Goal: Task Accomplishment & Management: Use online tool/utility

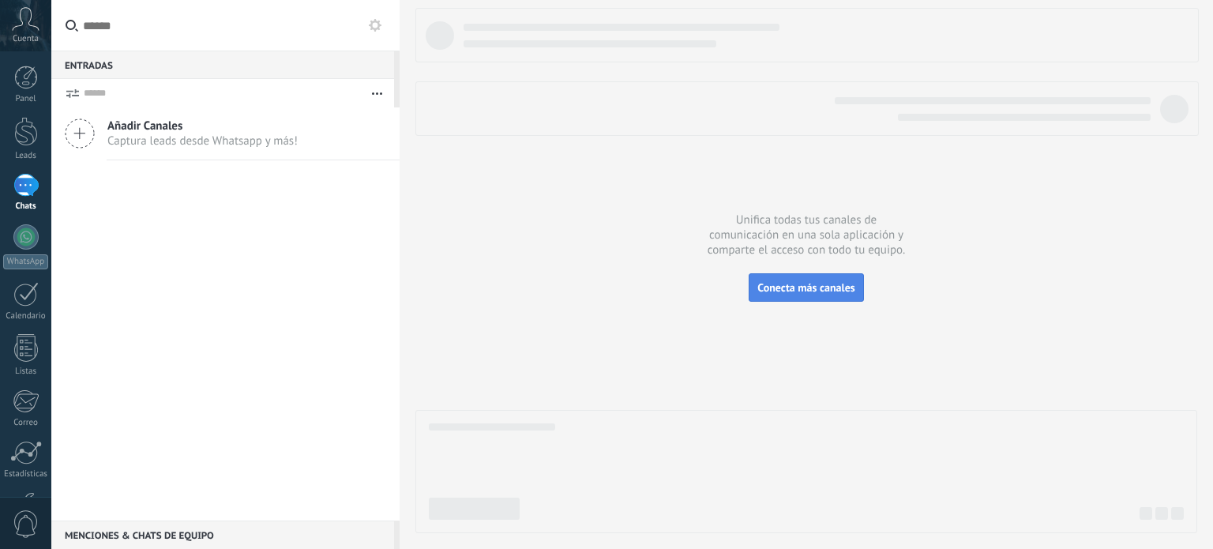
click at [818, 294] on span "Conecta más canales" at bounding box center [806, 287] width 97 height 14
click at [74, 136] on icon at bounding box center [80, 133] width 30 height 30
click at [123, 122] on span "Añadir Canales" at bounding box center [202, 125] width 190 height 15
click at [71, 126] on icon at bounding box center [80, 133] width 30 height 30
click at [79, 124] on icon at bounding box center [80, 133] width 30 height 30
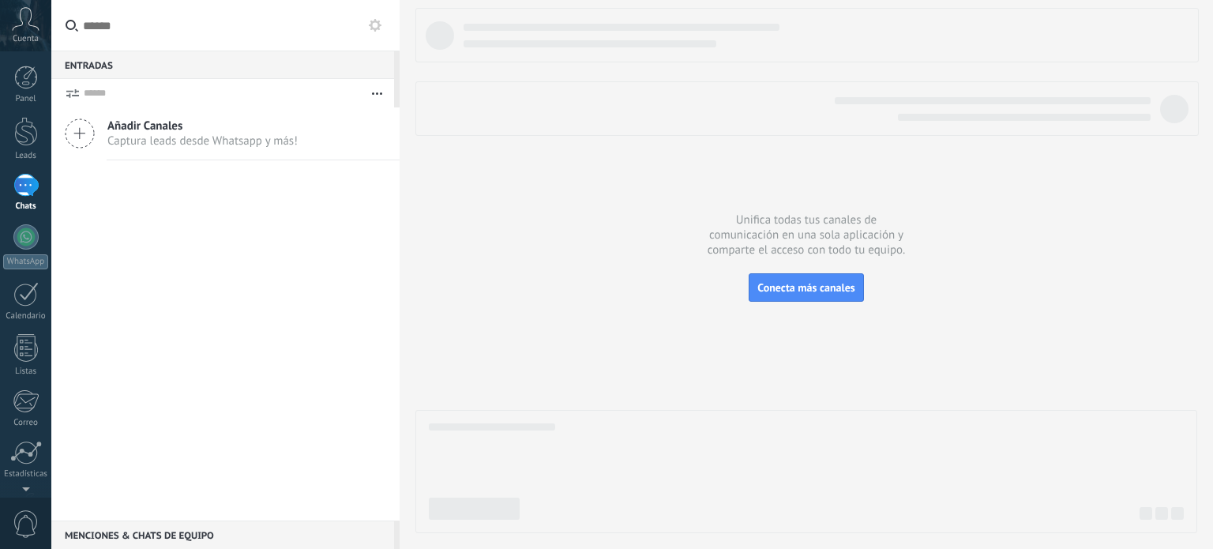
click at [200, 122] on span "Añadir Canales" at bounding box center [202, 125] width 190 height 15
click at [142, 141] on span "Captura leads desde Whatsapp y más!" at bounding box center [202, 140] width 190 height 15
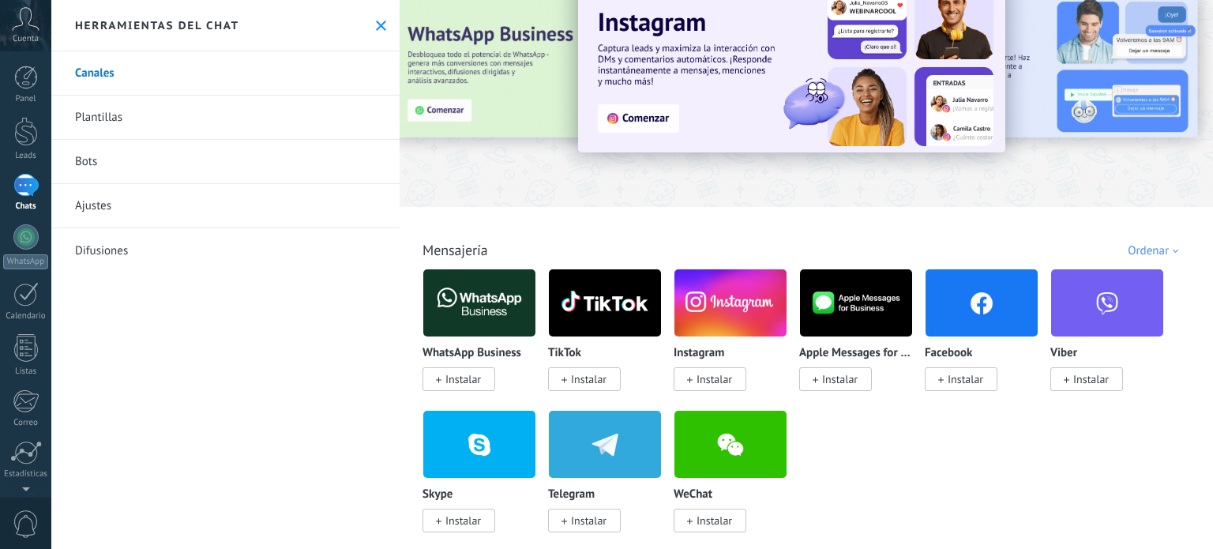
scroll to position [79, 0]
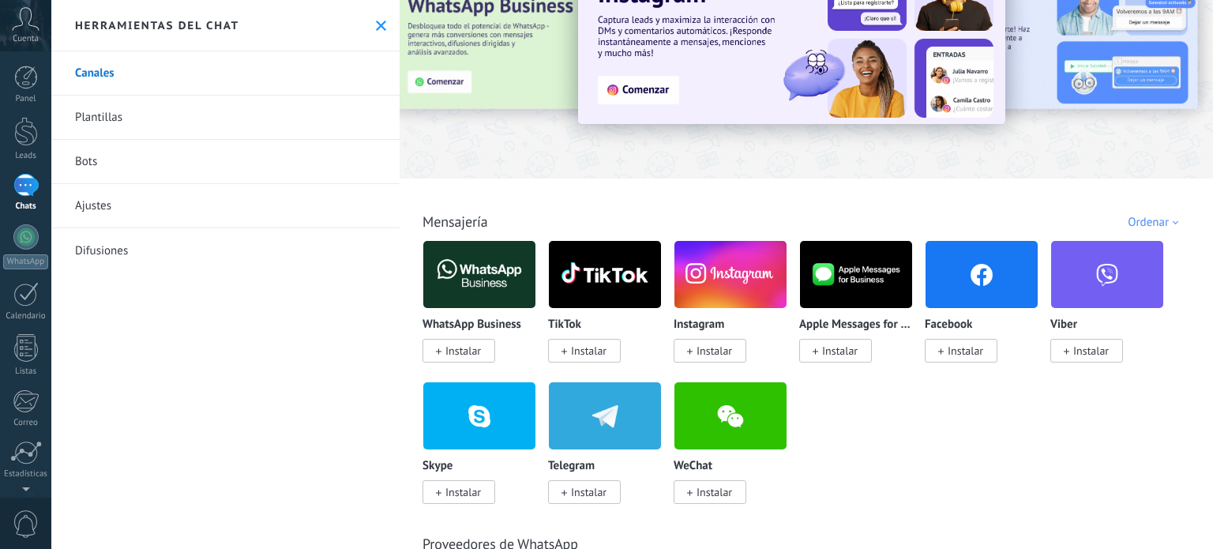
click at [467, 353] on span "Instalar" at bounding box center [464, 351] width 36 height 14
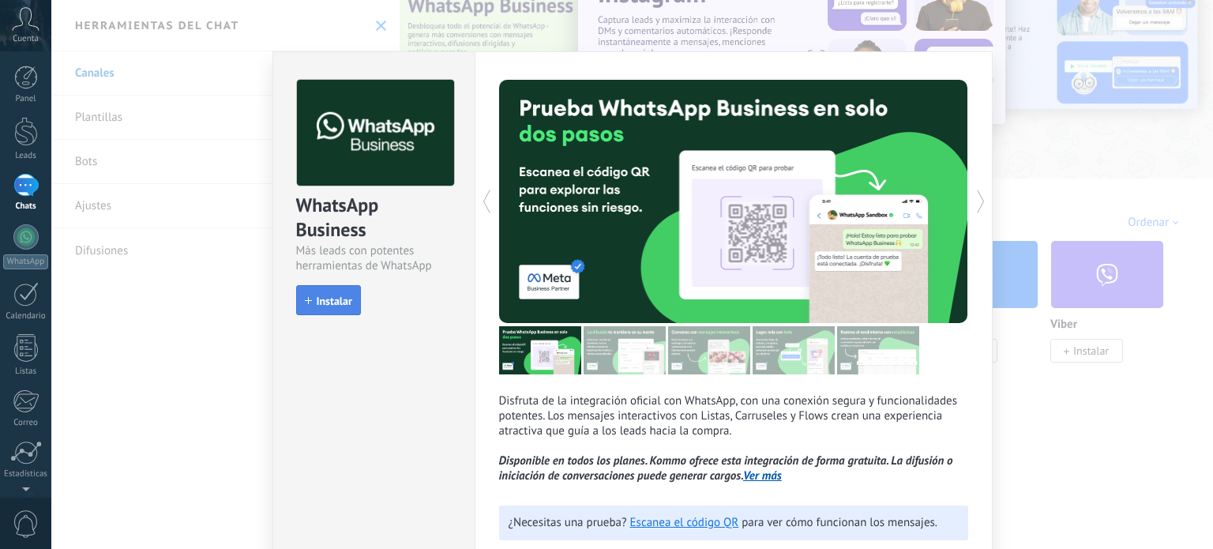
click at [305, 303] on icon "button" at bounding box center [308, 300] width 7 height 7
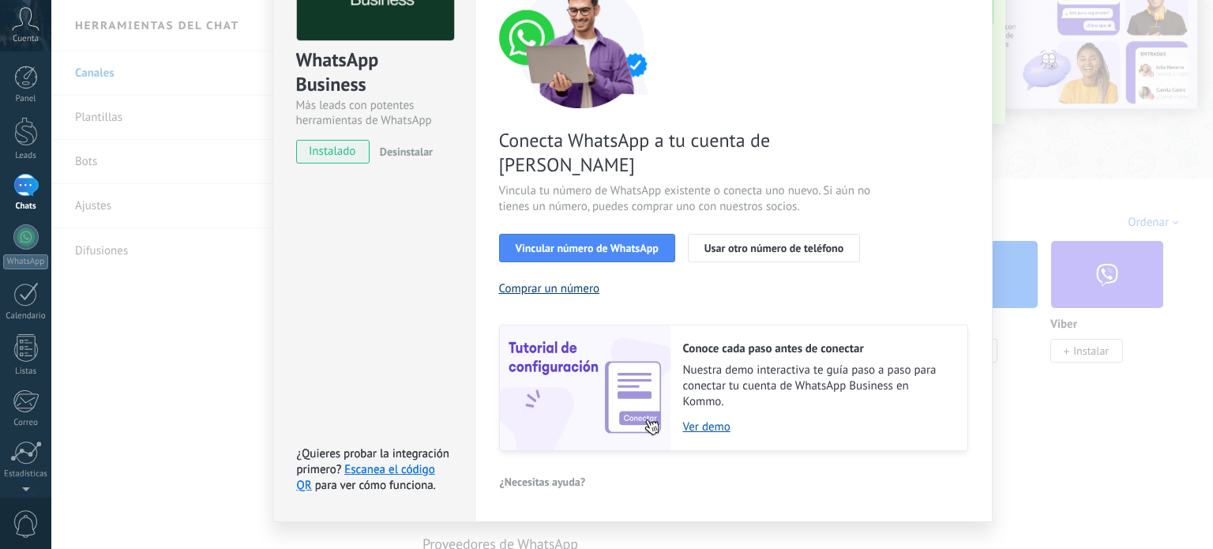
scroll to position [152, 0]
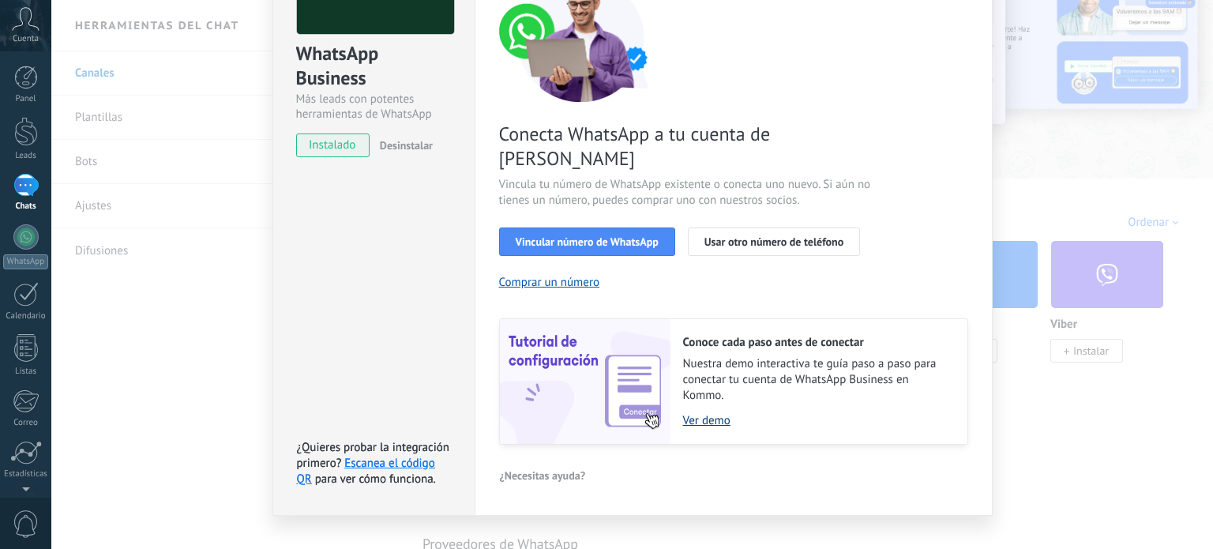
click at [699, 413] on link "Ver demo" at bounding box center [817, 420] width 269 height 15
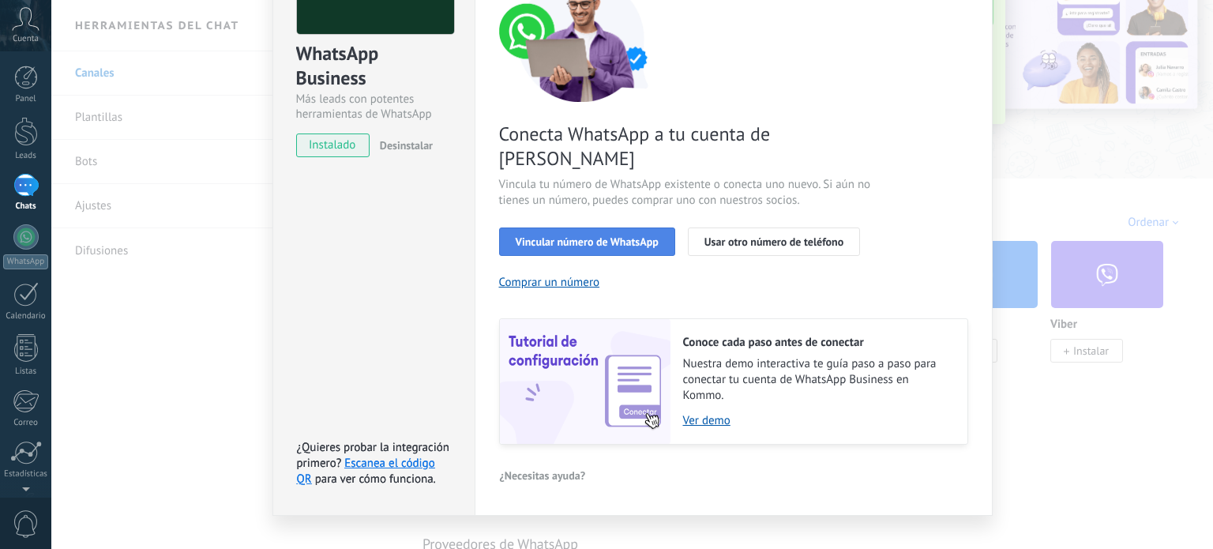
click at [619, 236] on span "Vincular número de WhatsApp" at bounding box center [587, 241] width 143 height 11
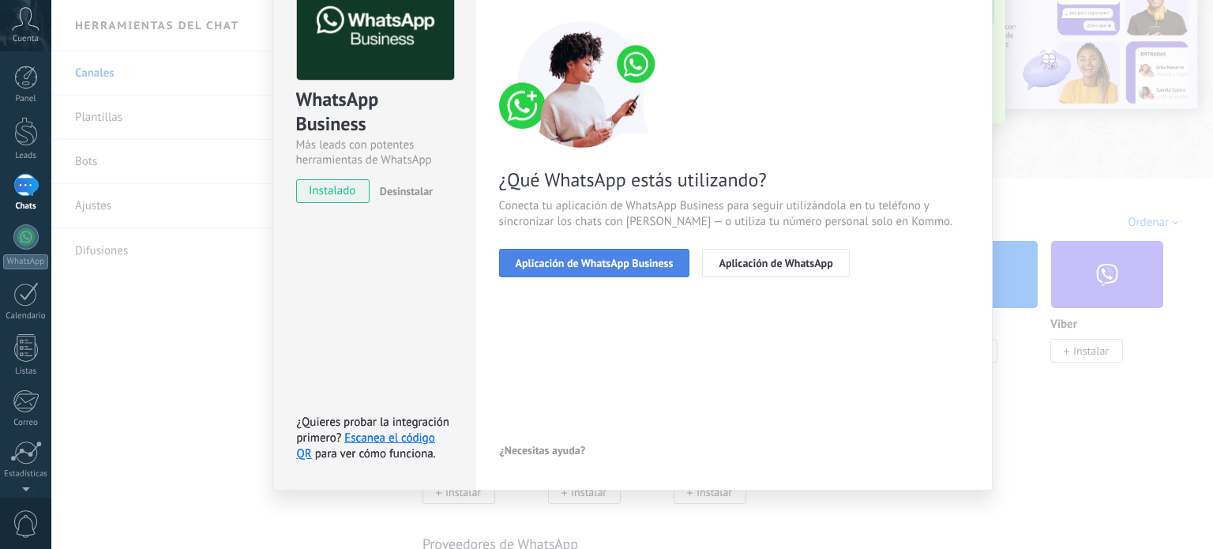
click at [651, 253] on button "Aplicación de WhatsApp Business" at bounding box center [594, 263] width 191 height 28
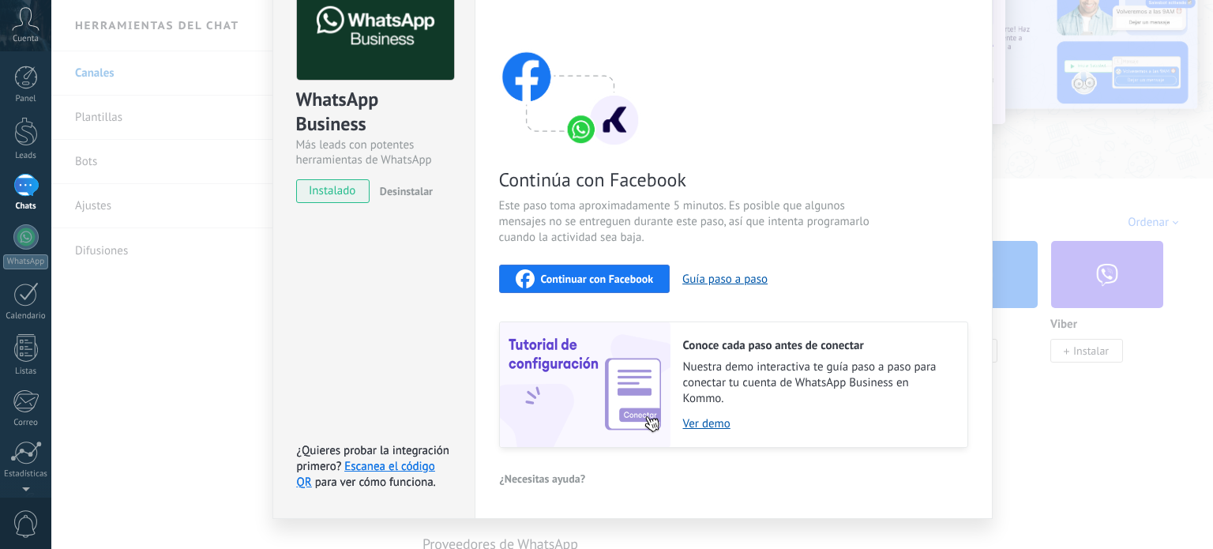
click at [617, 277] on span "Continuar con Facebook" at bounding box center [597, 278] width 113 height 11
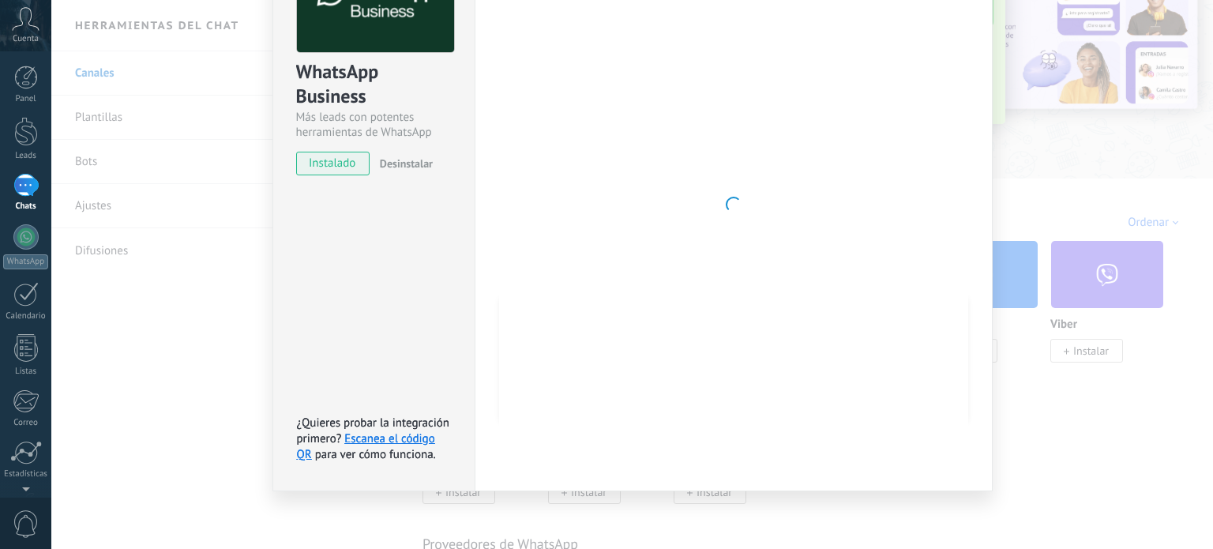
scroll to position [0, 0]
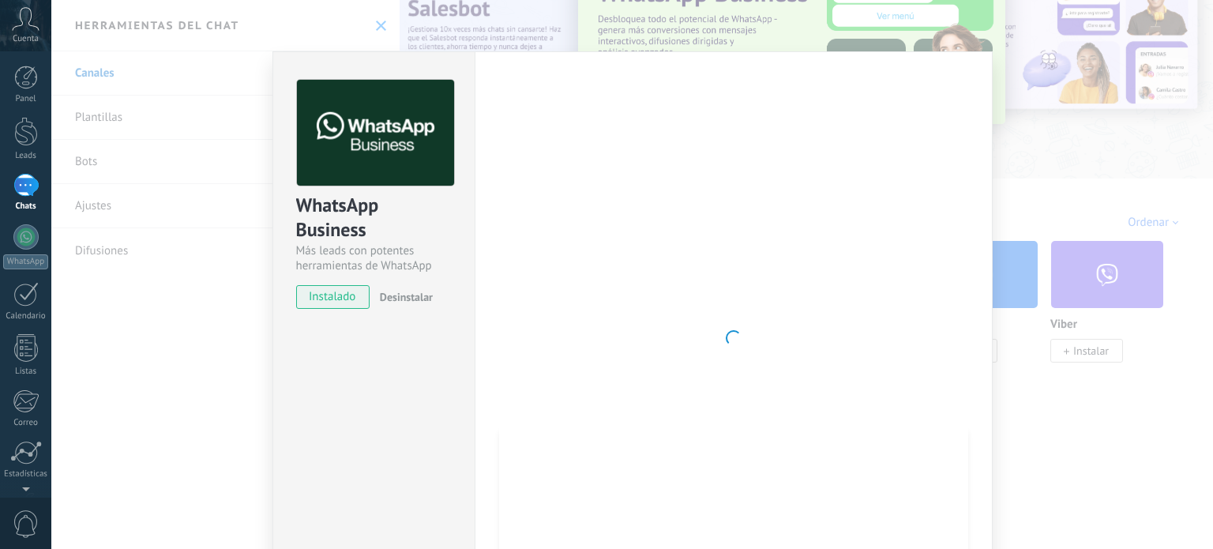
click at [779, 363] on div at bounding box center [733, 338] width 469 height 517
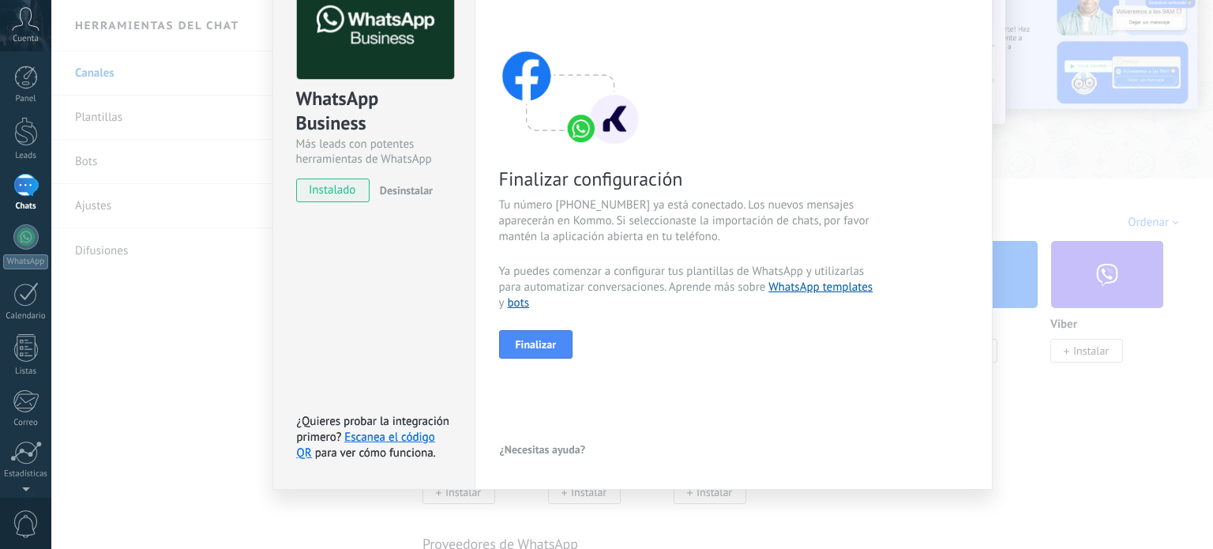
scroll to position [106, 0]
click at [531, 348] on span "Finalizar" at bounding box center [536, 345] width 41 height 11
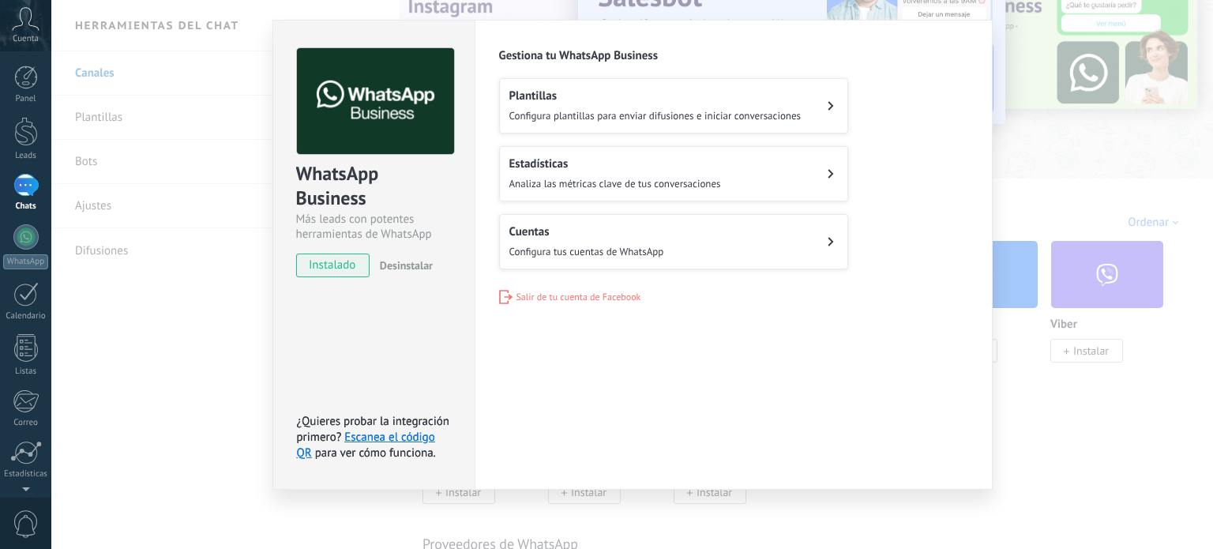
scroll to position [0, 0]
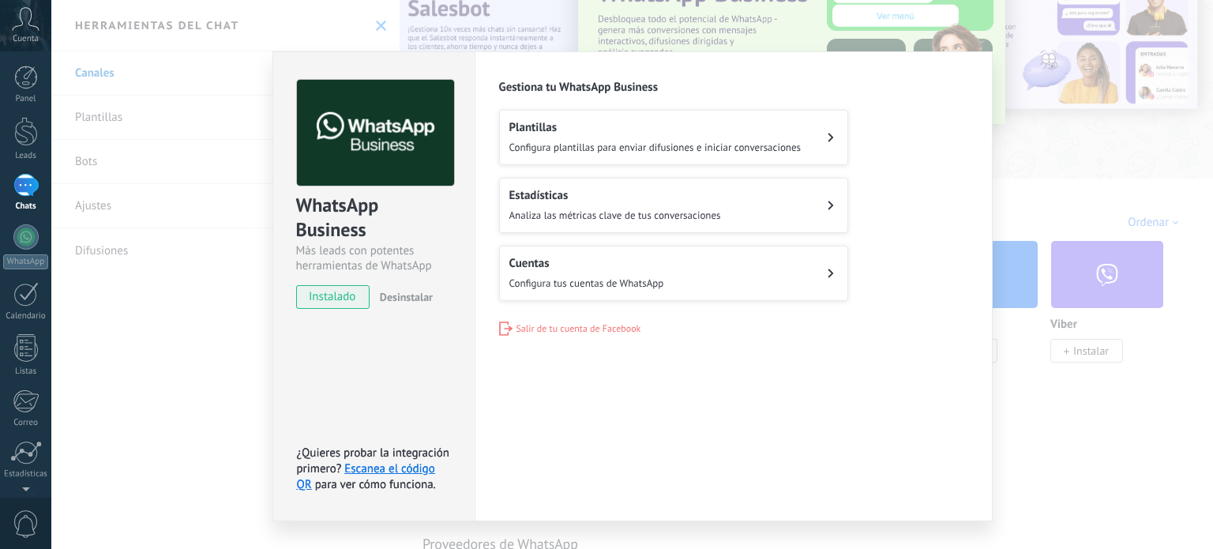
click at [824, 135] on button "Plantillas Configura plantillas para enviar difusiones e iniciar conversaciones" at bounding box center [673, 137] width 349 height 55
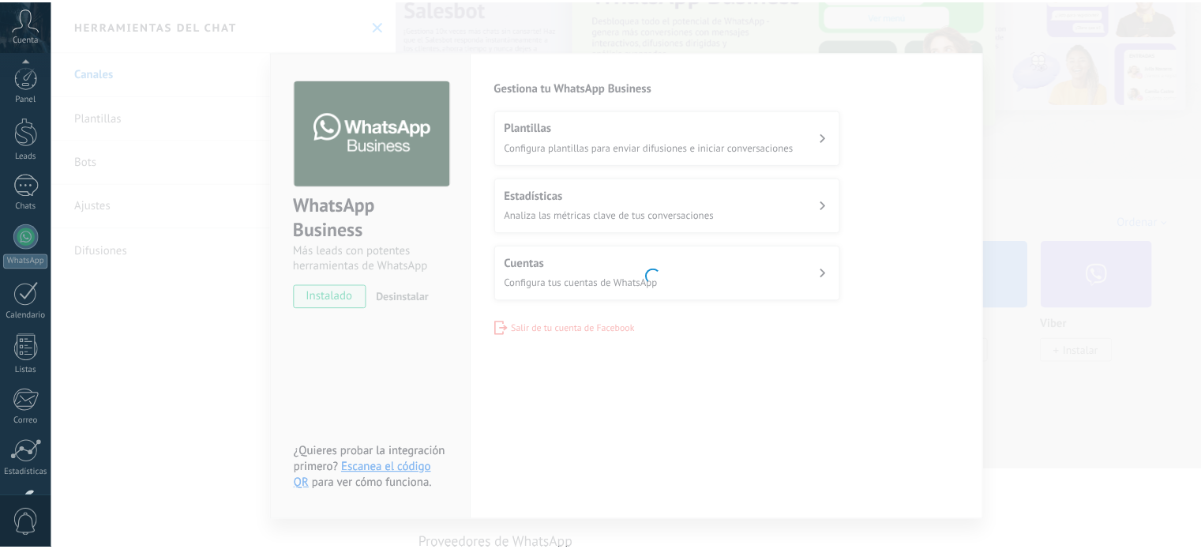
scroll to position [107, 0]
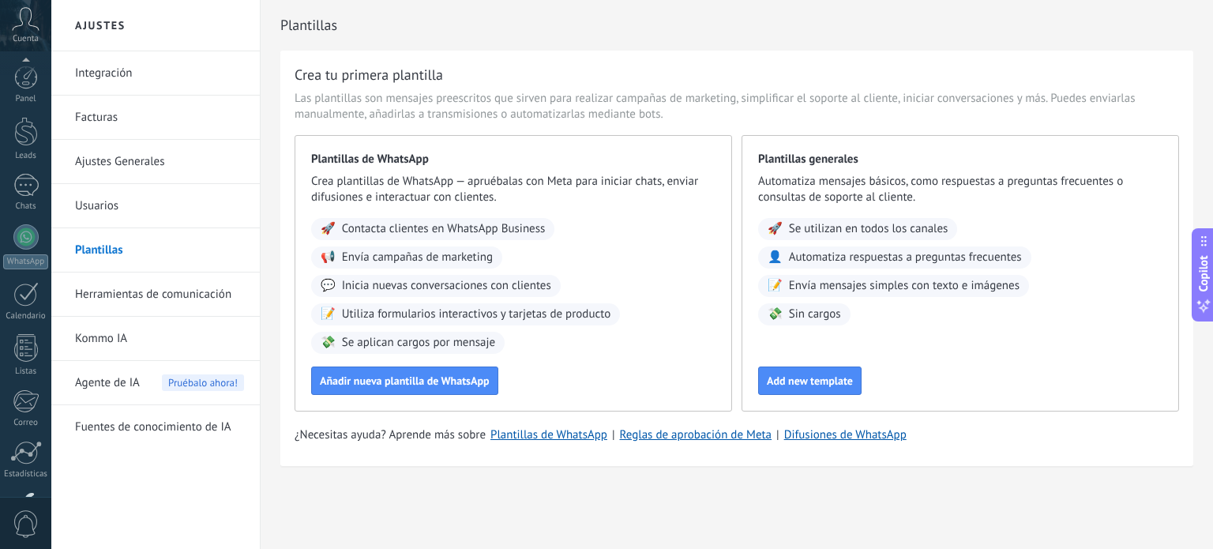
scroll to position [107, 0]
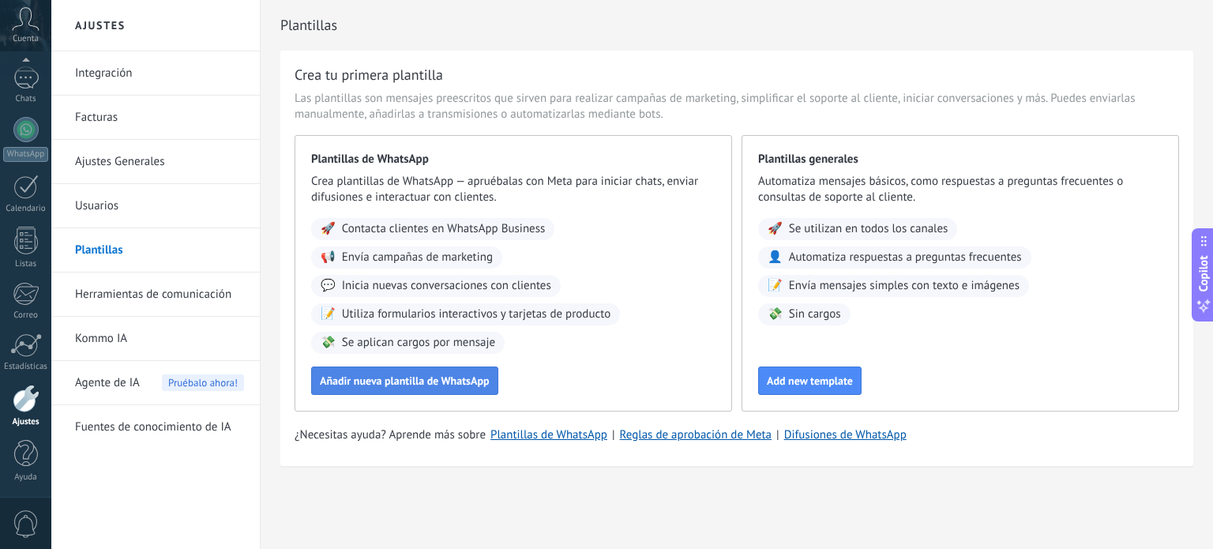
click at [458, 382] on span "Añadir nueva plantilla de WhatsApp" at bounding box center [405, 380] width 170 height 11
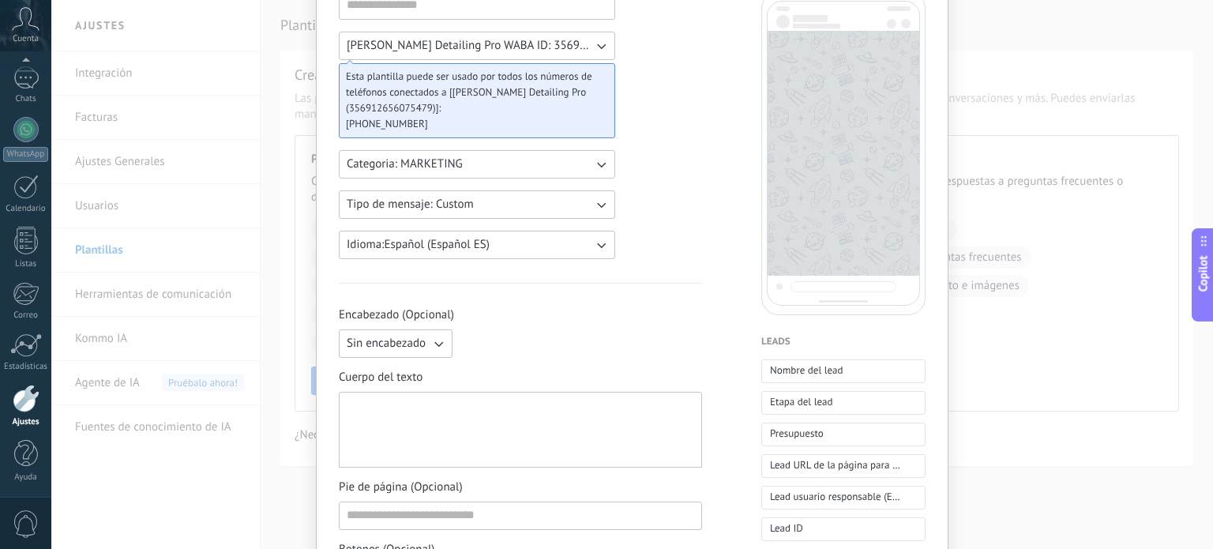
scroll to position [158, 0]
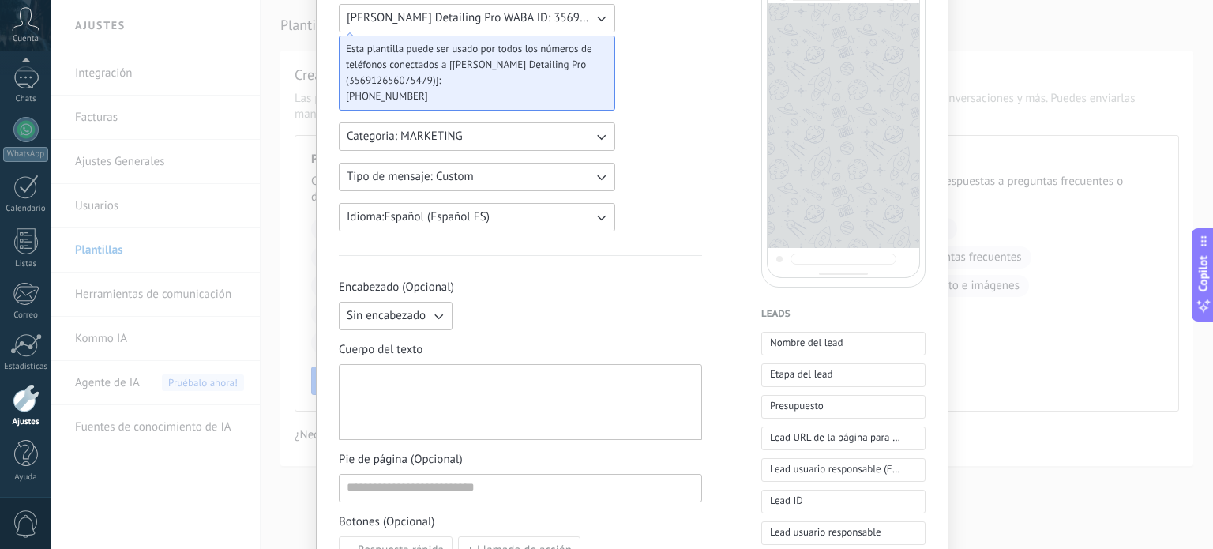
click at [482, 187] on button "Tipo de mensaje: Custom" at bounding box center [477, 177] width 276 height 28
click at [521, 173] on li "Custom" at bounding box center [471, 177] width 285 height 27
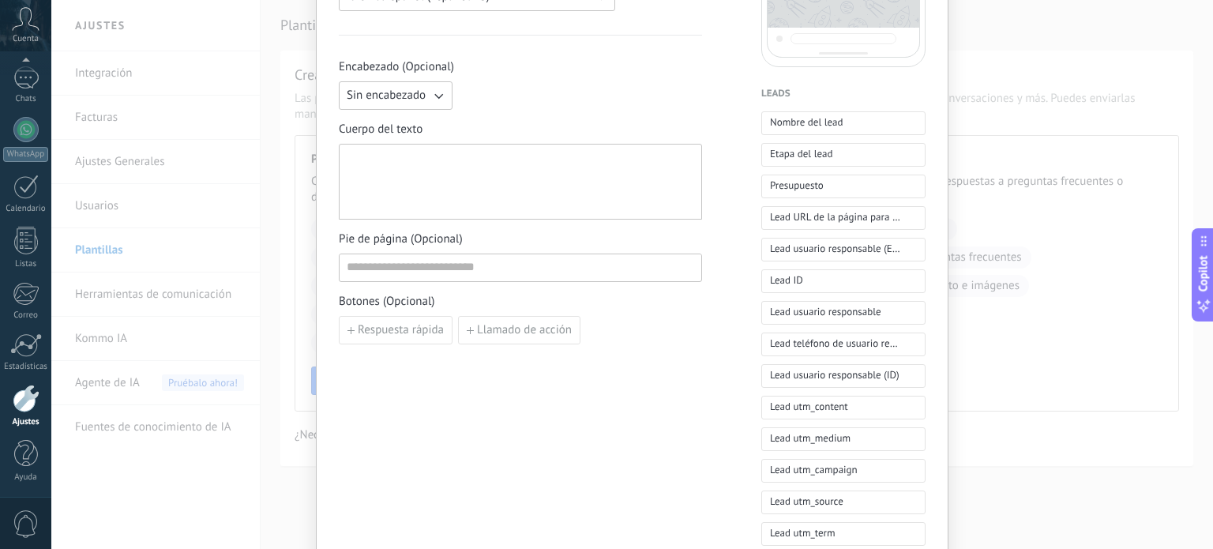
scroll to position [237, 0]
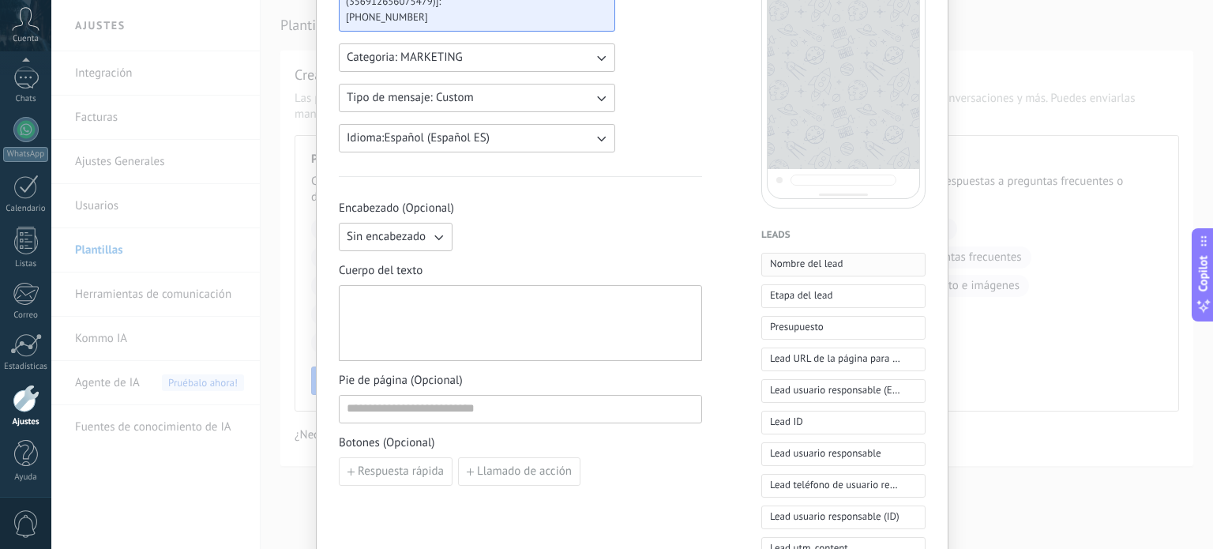
click at [795, 271] on span "Nombre del lead" at bounding box center [806, 264] width 73 height 17
click at [771, 291] on span "Etapa del lead" at bounding box center [801, 296] width 62 height 16
drag, startPoint x: 474, startPoint y: 330, endPoint x: 308, endPoint y: 345, distance: 166.6
click at [308, 345] on div "**********" at bounding box center [632, 274] width 1162 height 549
click at [667, 337] on div "**********" at bounding box center [521, 323] width 348 height 62
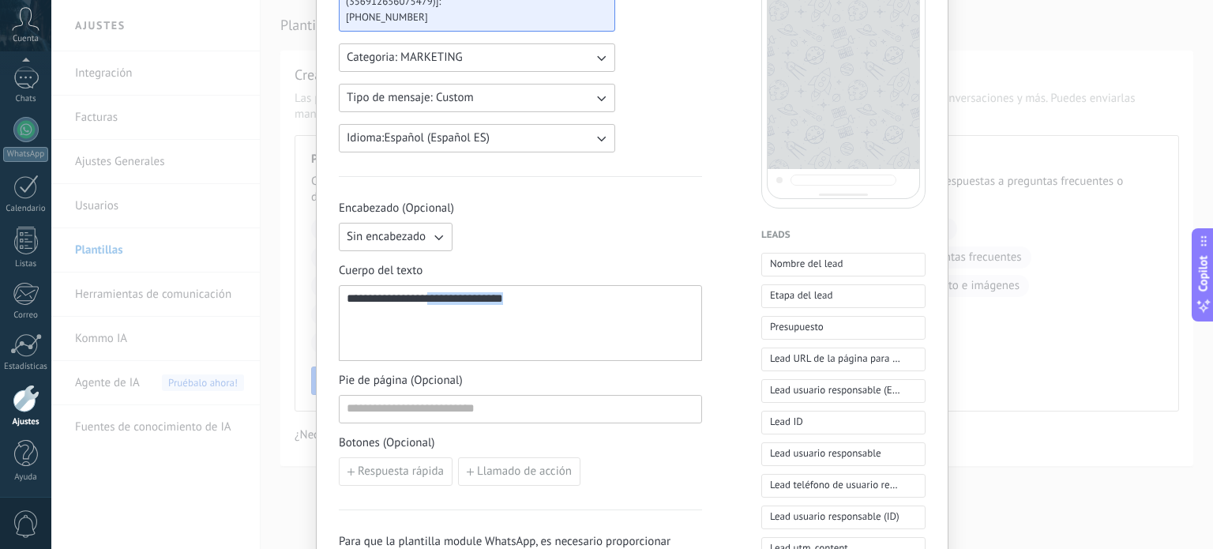
drag, startPoint x: 666, startPoint y: 331, endPoint x: 184, endPoint y: 355, distance: 482.5
click at [184, 355] on div "**********" at bounding box center [632, 274] width 1162 height 549
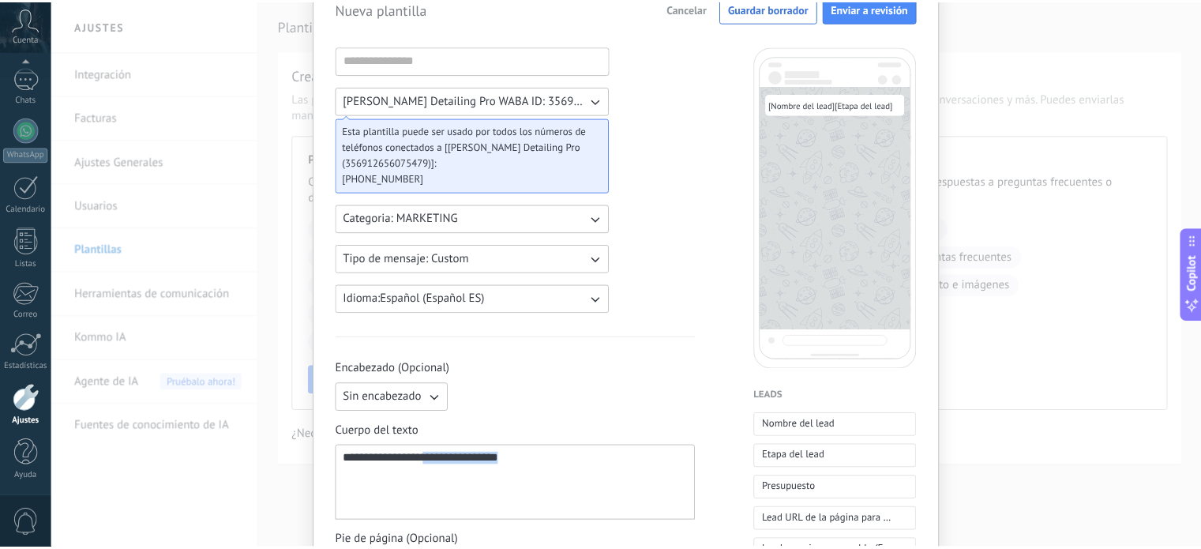
scroll to position [0, 0]
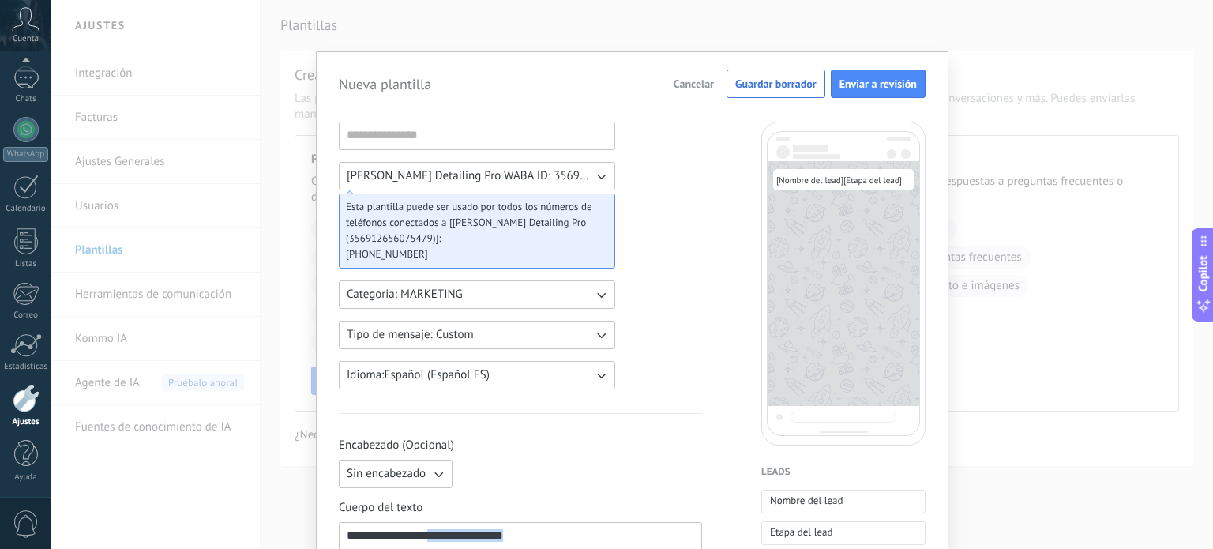
click at [701, 81] on span "Cancelar" at bounding box center [694, 83] width 40 height 11
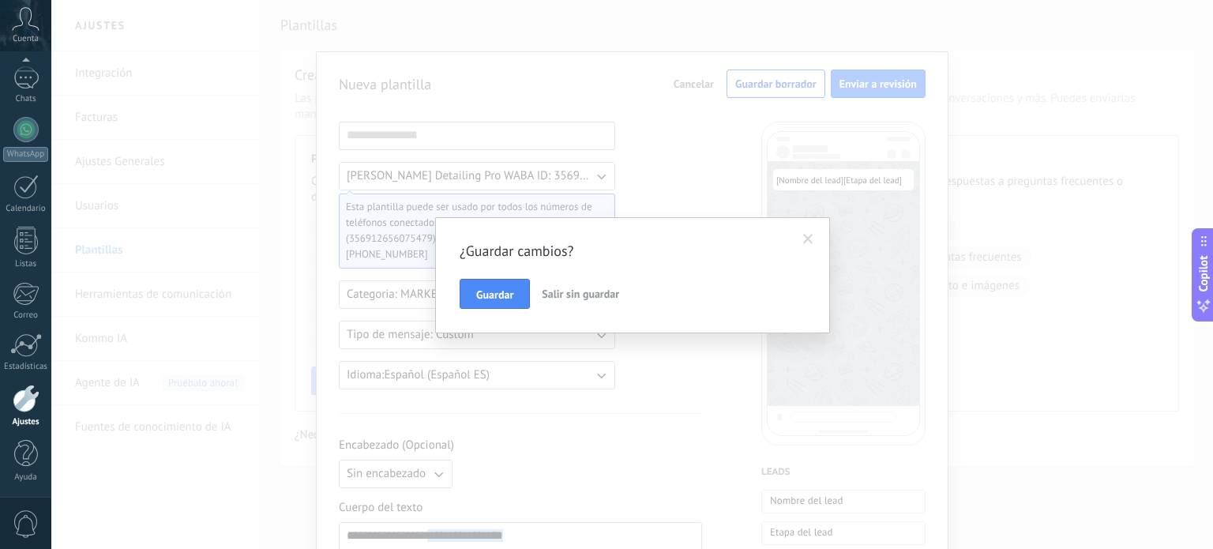
click at [555, 296] on span "Salir sin guardar" at bounding box center [580, 294] width 77 height 14
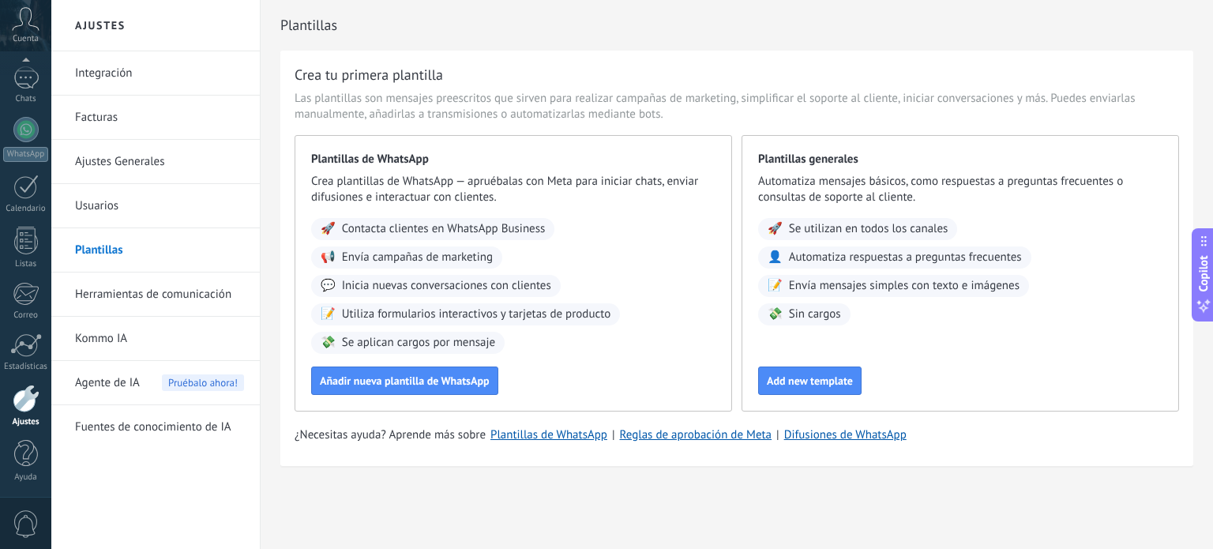
drag, startPoint x: 1213, startPoint y: 468, endPoint x: 1119, endPoint y: 586, distance: 150.1
drag, startPoint x: 1119, startPoint y: 586, endPoint x: 649, endPoint y: 457, distance: 488.1
click at [649, 457] on div "Crea tu primera plantilla Las plantillas son mensajes preescritos que sirven pa…" at bounding box center [736, 258] width 913 height 415
click at [126, 295] on link "Herramientas de comunicación" at bounding box center [159, 295] width 169 height 44
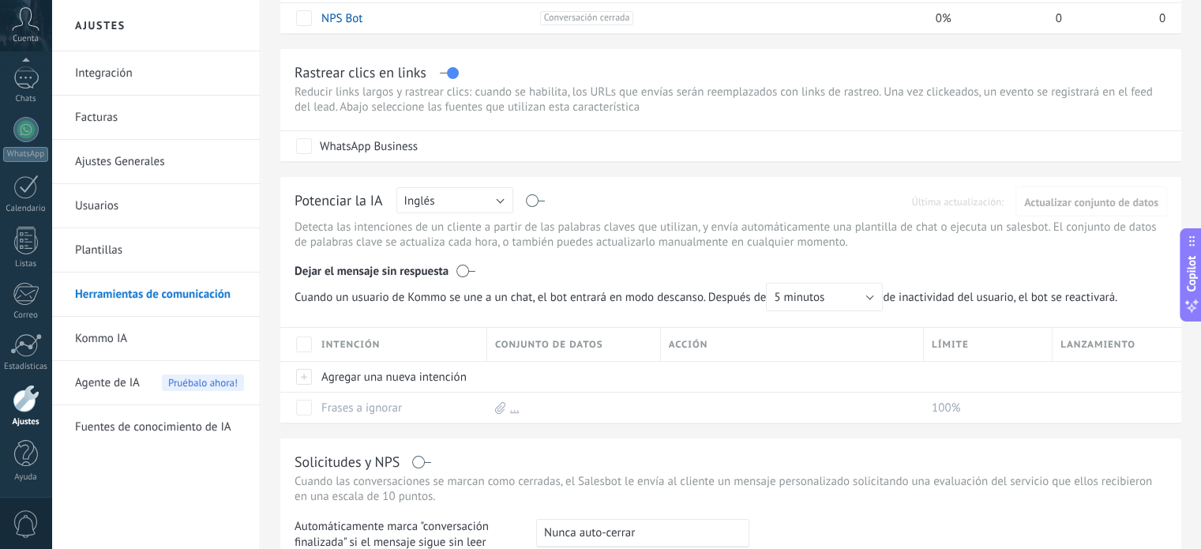
scroll to position [237, 0]
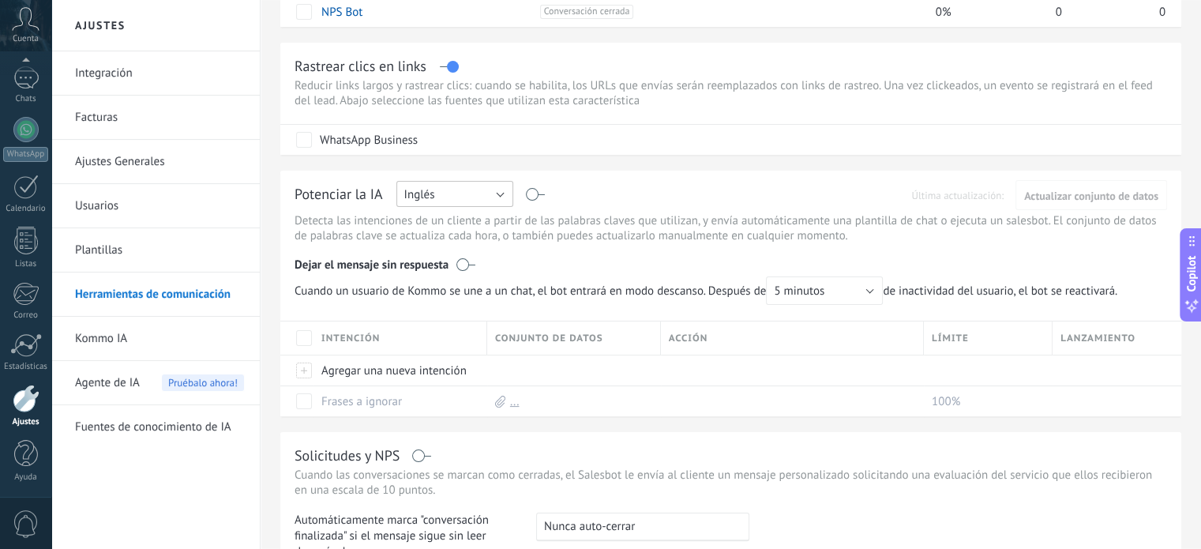
click at [474, 190] on button "Inglés" at bounding box center [455, 194] width 117 height 26
click at [474, 191] on span "Rusa" at bounding box center [447, 195] width 121 height 15
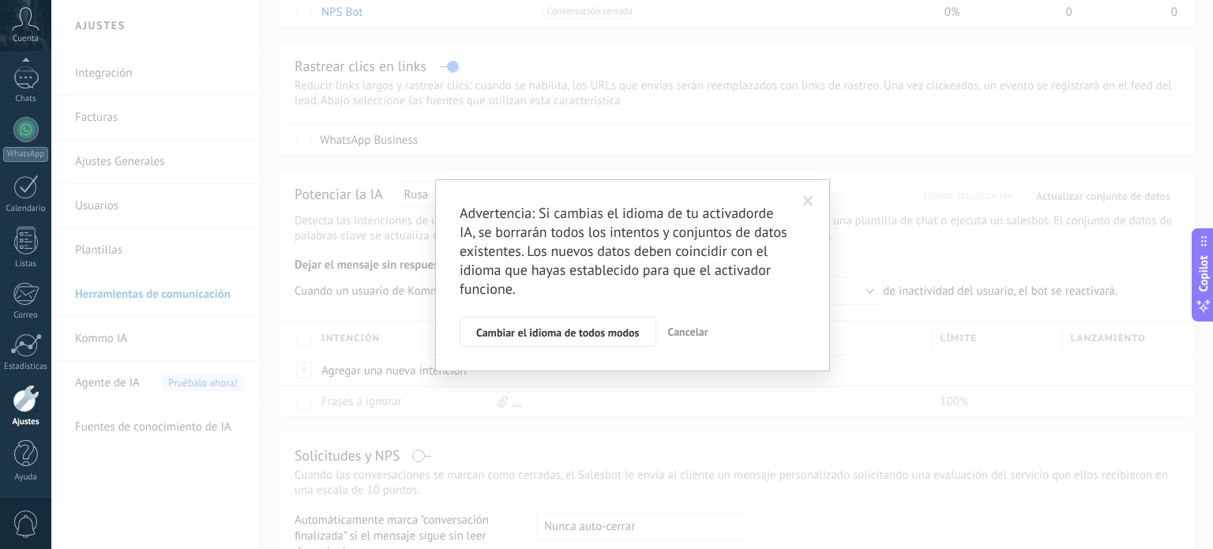
click at [692, 333] on span "Cancelar" at bounding box center [688, 332] width 40 height 14
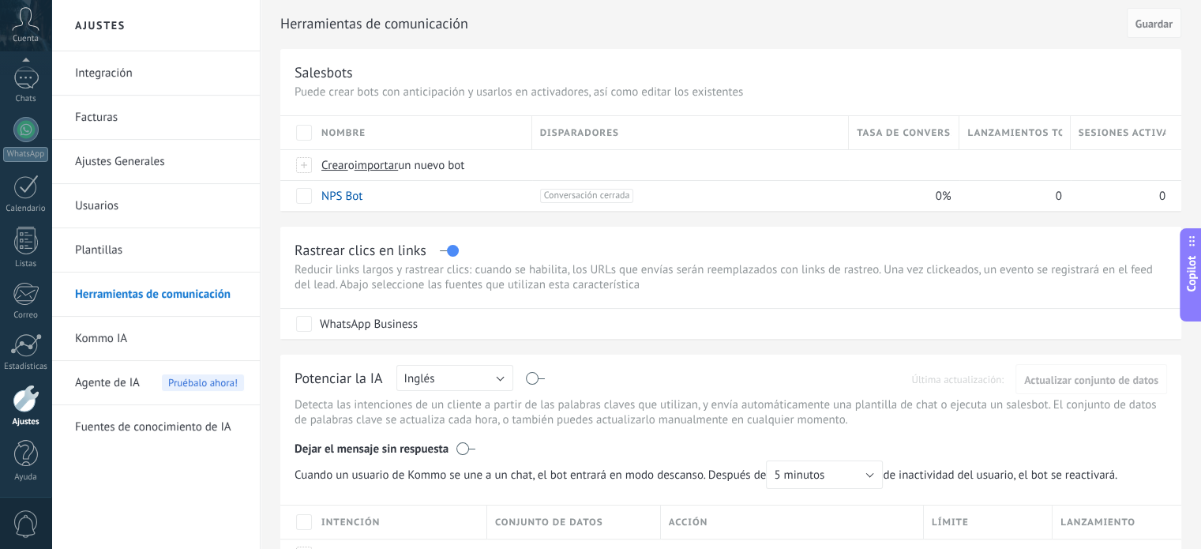
scroll to position [0, 0]
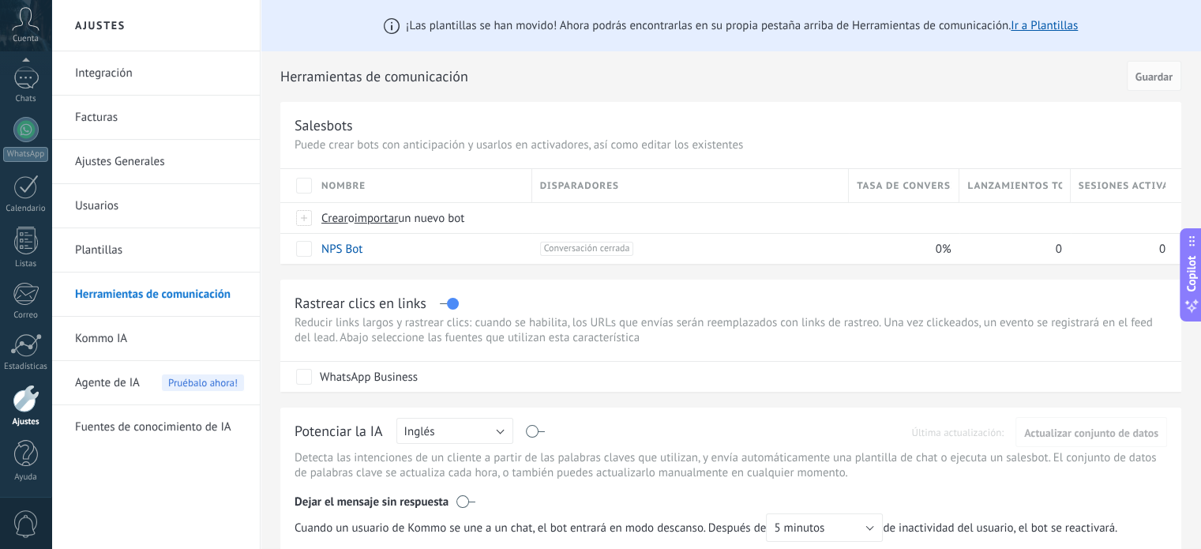
click at [134, 81] on link "Integración" at bounding box center [159, 73] width 169 height 44
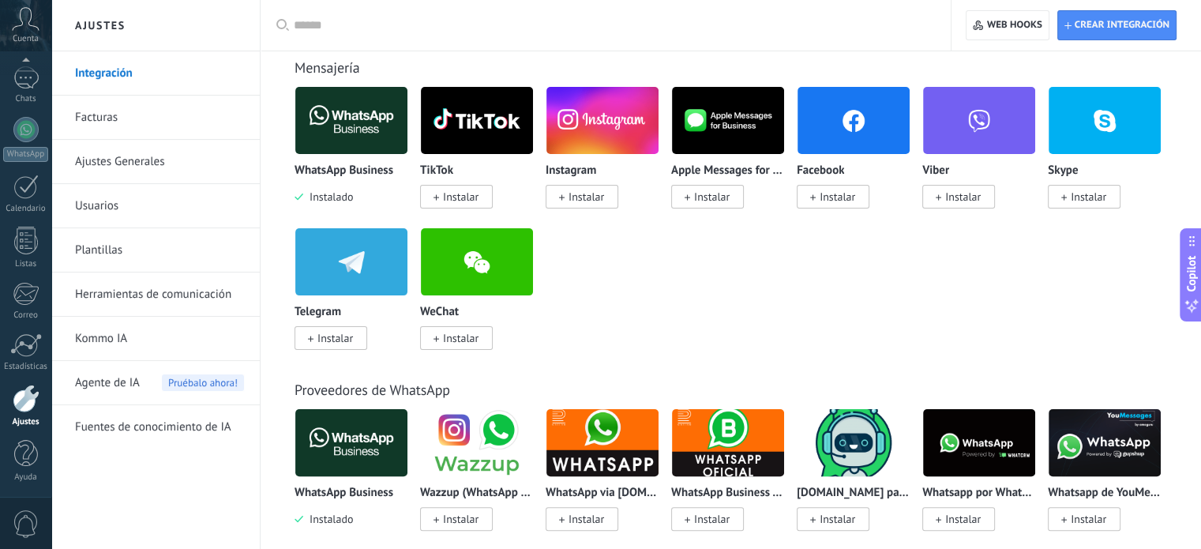
scroll to position [316, 0]
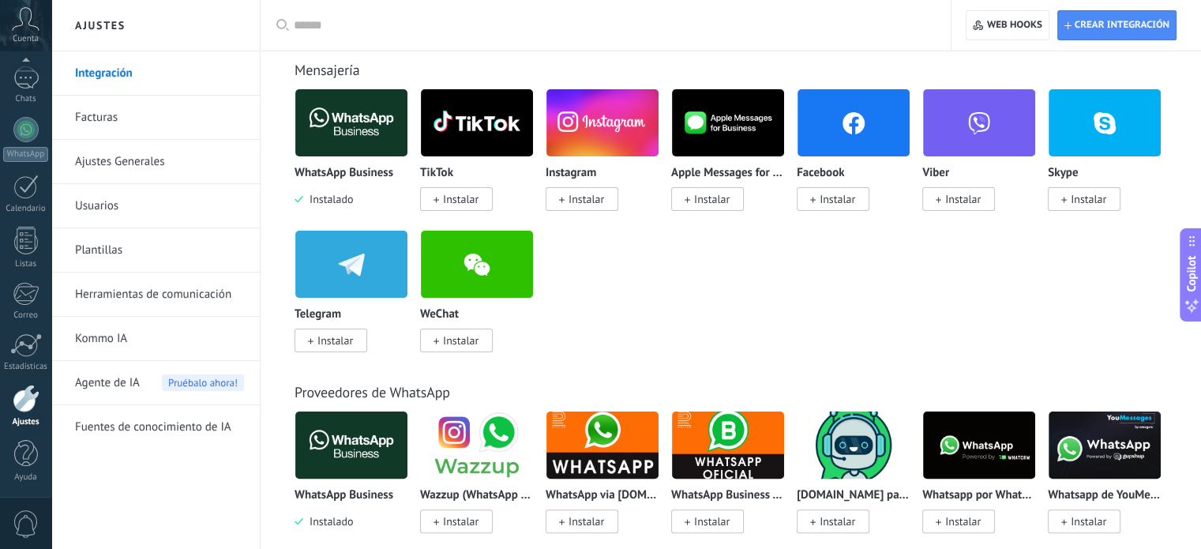
click at [145, 105] on link "Facturas" at bounding box center [159, 118] width 169 height 44
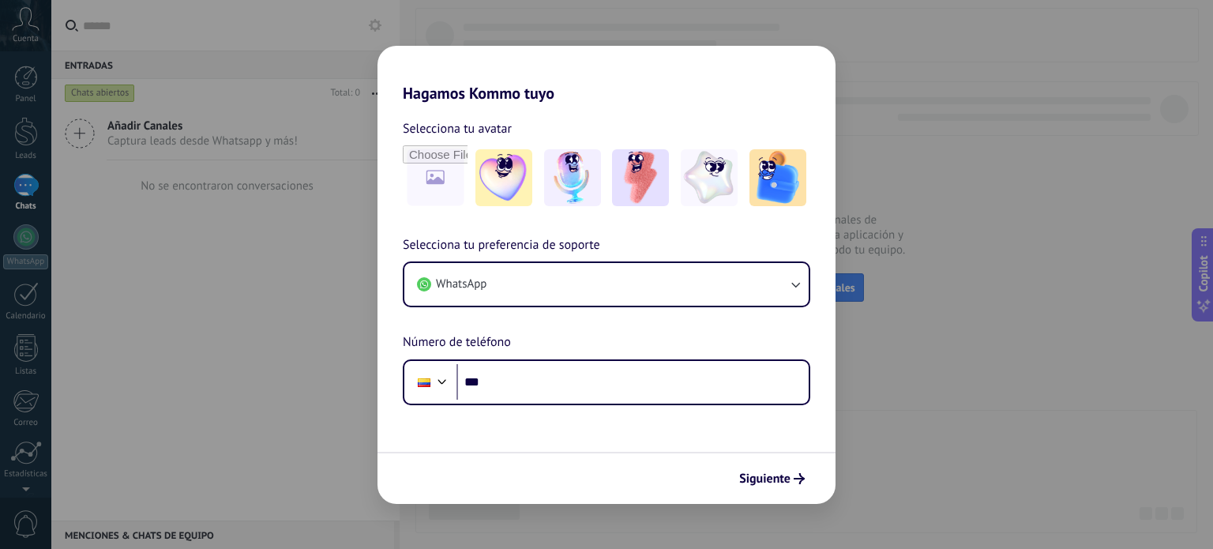
click at [1032, 224] on div "Hagamos Kommo tuyo Selecciona tu avatar Selecciona tu preferencia de soporte Wh…" at bounding box center [606, 274] width 1213 height 549
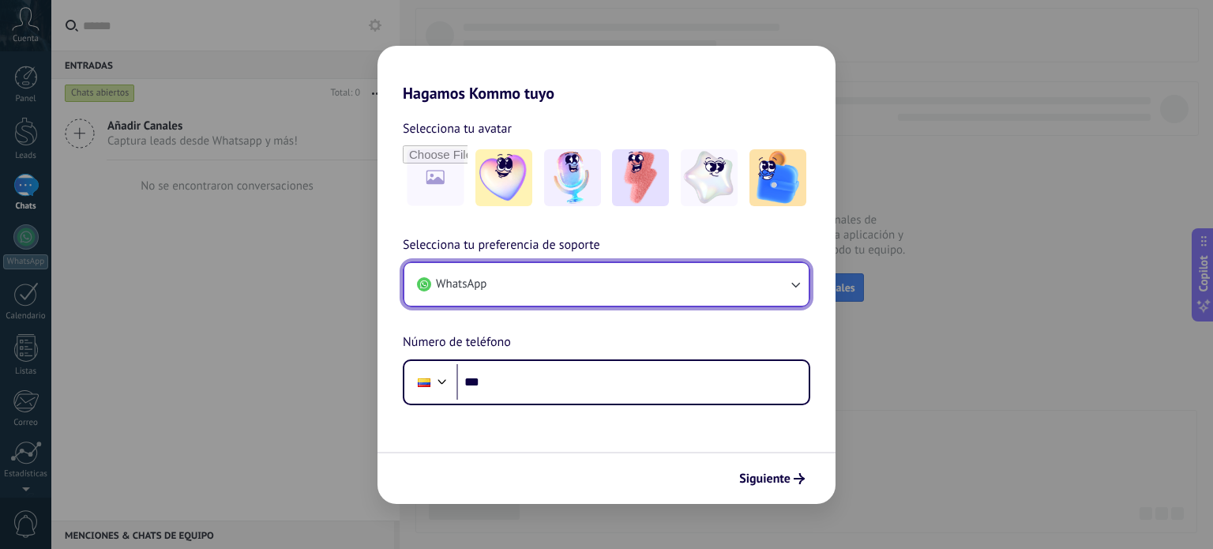
click at [622, 284] on button "WhatsApp" at bounding box center [606, 284] width 404 height 43
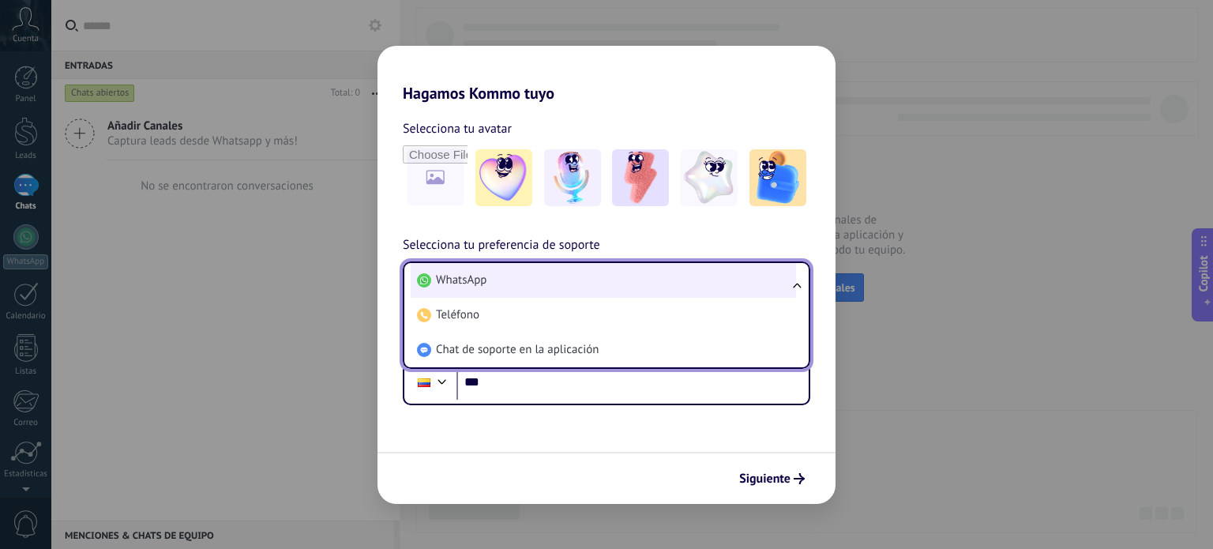
click at [525, 279] on li "WhatsApp" at bounding box center [603, 280] width 385 height 35
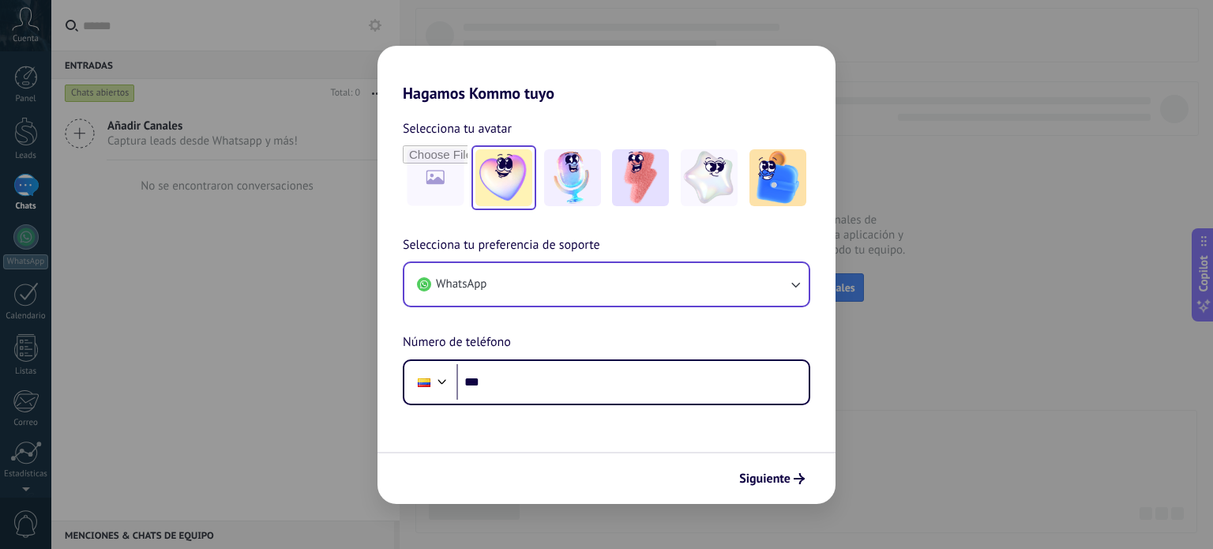
click at [509, 170] on img at bounding box center [504, 177] width 57 height 57
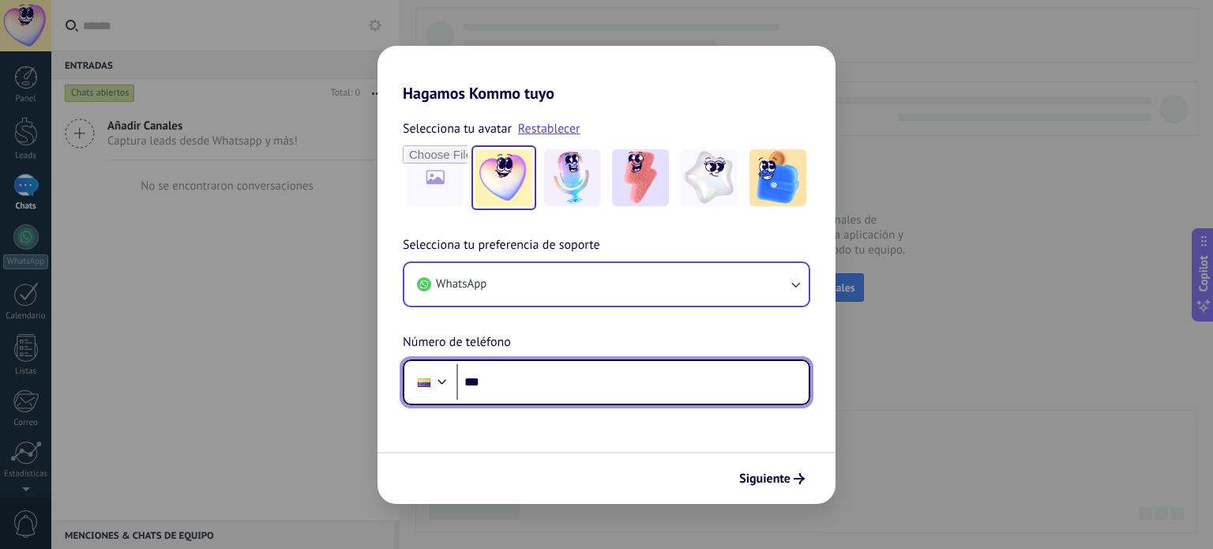
click at [528, 393] on input "***" at bounding box center [633, 382] width 352 height 36
type input "**********"
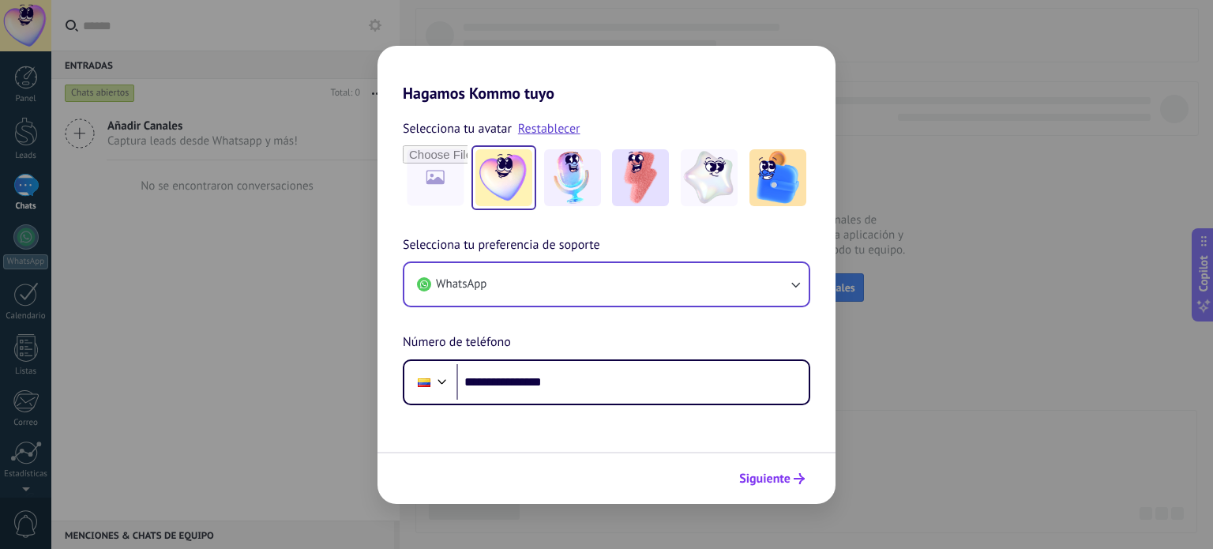
click at [792, 479] on span "Siguiente" at bounding box center [772, 478] width 66 height 11
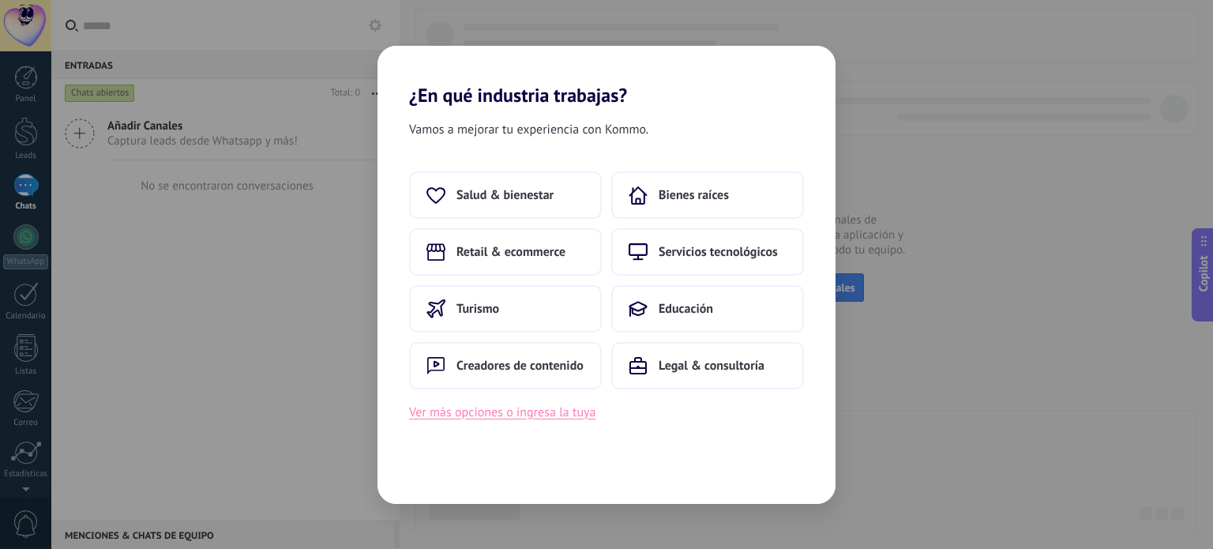
click at [585, 415] on button "Ver más opciones o ingresa la tuya" at bounding box center [502, 412] width 186 height 21
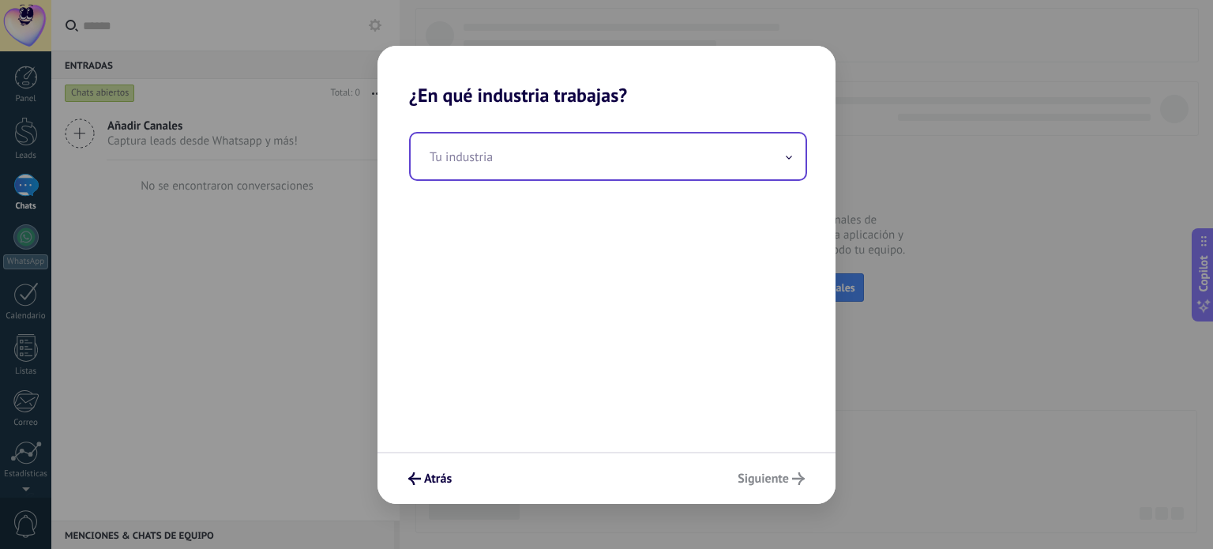
click at [705, 171] on input "text" at bounding box center [608, 156] width 395 height 46
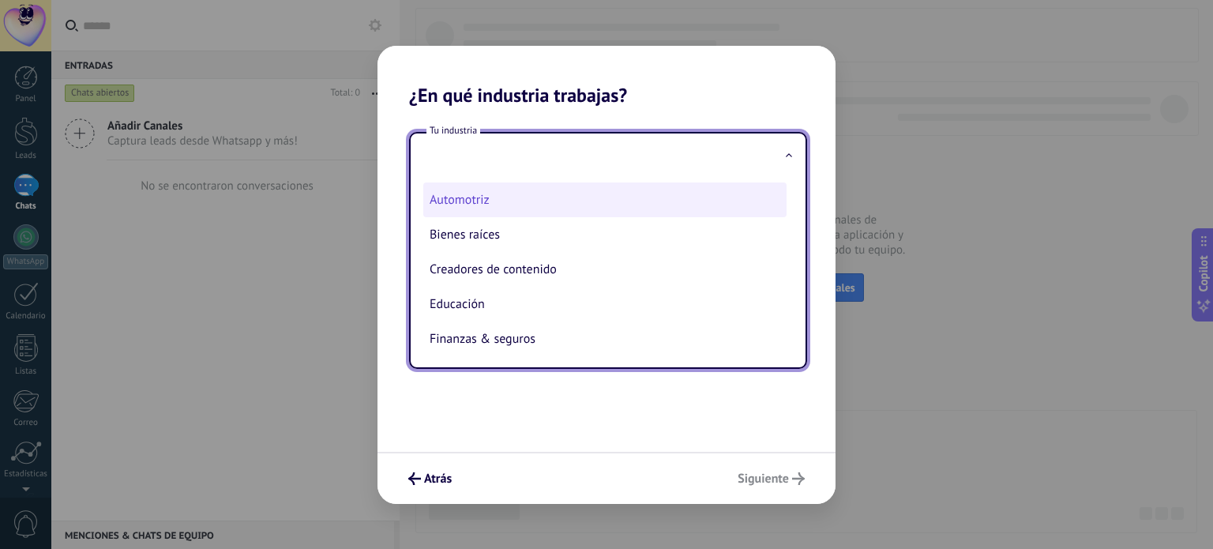
click at [524, 216] on li "Automotriz" at bounding box center [604, 199] width 363 height 35
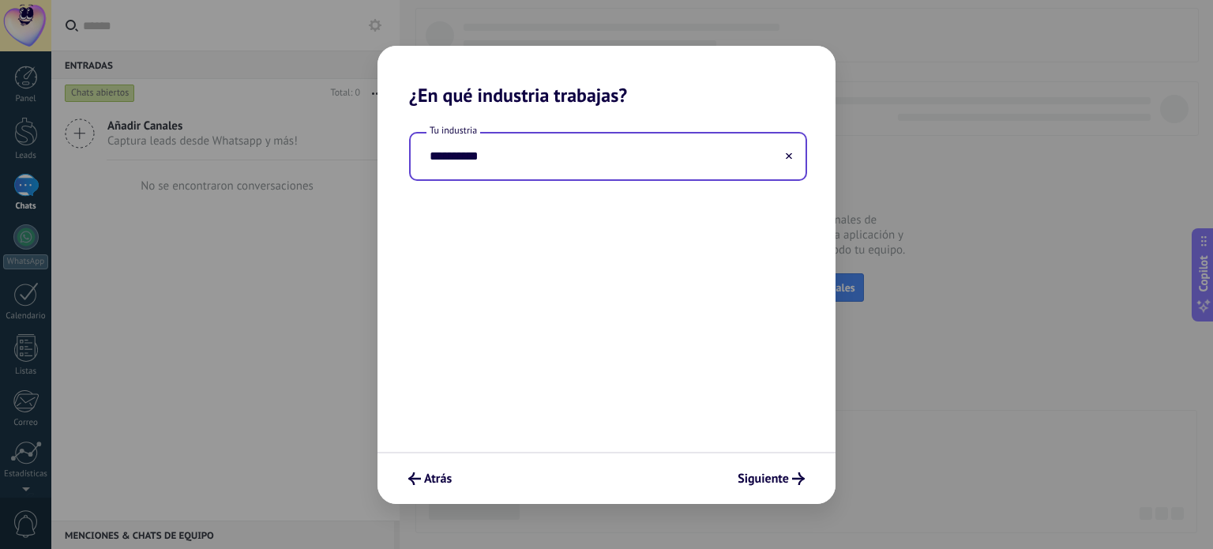
type input "**********"
click at [796, 476] on icon "submit" at bounding box center [798, 478] width 13 height 13
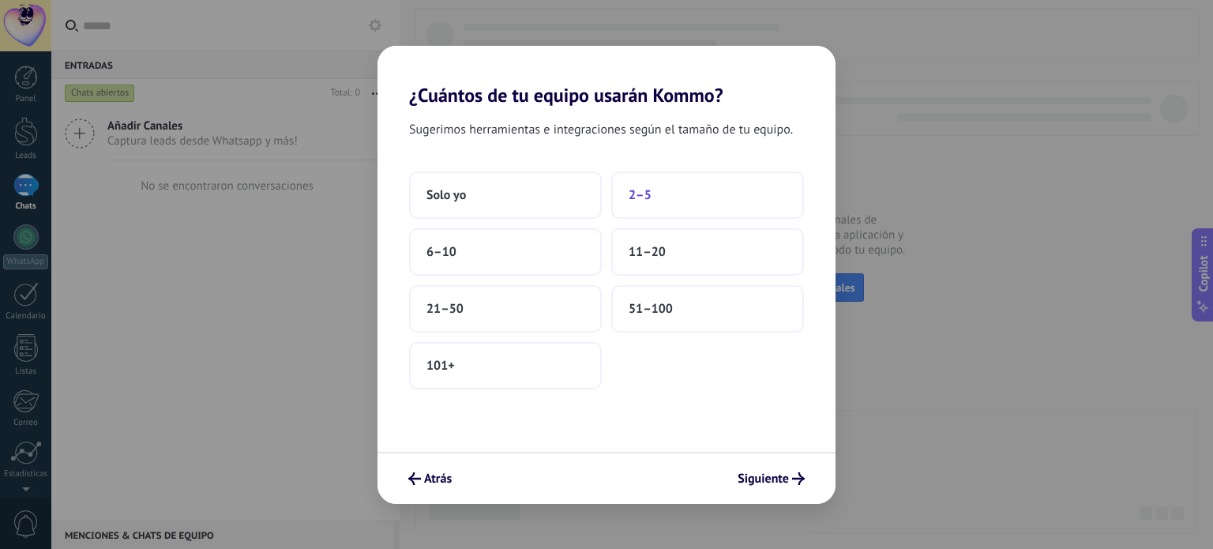
click at [655, 205] on button "2–5" at bounding box center [707, 194] width 193 height 47
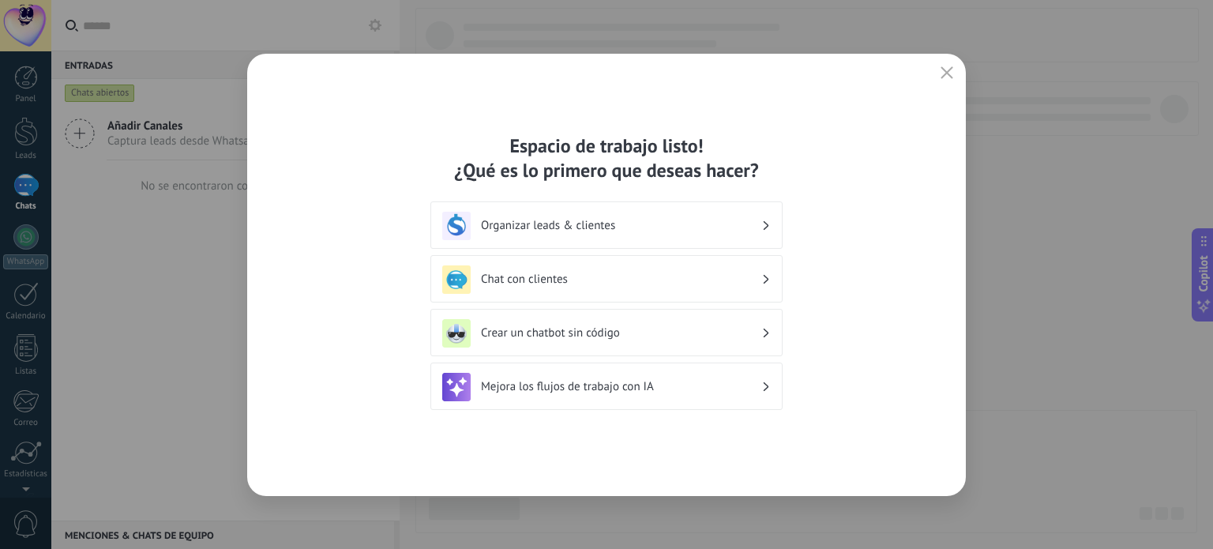
click at [618, 269] on div "Chat con clientes" at bounding box center [606, 279] width 329 height 28
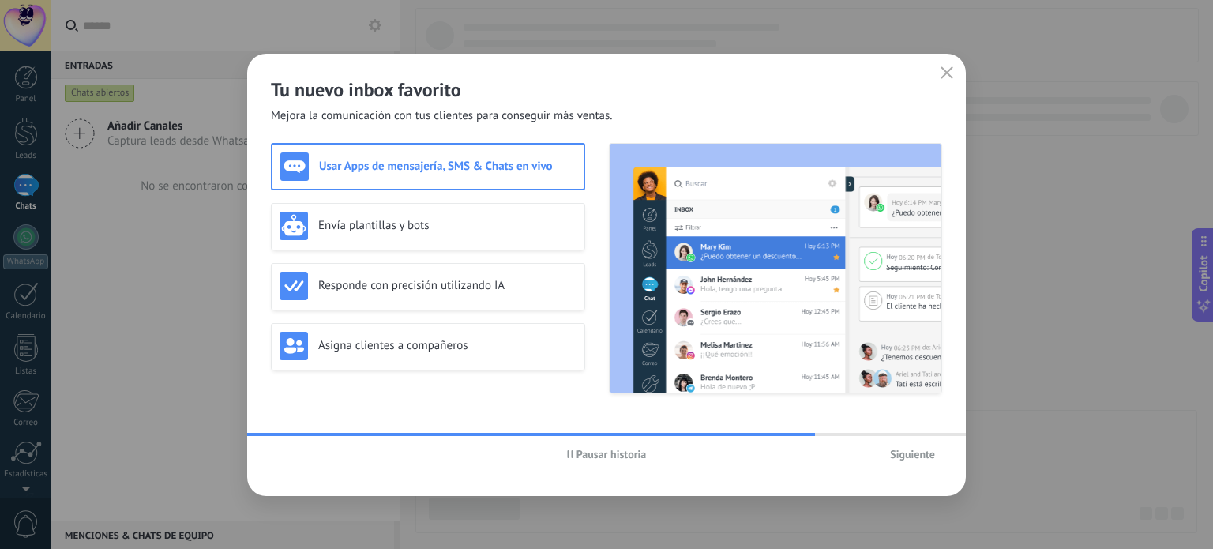
click at [891, 462] on button "Siguiente" at bounding box center [912, 454] width 59 height 24
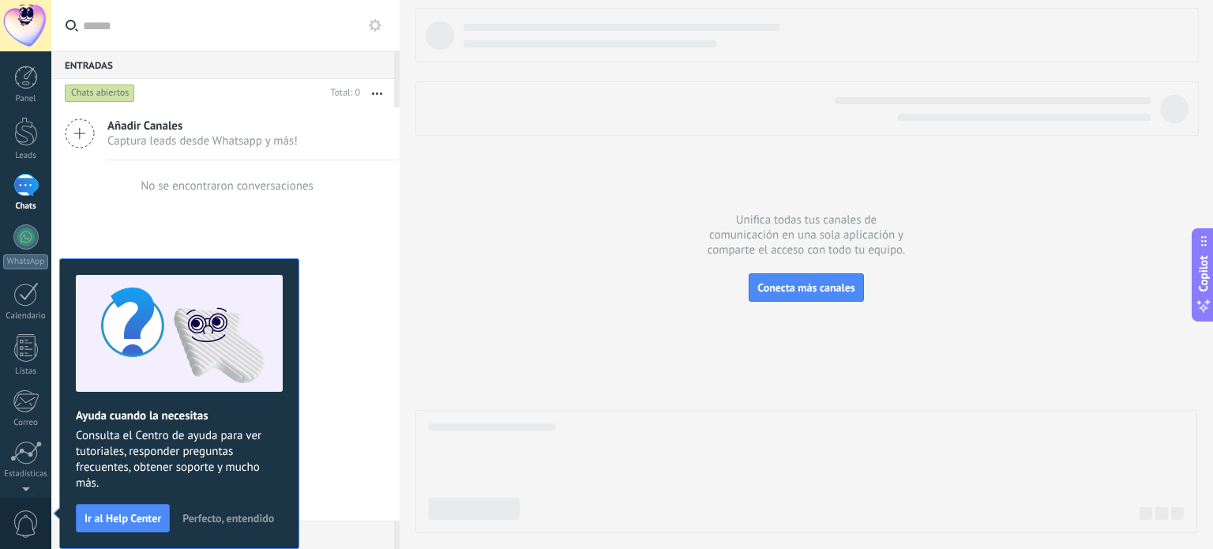
click at [487, 201] on div at bounding box center [806, 270] width 782 height 525
click at [85, 133] on icon at bounding box center [80, 133] width 30 height 30
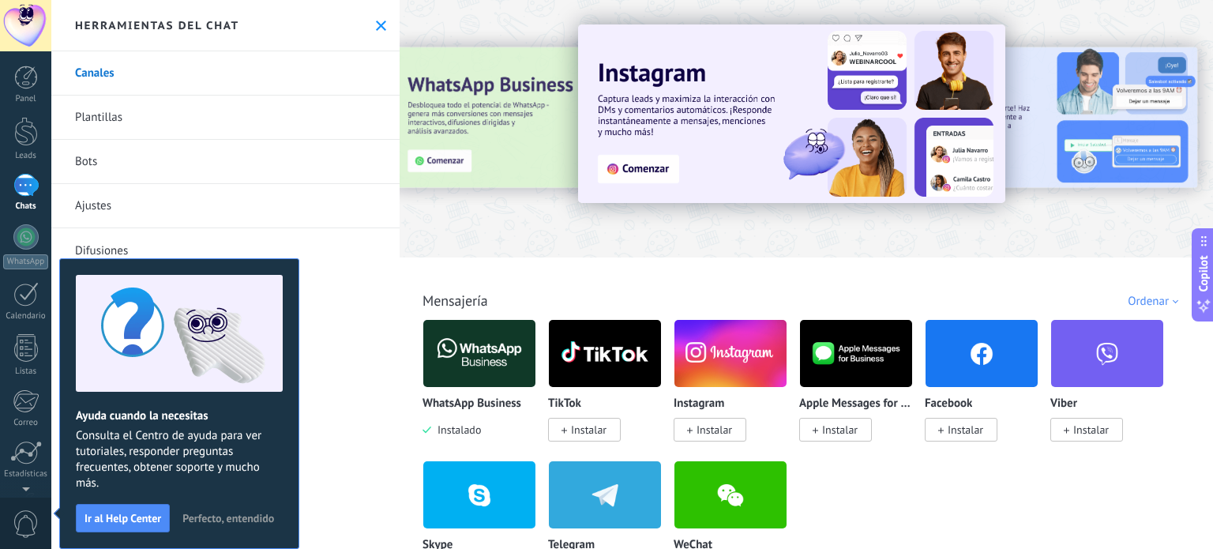
click at [219, 517] on span "Perfecto, entendido" at bounding box center [228, 518] width 92 height 11
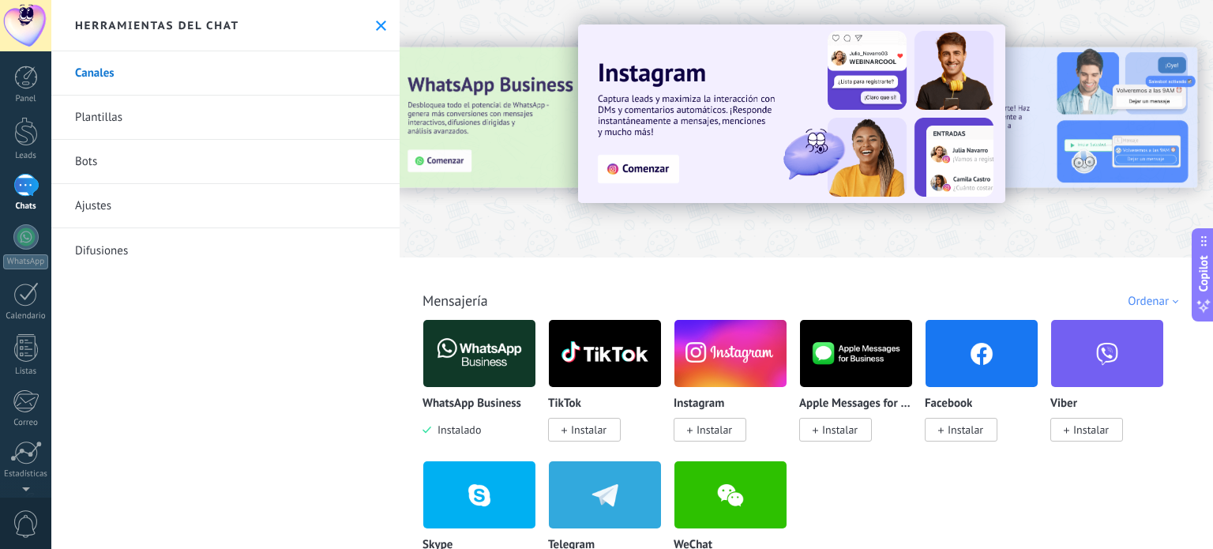
click at [77, 153] on link "Bots" at bounding box center [225, 162] width 348 height 44
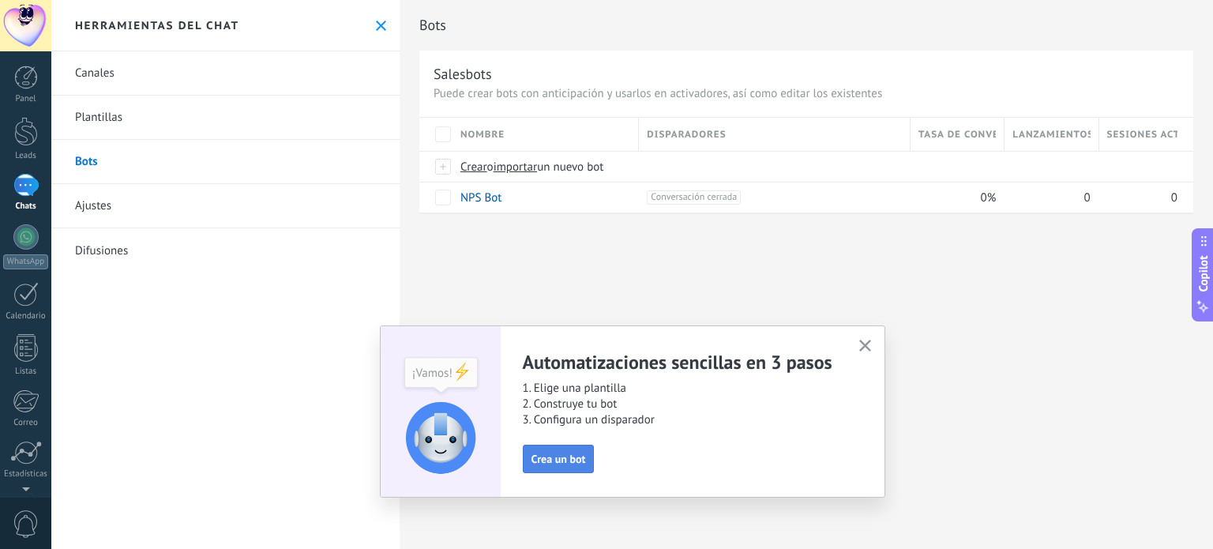
click at [570, 461] on span "Crea un bot" at bounding box center [559, 458] width 55 height 11
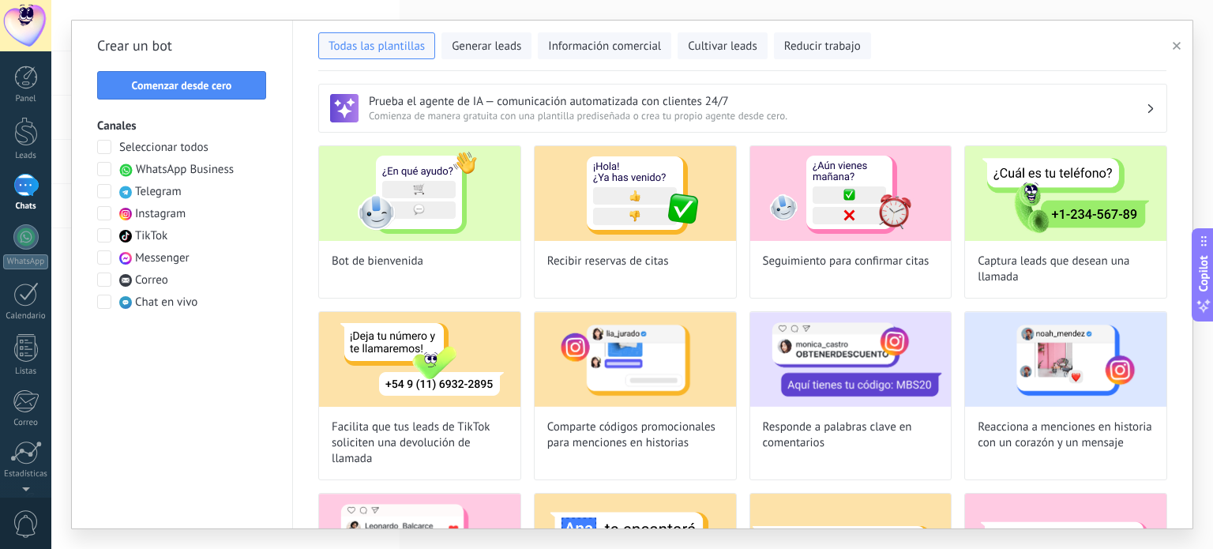
click at [1205, 246] on icon at bounding box center [1204, 241] width 13 height 13
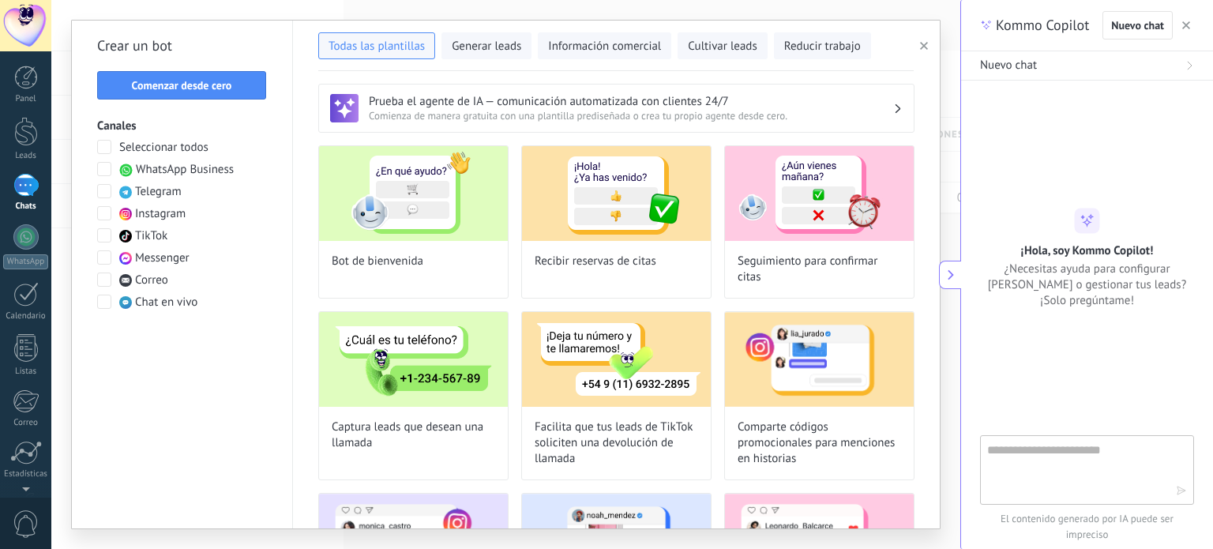
click at [1187, 24] on icon "button" at bounding box center [1187, 25] width 8 height 8
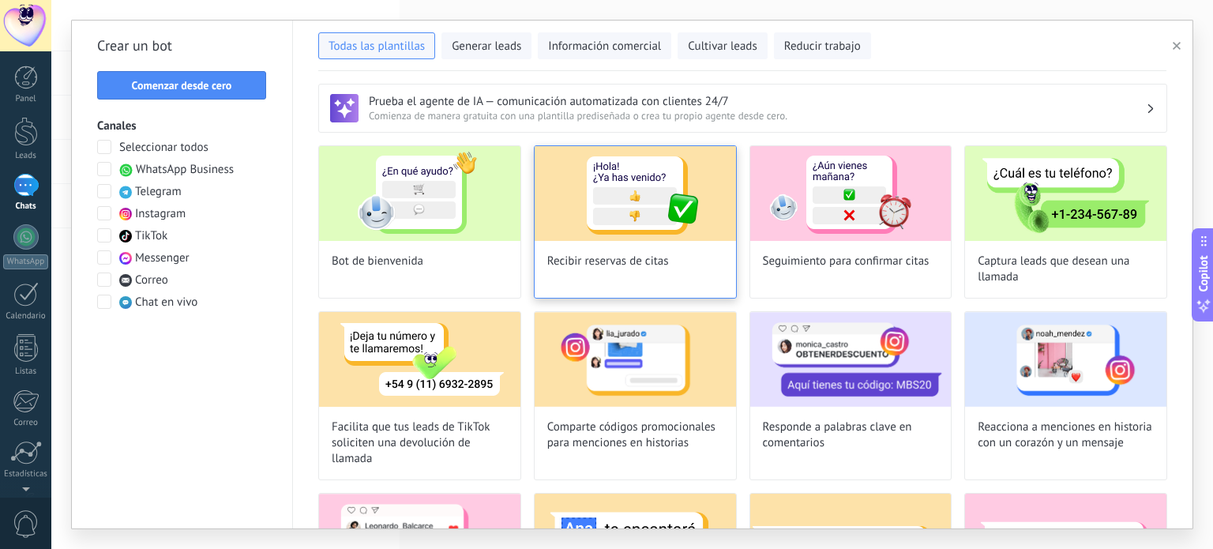
click at [597, 268] on span "Recibir reservas de citas" at bounding box center [608, 262] width 122 height 16
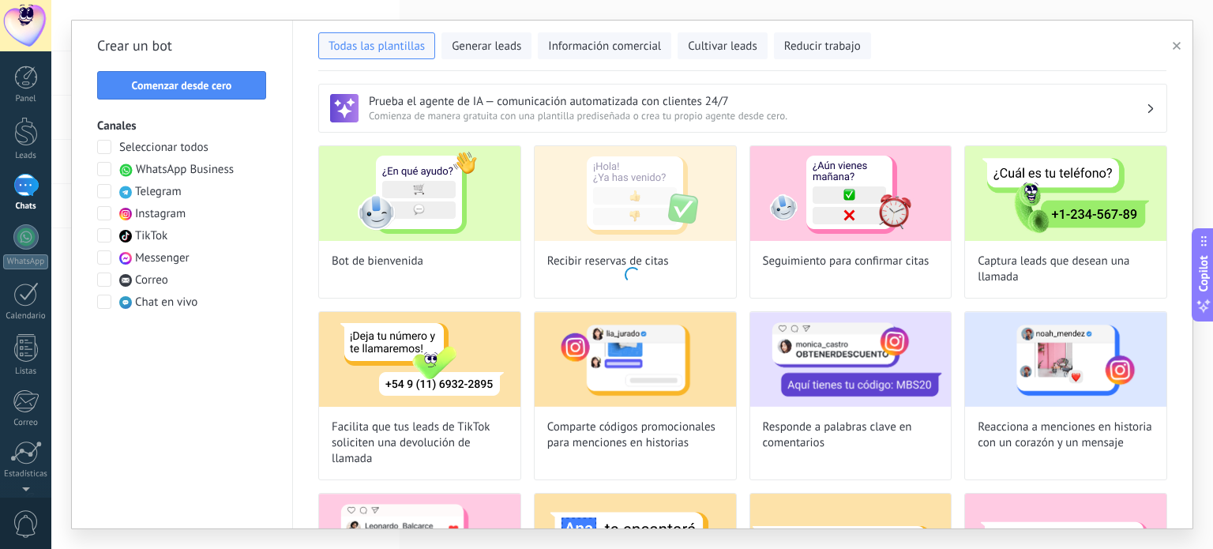
type input "**********"
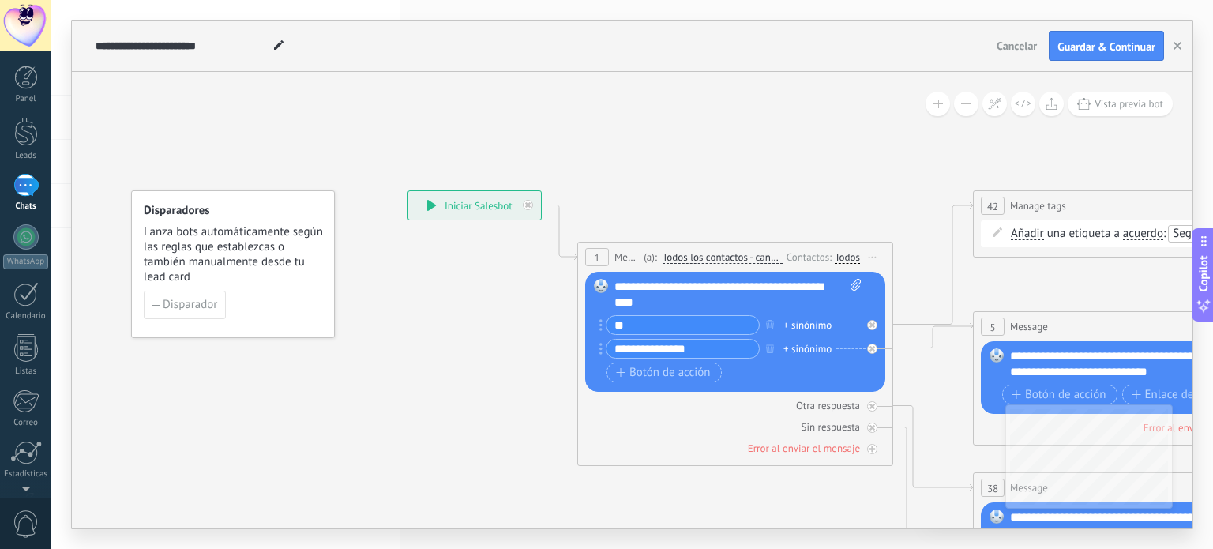
click at [1001, 41] on span "Cancelar" at bounding box center [1017, 46] width 40 height 14
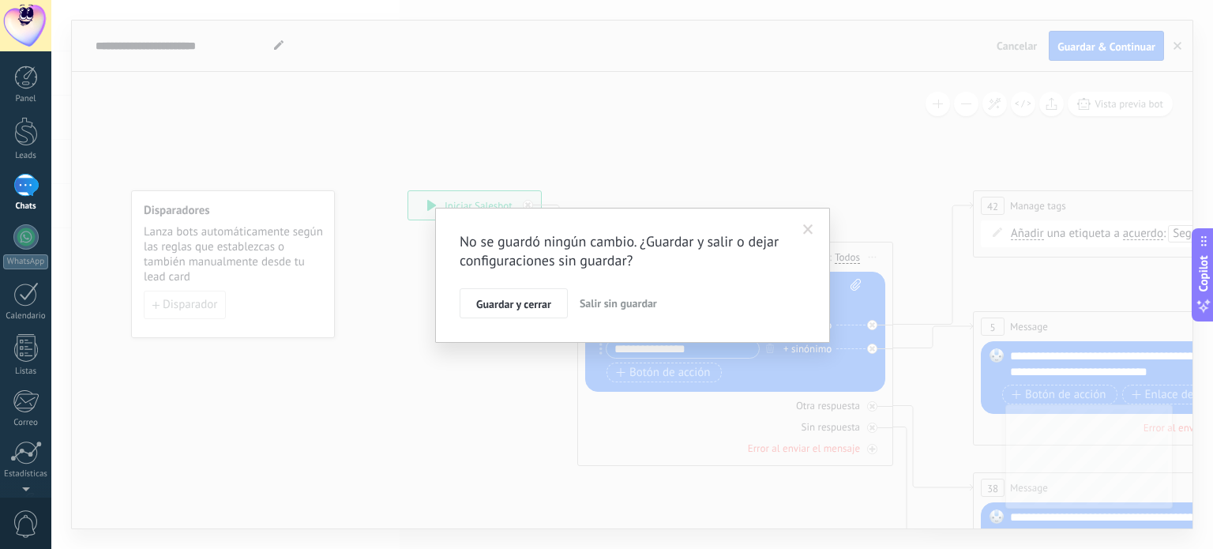
click at [603, 308] on span "Salir sin guardar" at bounding box center [618, 303] width 77 height 14
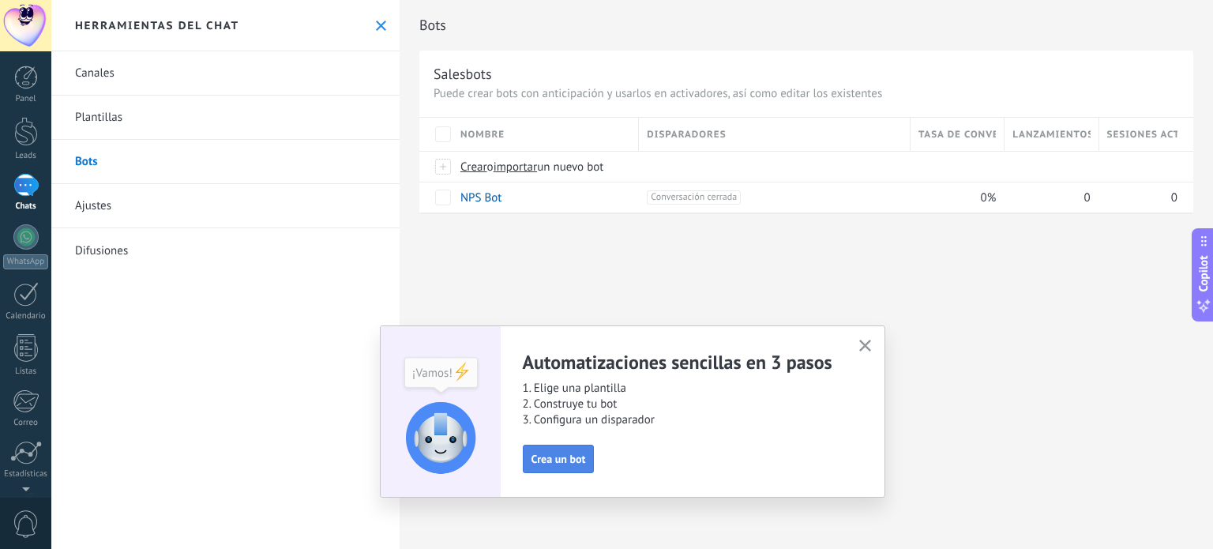
click at [556, 462] on span "Crea un bot" at bounding box center [559, 458] width 55 height 11
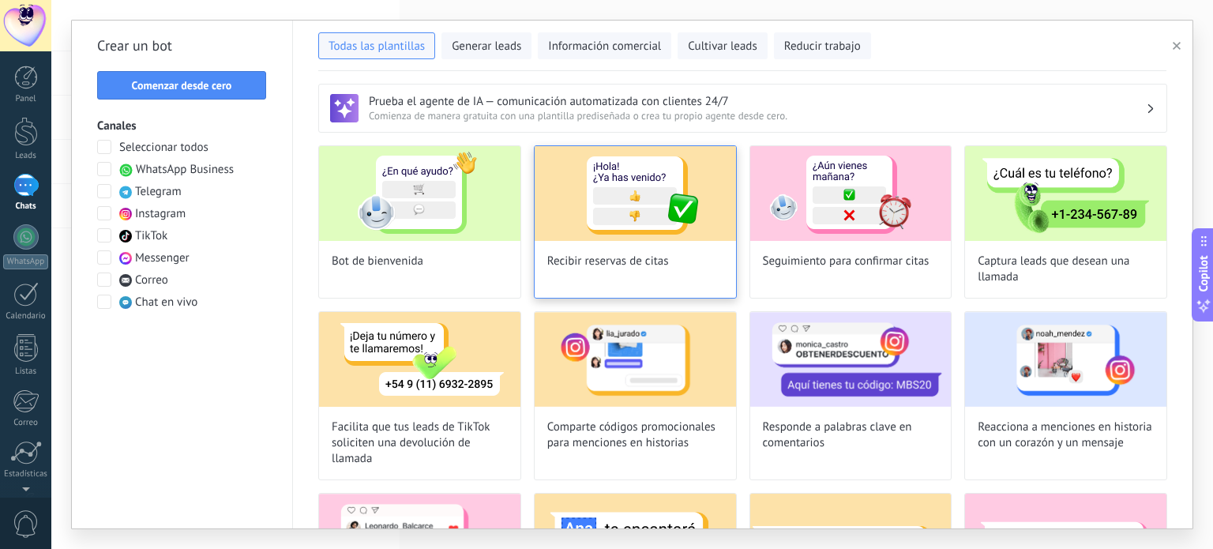
click at [651, 220] on img at bounding box center [635, 193] width 201 height 95
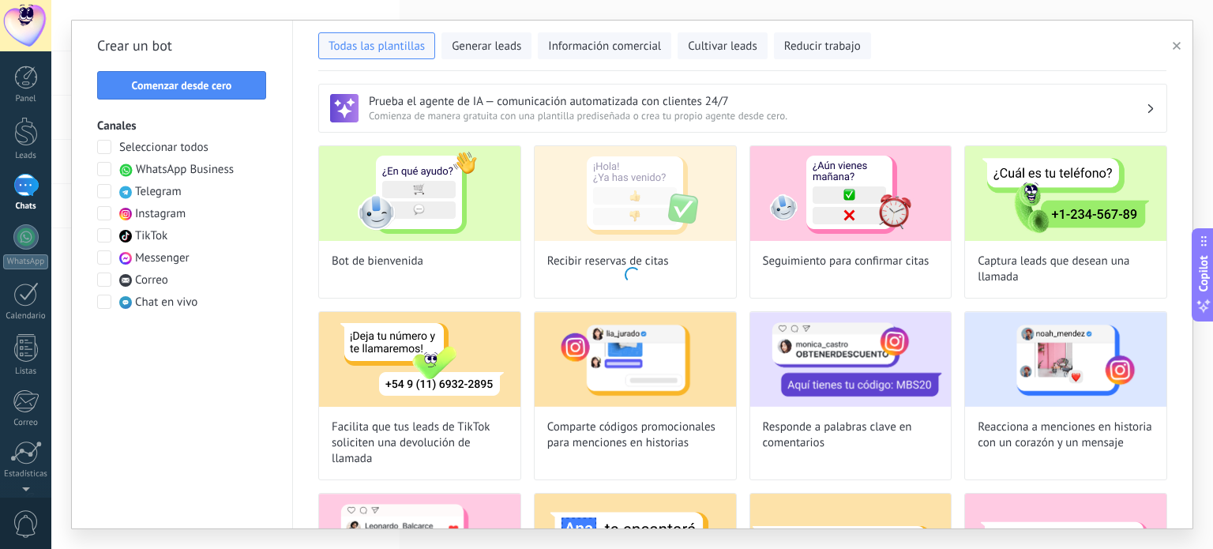
type input "**********"
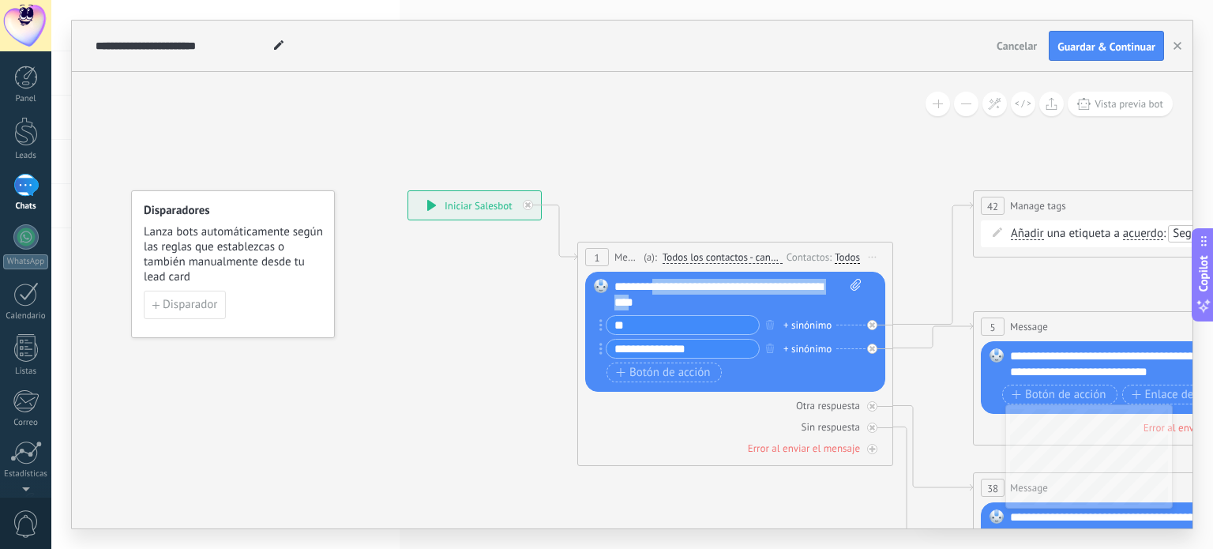
drag, startPoint x: 655, startPoint y: 284, endPoint x: 689, endPoint y: 299, distance: 37.1
click at [689, 299] on div "**********" at bounding box center [739, 295] width 248 height 32
click at [631, 303] on div "**********" at bounding box center [739, 295] width 248 height 32
drag, startPoint x: 700, startPoint y: 346, endPoint x: 608, endPoint y: 353, distance: 91.9
click at [608, 353] on input "**********" at bounding box center [683, 349] width 152 height 18
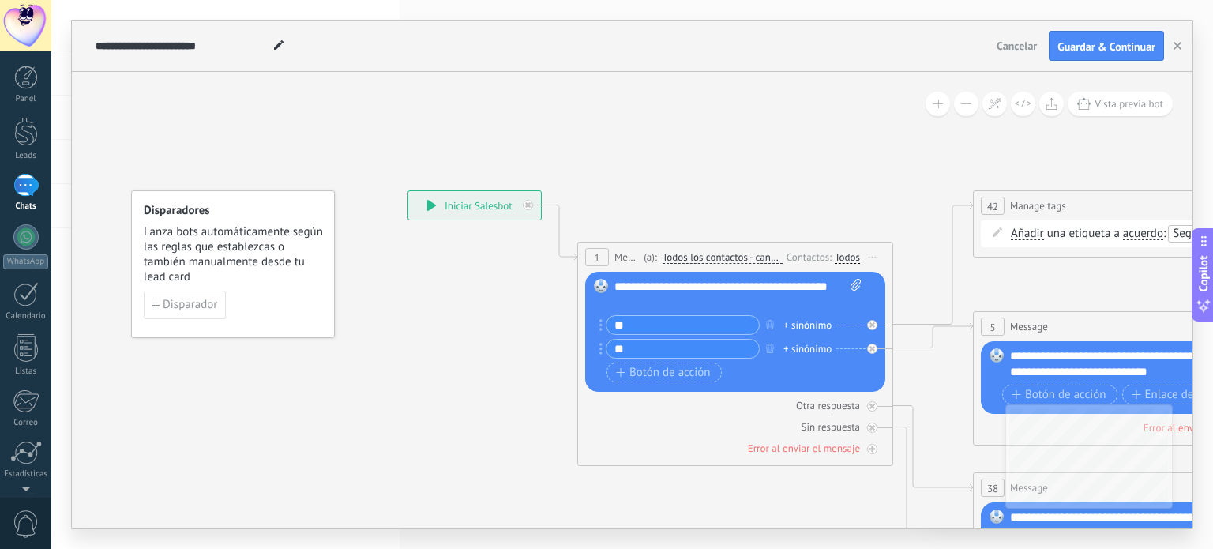
type input "*"
type input "**********"
click at [751, 438] on div "Otra respuesta Sin respuesta Error al enviar el mensaje" at bounding box center [735, 424] width 300 height 64
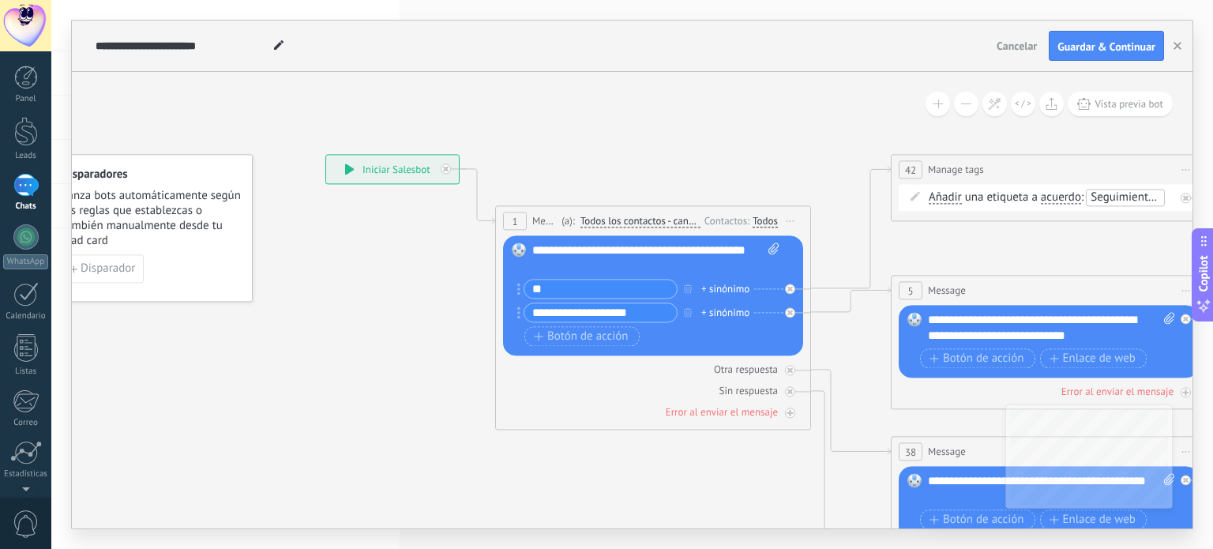
drag, startPoint x: 912, startPoint y: 240, endPoint x: 833, endPoint y: 205, distance: 86.6
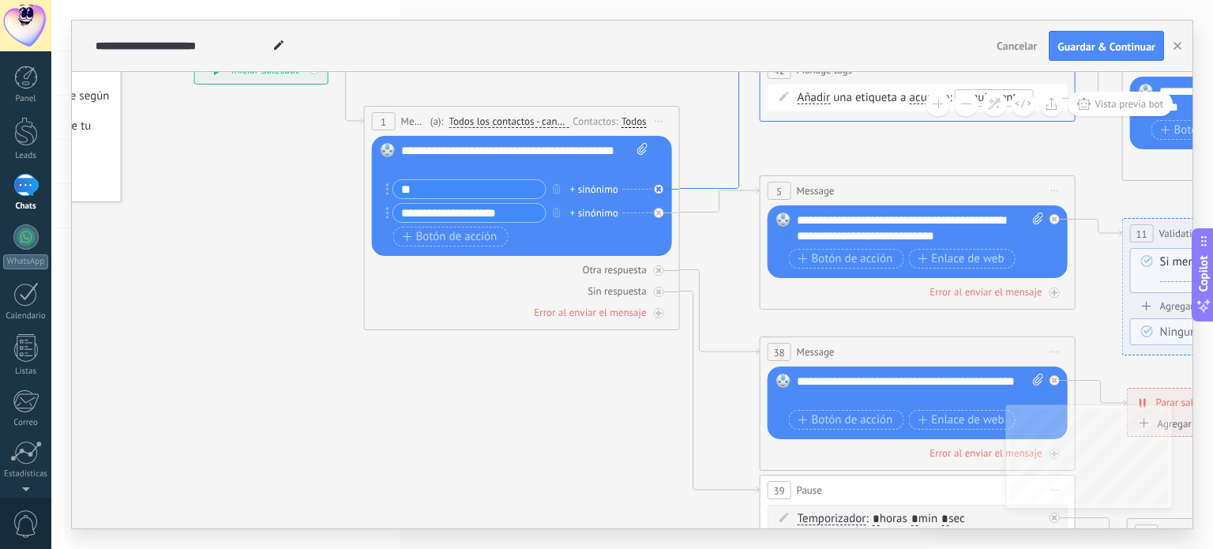
drag, startPoint x: 872, startPoint y: 186, endPoint x: 547, endPoint y: 139, distance: 328.0
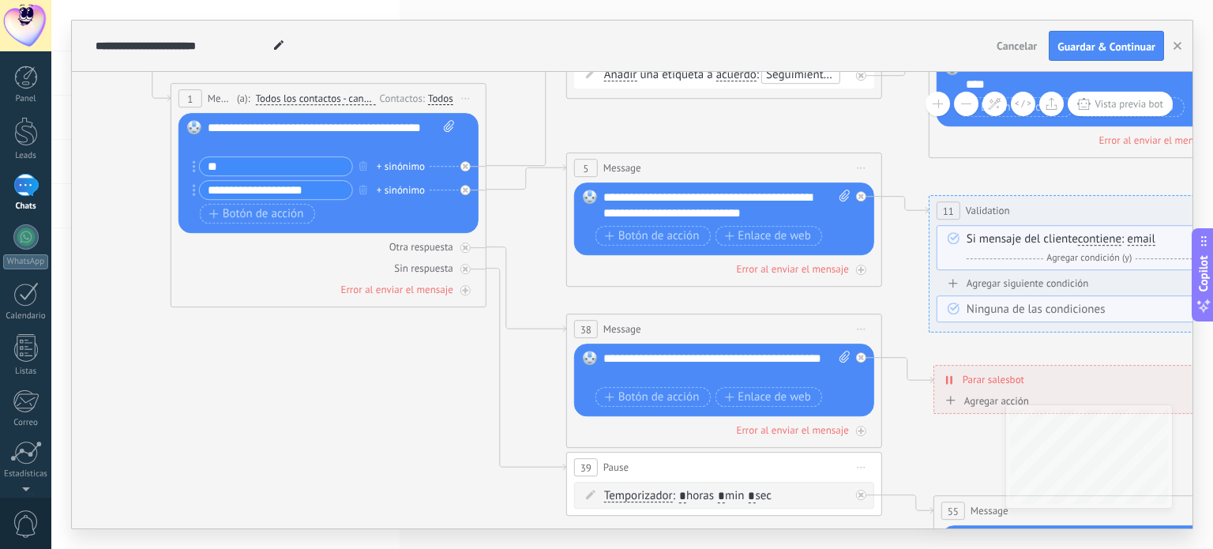
drag, startPoint x: 516, startPoint y: 236, endPoint x: 516, endPoint y: 270, distance: 34.0
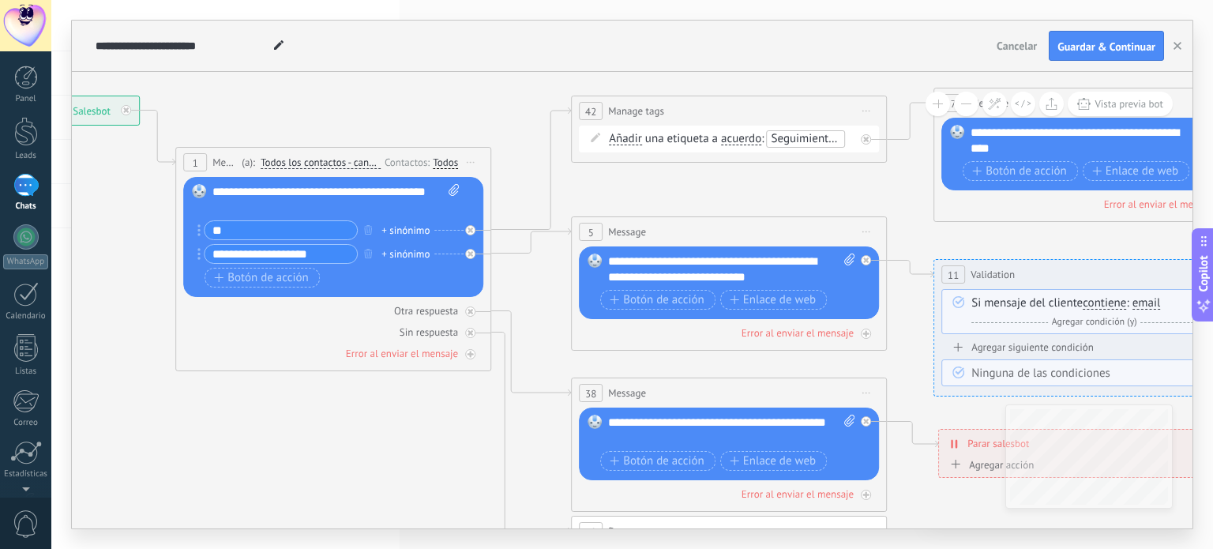
drag, startPoint x: 519, startPoint y: 198, endPoint x: 523, endPoint y: 290, distance: 91.7
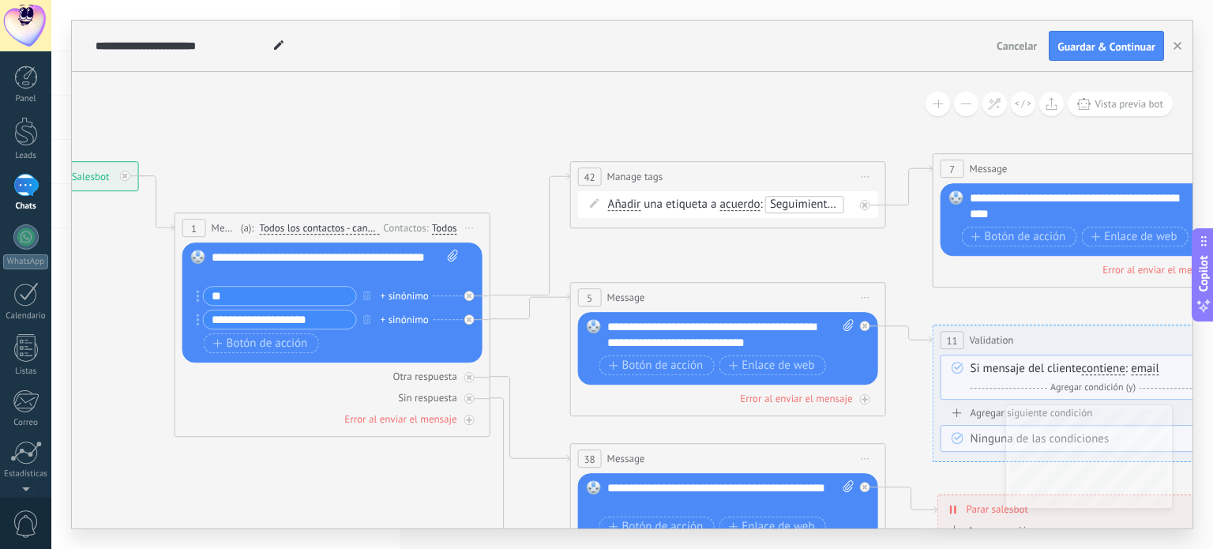
drag, startPoint x: 521, startPoint y: 166, endPoint x: 492, endPoint y: 99, distance: 72.9
drag, startPoint x: 539, startPoint y: 359, endPoint x: 506, endPoint y: 314, distance: 56.1
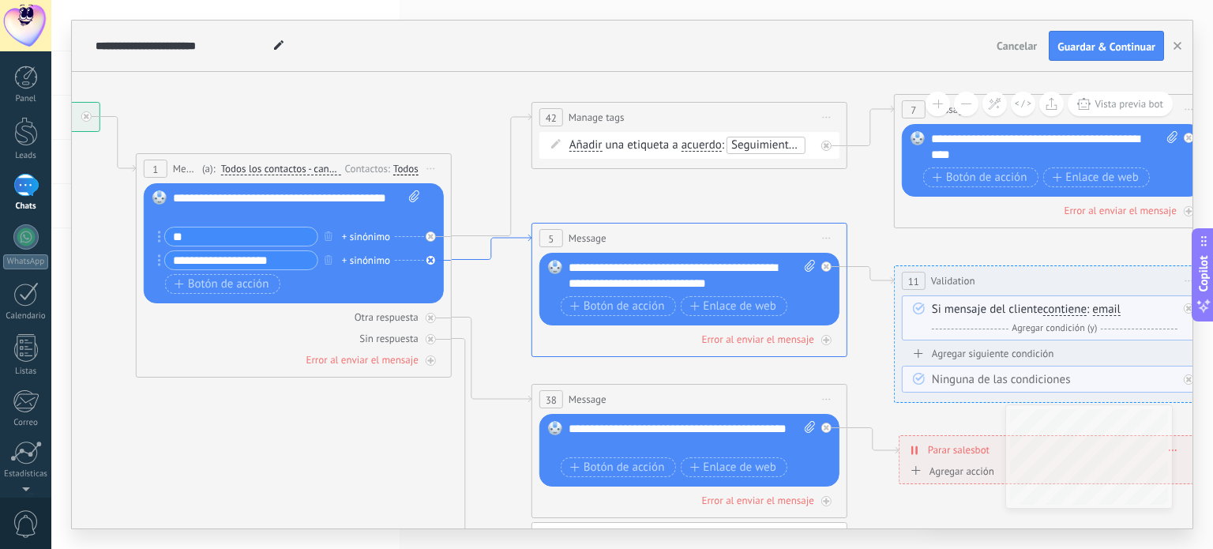
drag, startPoint x: 563, startPoint y: 278, endPoint x: 528, endPoint y: 242, distance: 50.8
click at [528, 242] on icon at bounding box center [492, 247] width 80 height 25
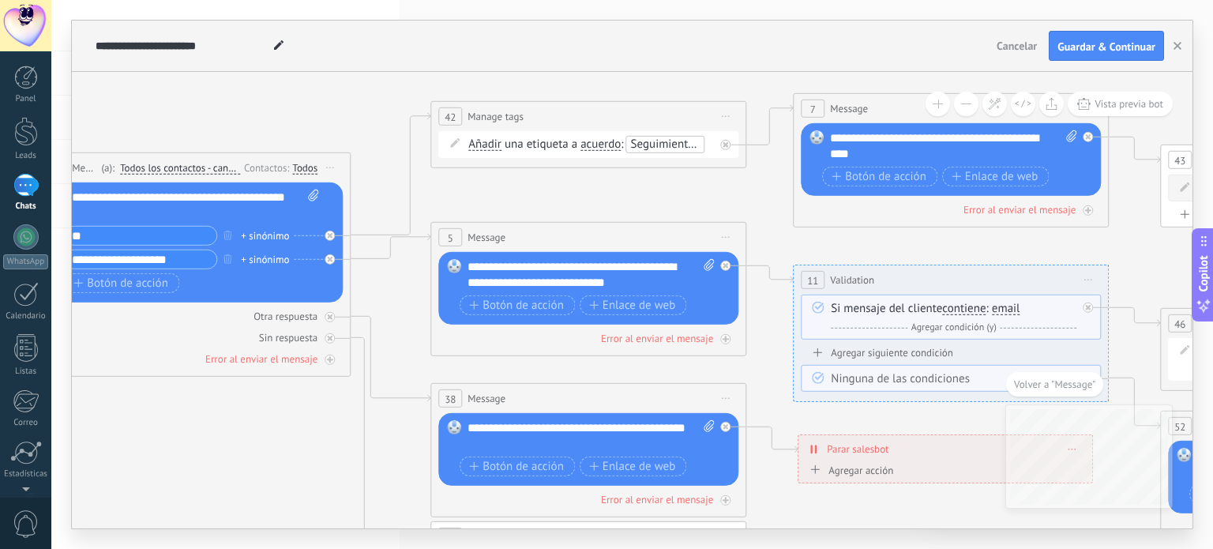
drag, startPoint x: 633, startPoint y: 222, endPoint x: 569, endPoint y: 208, distance: 65.5
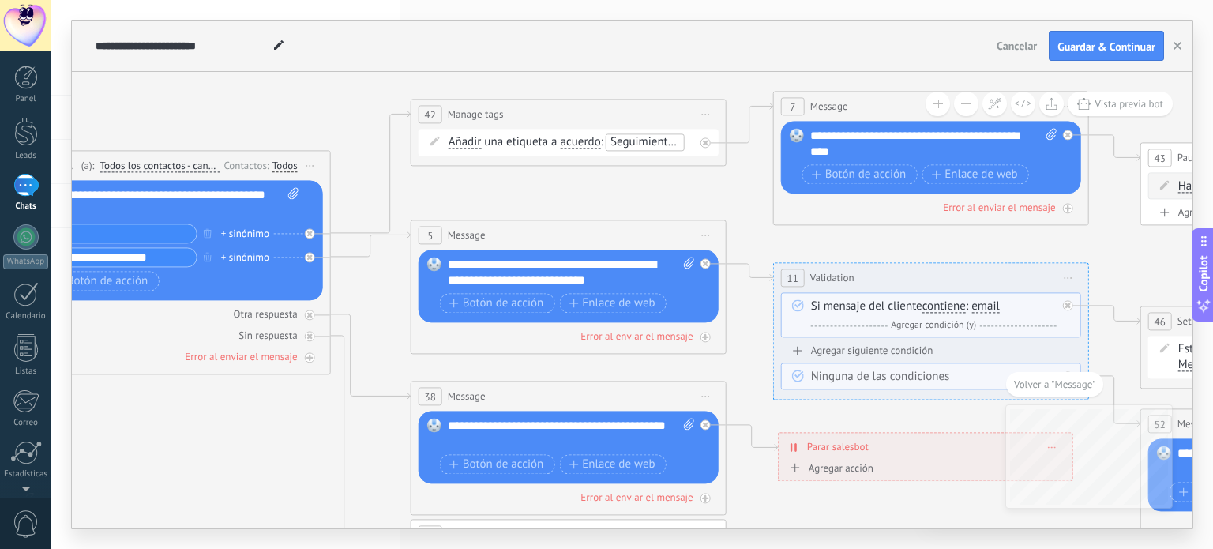
click at [651, 143] on span "Seguimiento de cita" at bounding box center [661, 142] width 101 height 15
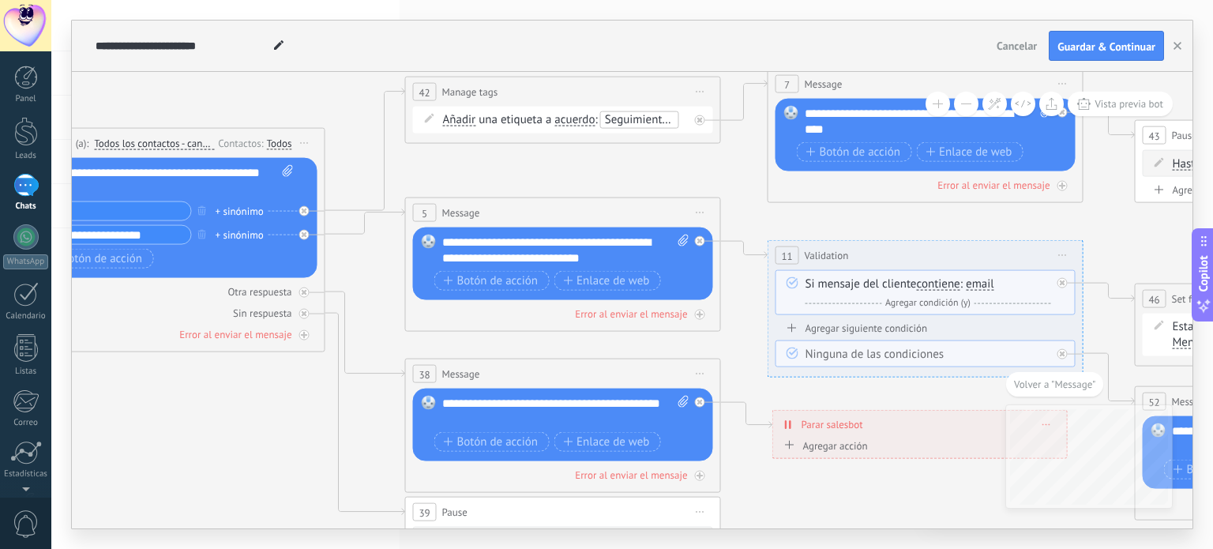
drag, startPoint x: 596, startPoint y: 208, endPoint x: 578, endPoint y: 157, distance: 53.7
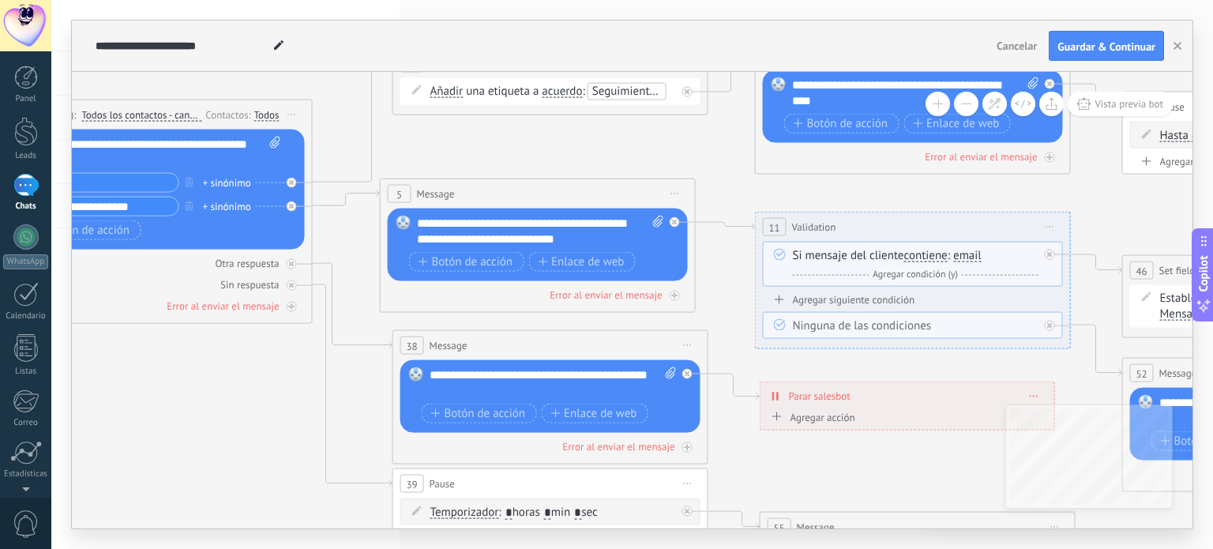
drag, startPoint x: 629, startPoint y: 178, endPoint x: 616, endPoint y: 188, distance: 16.3
click at [616, 188] on div "5 Message ******* (a): Todos los contactos - canales seleccionados Todos los co…" at bounding box center [538, 193] width 314 height 29
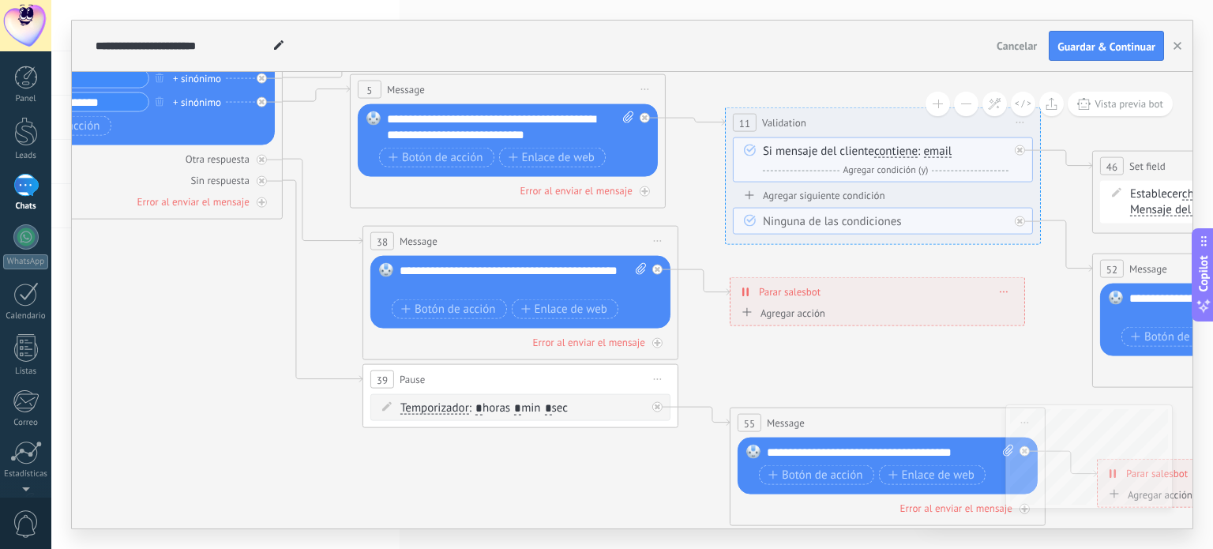
drag, startPoint x: 619, startPoint y: 160, endPoint x: 588, endPoint y: 56, distance: 108.5
click at [588, 56] on div "**********" at bounding box center [632, 275] width 1121 height 508
click at [640, 195] on div "Error al enviar el mensaje" at bounding box center [508, 190] width 300 height 15
click at [645, 191] on icon at bounding box center [645, 191] width 6 height 2
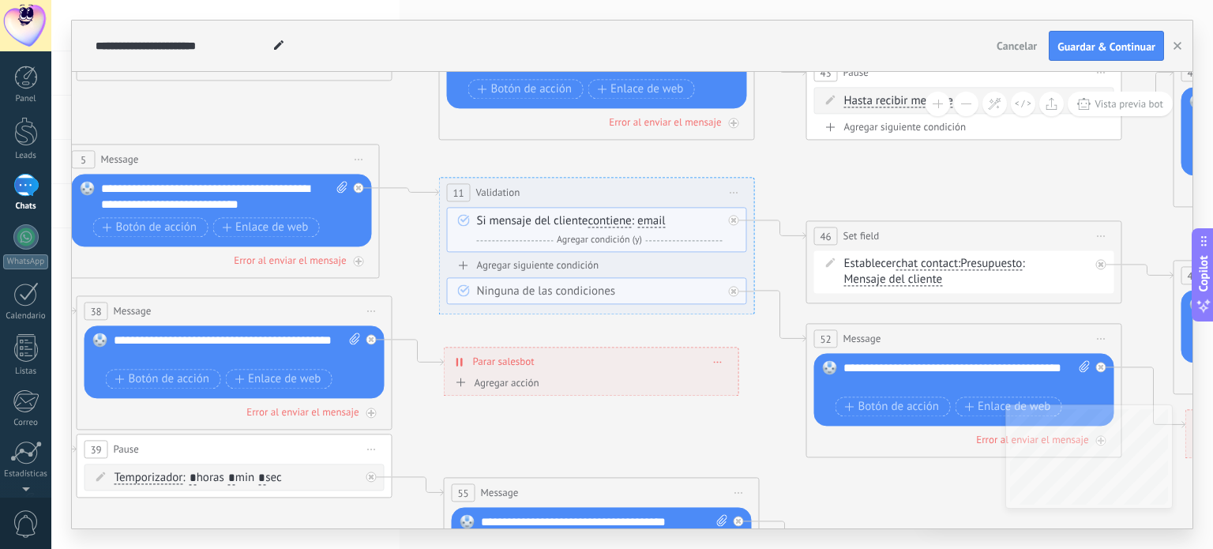
drag, startPoint x: 708, startPoint y: 241, endPoint x: 422, endPoint y: 311, distance: 294.5
click at [422, 311] on icon at bounding box center [1041, 300] width 3850 height 1379
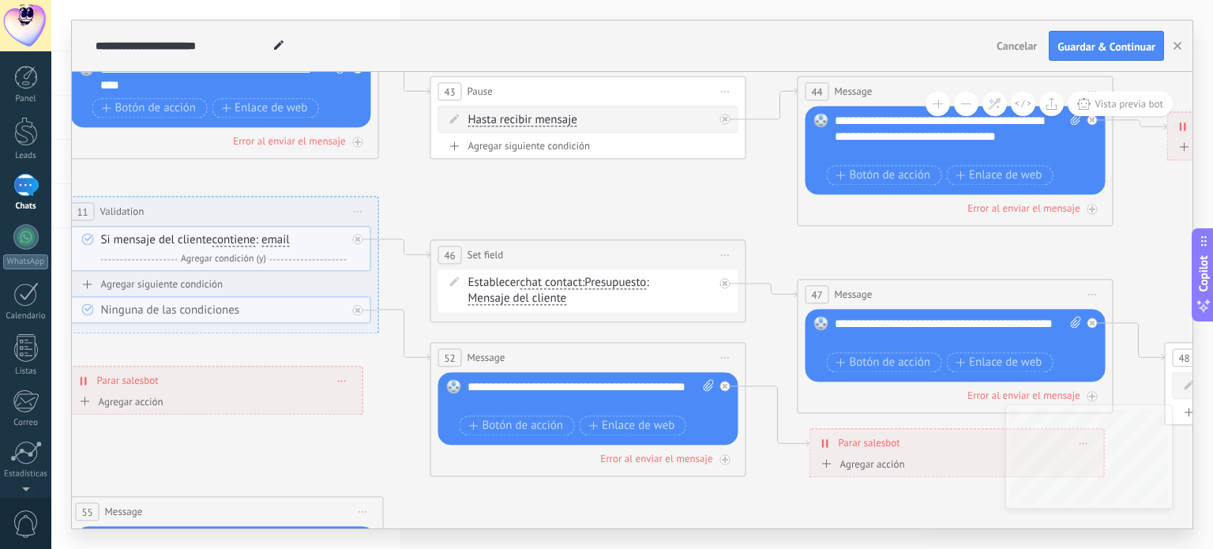
drag, startPoint x: 603, startPoint y: 336, endPoint x: 227, endPoint y: 363, distance: 377.0
click at [227, 363] on icon at bounding box center [665, 319] width 3850 height 1379
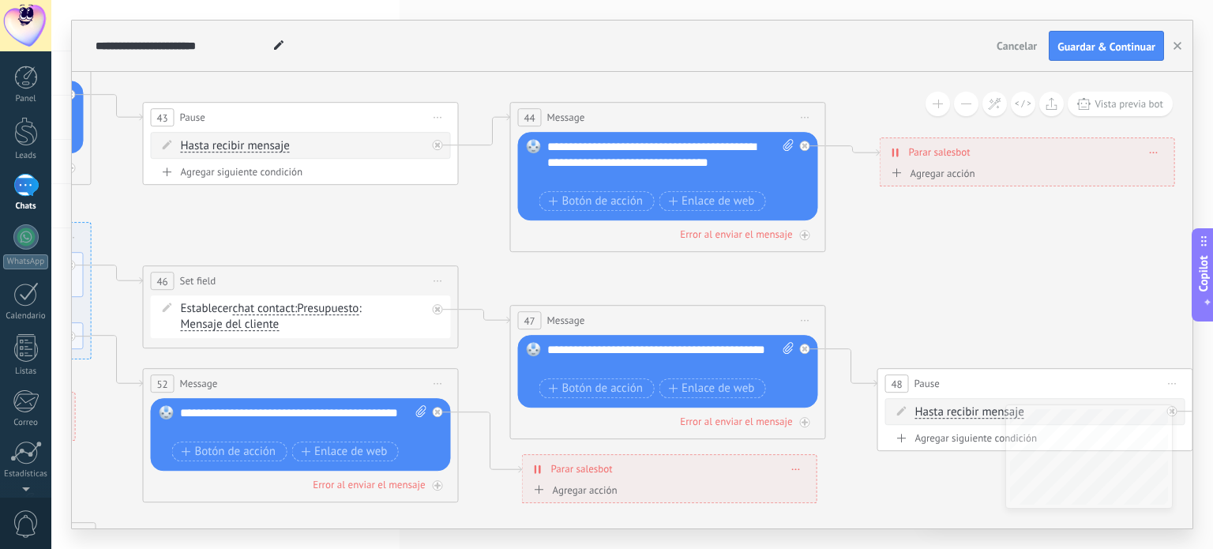
drag, startPoint x: 622, startPoint y: 201, endPoint x: 269, endPoint y: 208, distance: 353.9
click at [272, 208] on icon at bounding box center [378, 345] width 3850 height 1379
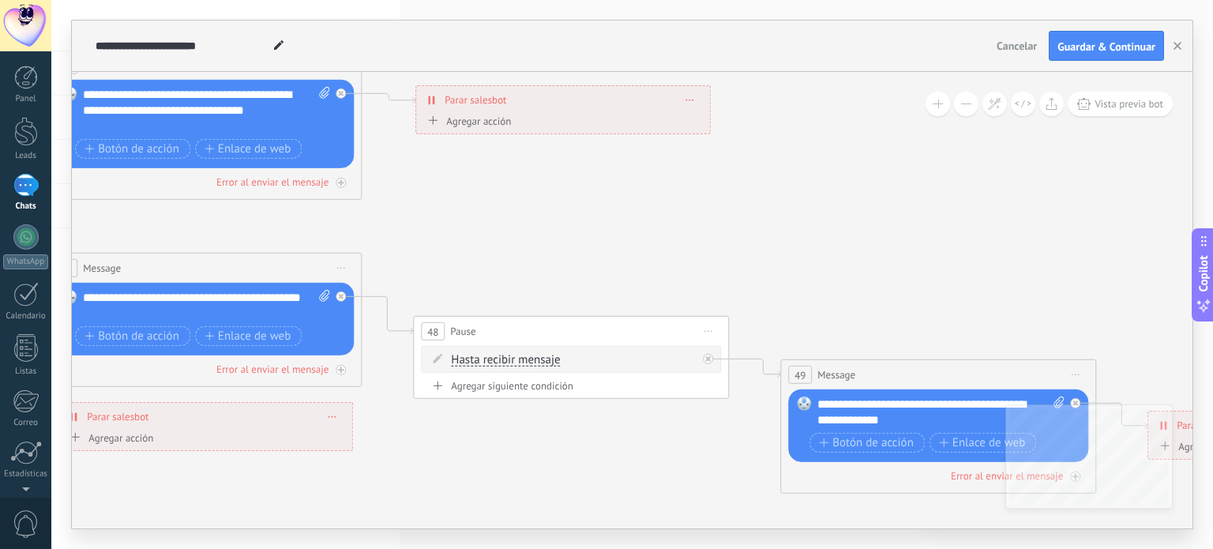
drag, startPoint x: 1081, startPoint y: 293, endPoint x: 670, endPoint y: 249, distance: 413.1
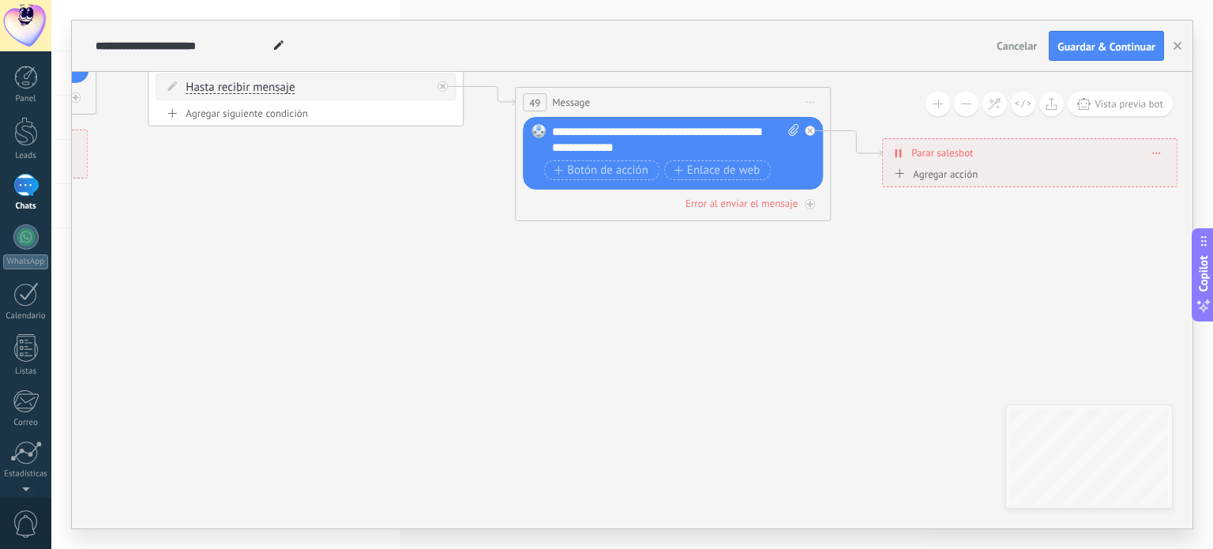
drag, startPoint x: 1043, startPoint y: 354, endPoint x: 1124, endPoint y: 541, distance: 204.1
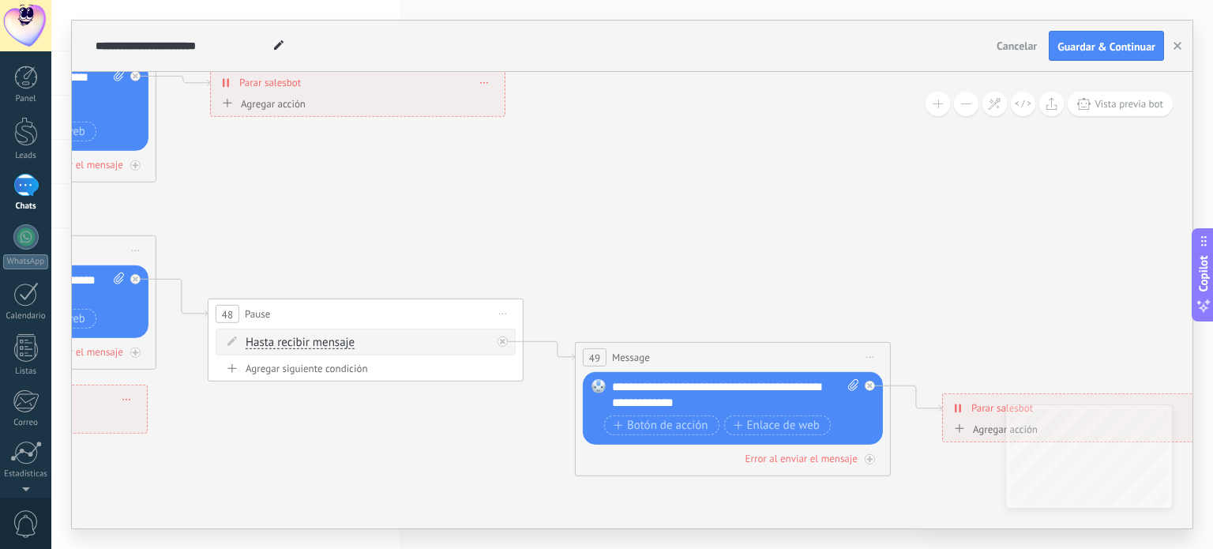
drag, startPoint x: 961, startPoint y: 302, endPoint x: 775, endPoint y: 264, distance: 190.2
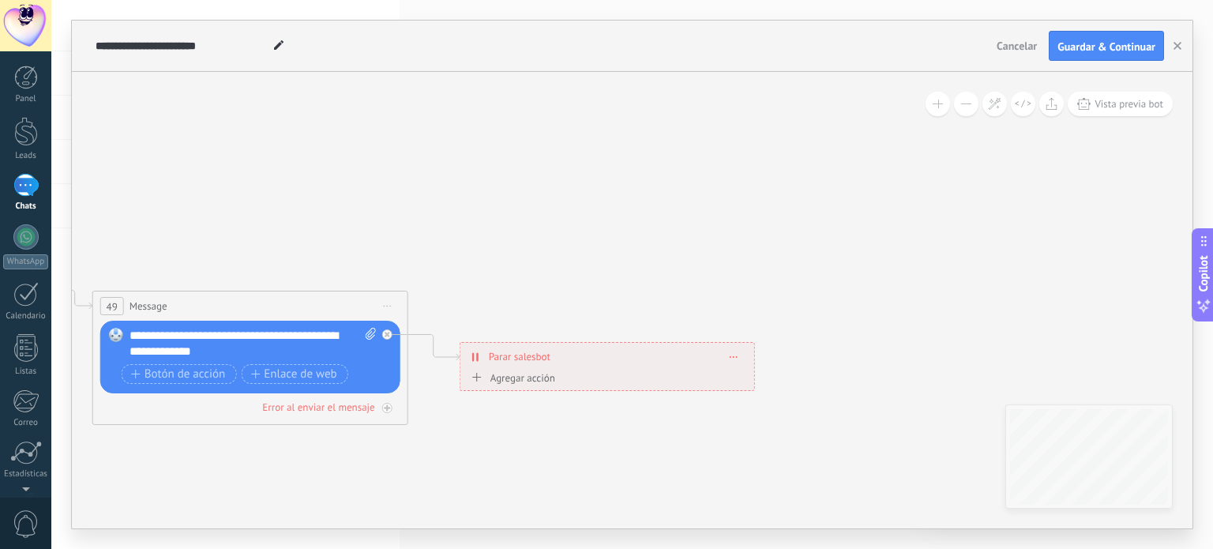
drag, startPoint x: 1101, startPoint y: 301, endPoint x: 1213, endPoint y: 310, distance: 111.8
click at [1213, 312] on body ".abccls-1,.abccls-2{fill-rule:evenodd}.abccls-2{fill:#fff} .abfcls-1{fill:none}…" at bounding box center [606, 274] width 1213 height 549
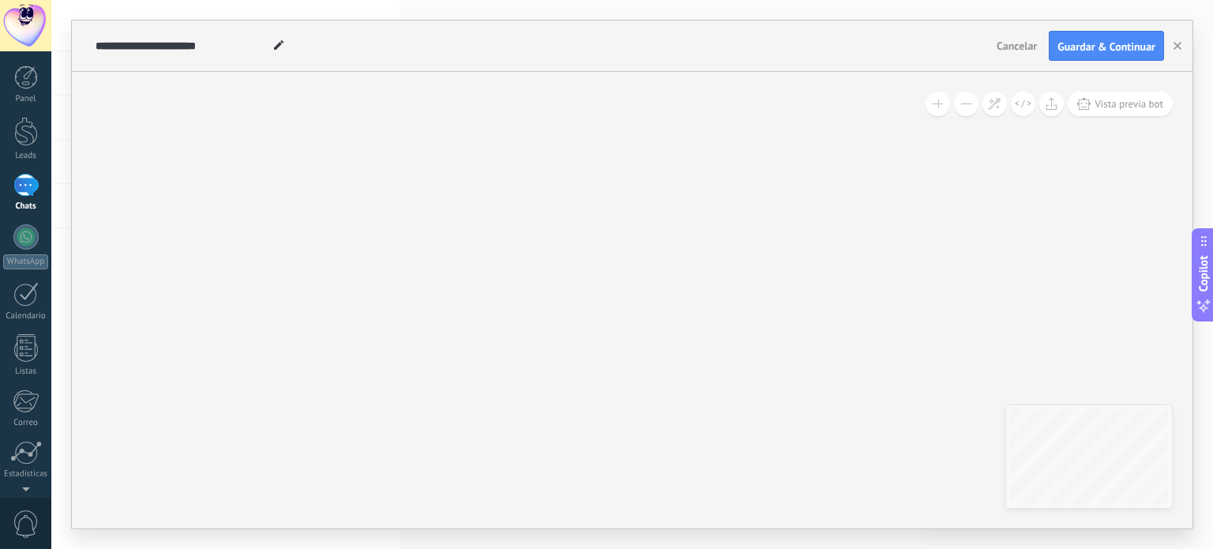
drag, startPoint x: 282, startPoint y: 207, endPoint x: 796, endPoint y: 295, distance: 521.8
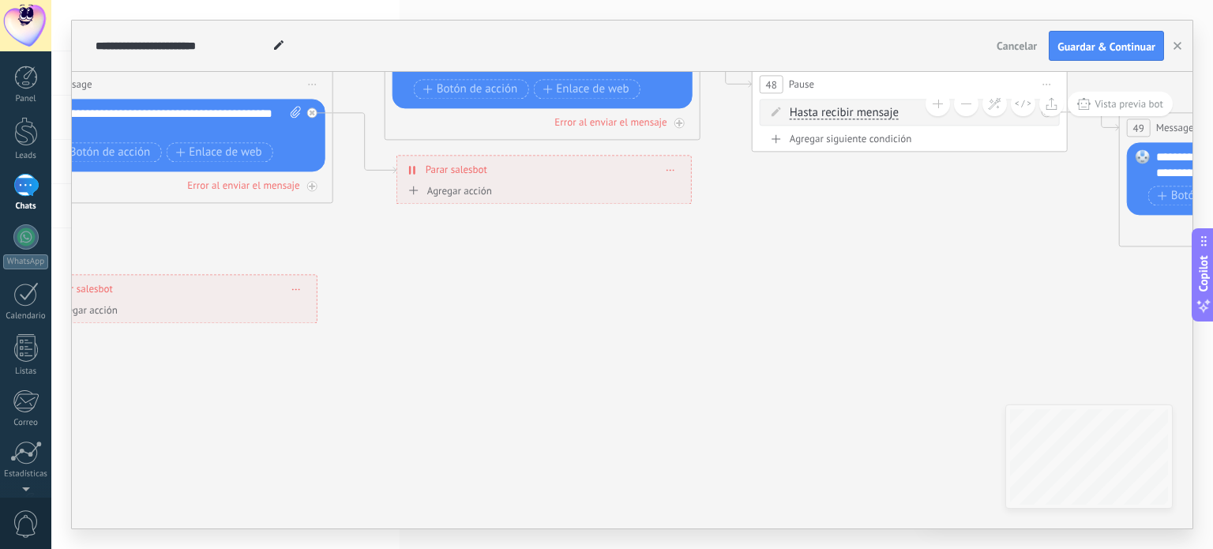
drag, startPoint x: 360, startPoint y: 293, endPoint x: 698, endPoint y: 421, distance: 361.5
click at [689, 446] on icon at bounding box center [252, 46] width 3850 height 1379
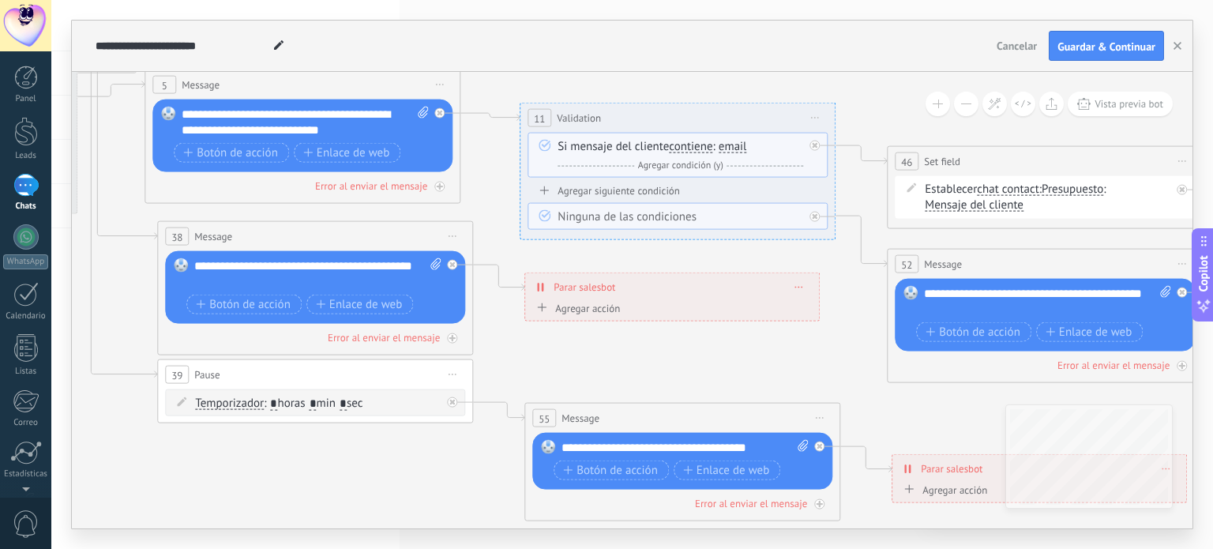
drag, startPoint x: 439, startPoint y: 271, endPoint x: 675, endPoint y: 366, distance: 254.5
click at [713, 396] on icon at bounding box center [1122, 225] width 3850 height 1379
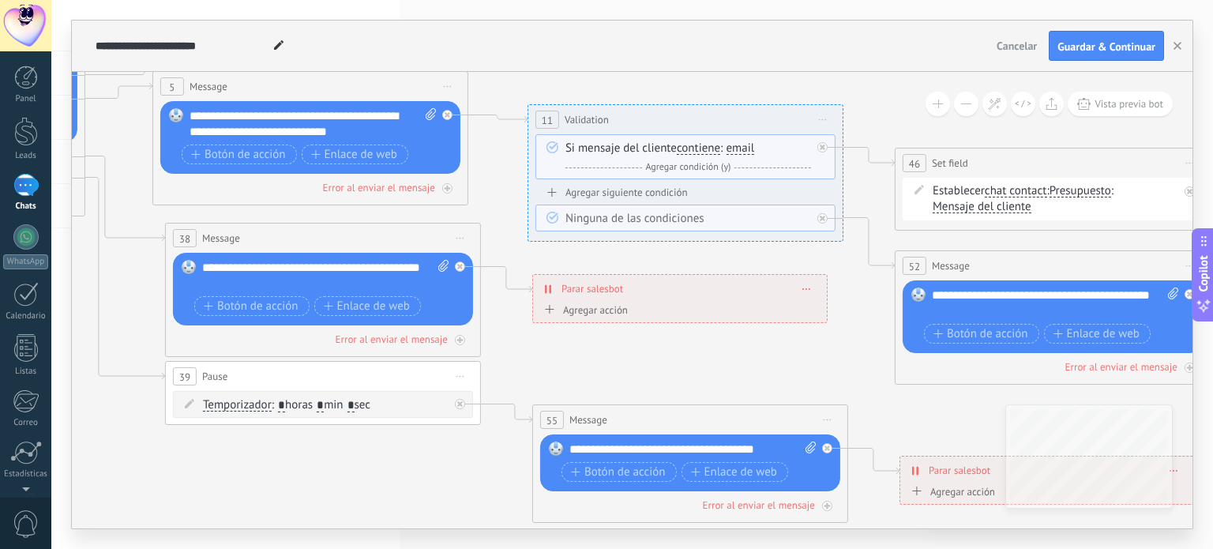
drag, startPoint x: 351, startPoint y: 281, endPoint x: 834, endPoint y: 366, distance: 490.8
drag, startPoint x: 534, startPoint y: 314, endPoint x: 658, endPoint y: 331, distance: 125.1
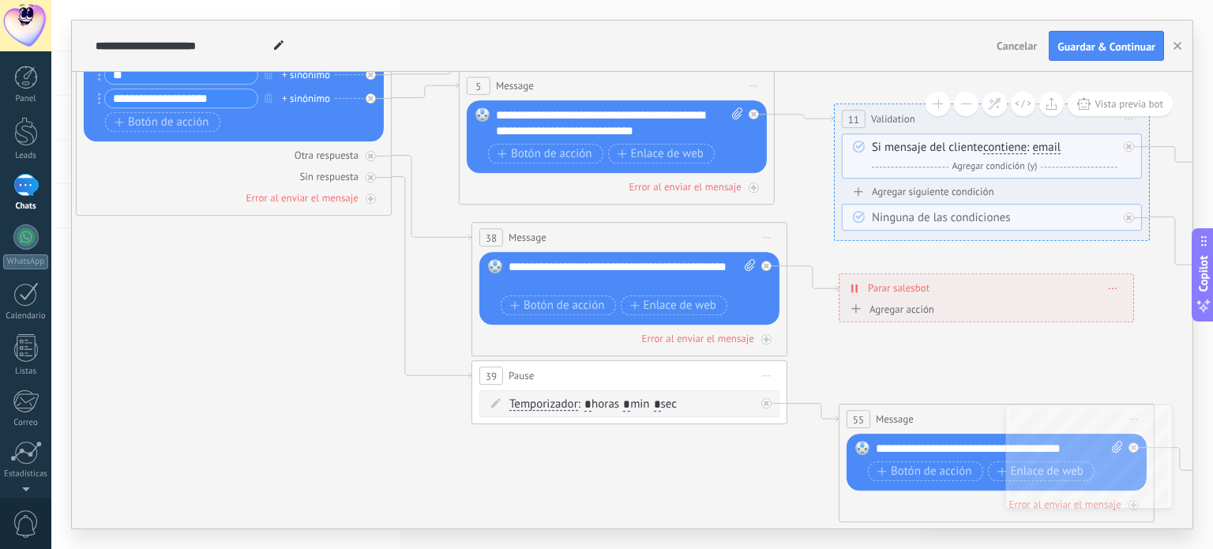
drag, startPoint x: 614, startPoint y: 353, endPoint x: 928, endPoint y: 352, distance: 314.4
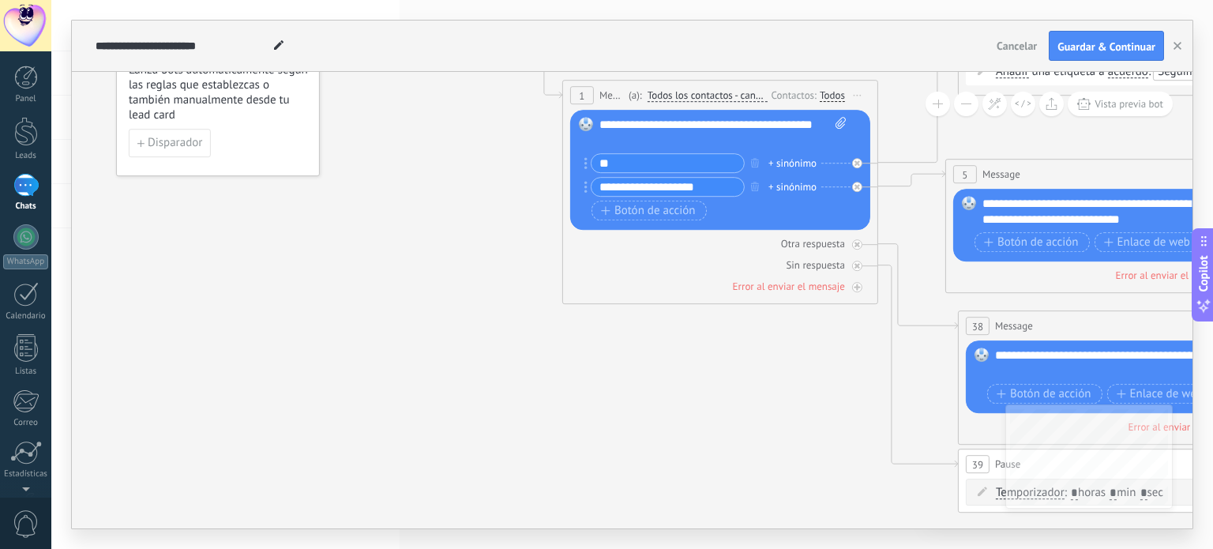
drag, startPoint x: 188, startPoint y: 398, endPoint x: 912, endPoint y: 498, distance: 730.4
click at [790, 529] on div "**********" at bounding box center [632, 274] width 1122 height 509
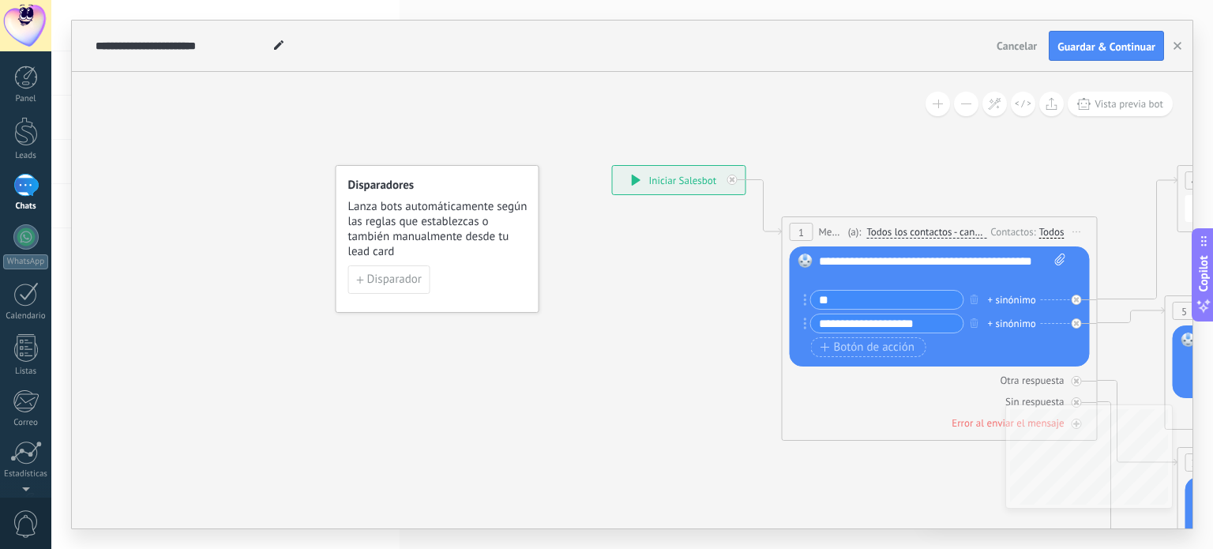
drag, startPoint x: 408, startPoint y: 320, endPoint x: 518, endPoint y: 322, distance: 110.6
click at [660, 179] on div "**********" at bounding box center [677, 180] width 133 height 28
click at [635, 175] on icon at bounding box center [634, 180] width 9 height 11
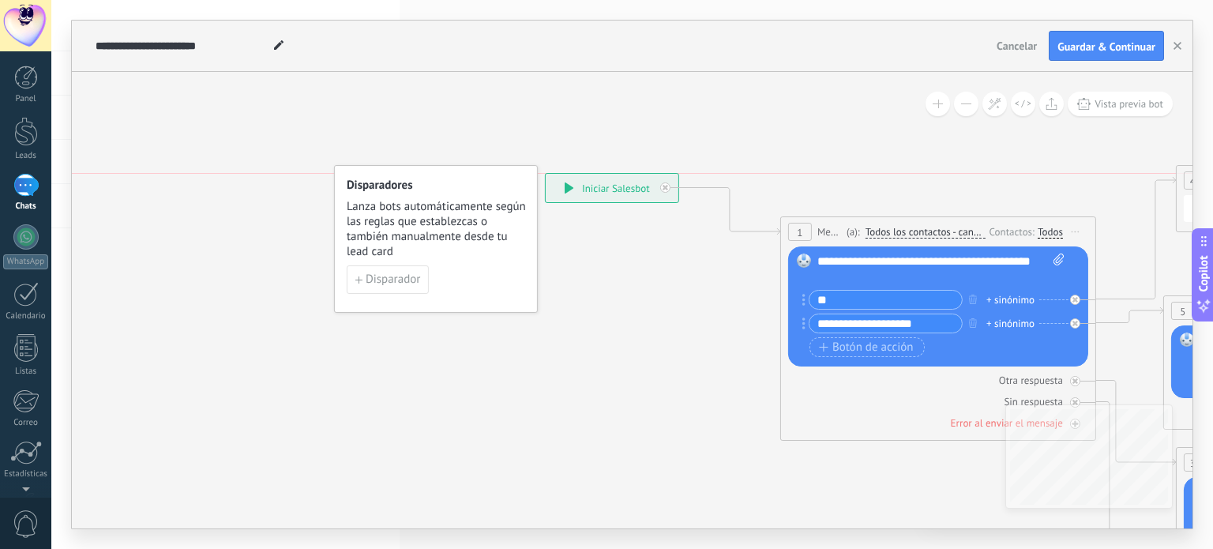
drag, startPoint x: 662, startPoint y: 187, endPoint x: 597, endPoint y: 199, distance: 65.8
click at [597, 199] on div "**********" at bounding box center [612, 188] width 133 height 28
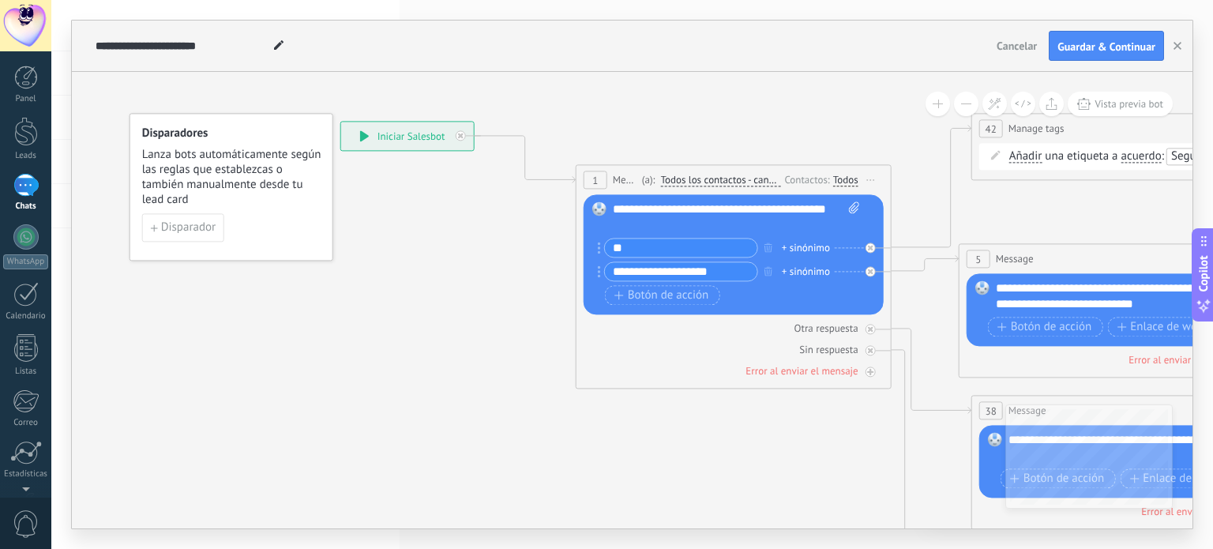
drag, startPoint x: 735, startPoint y: 349, endPoint x: 529, endPoint y: 297, distance: 211.9
click at [171, 223] on span "Disparador" at bounding box center [188, 228] width 55 height 11
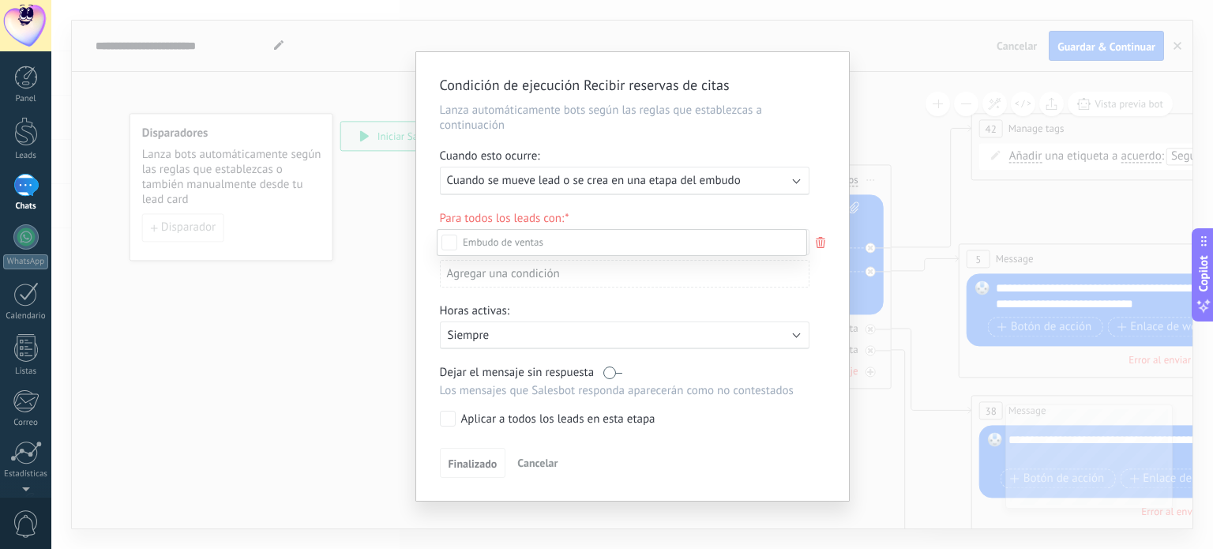
click at [771, 180] on div at bounding box center [632, 274] width 1162 height 549
click at [771, 180] on div "Ejecutar: Cuando se mueve lead o se crea en una etapa del embudo" at bounding box center [618, 180] width 343 height 15
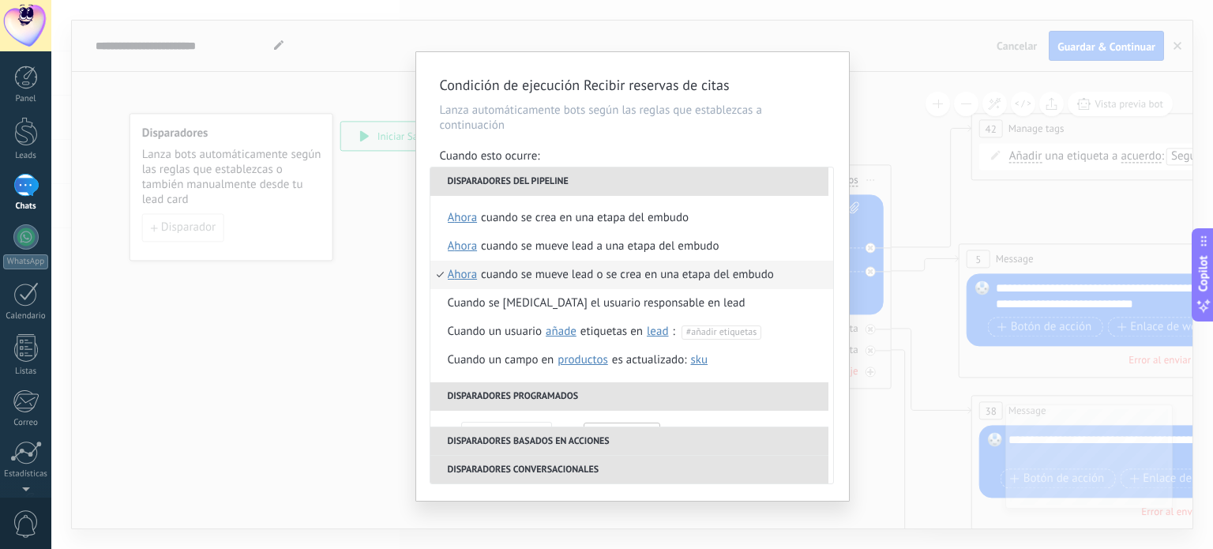
click at [710, 184] on li "Disparadores del pipeline" at bounding box center [630, 181] width 398 height 28
click at [797, 126] on p "Lanza automáticamente bots según las reglas que establezcas a continuación" at bounding box center [632, 118] width 385 height 30
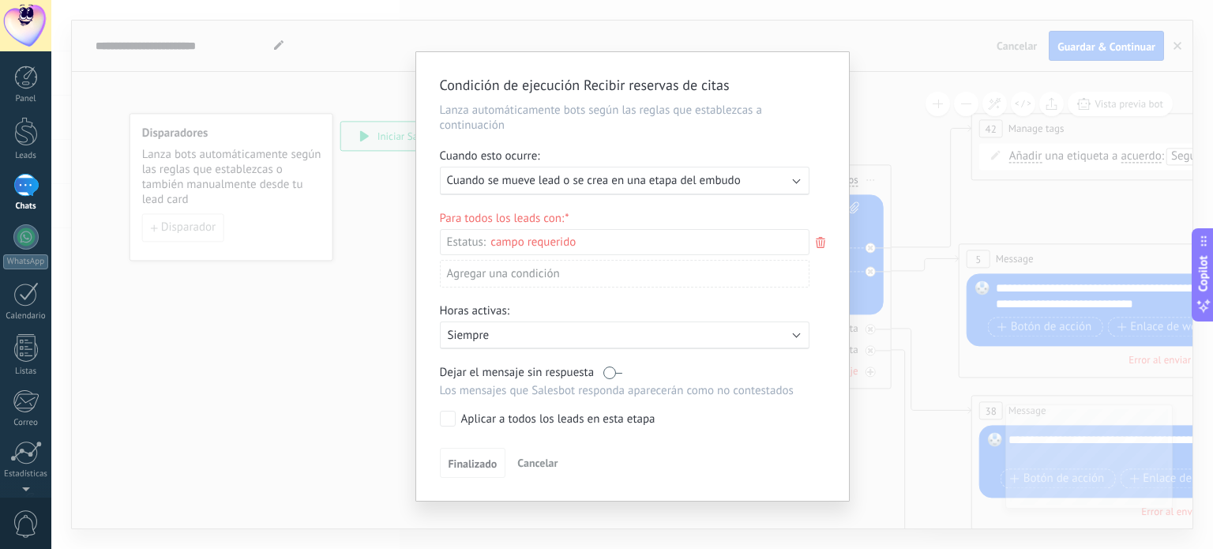
click at [718, 179] on span "Cuando se mueve lead o se crea en una etapa del embudo" at bounding box center [594, 180] width 294 height 15
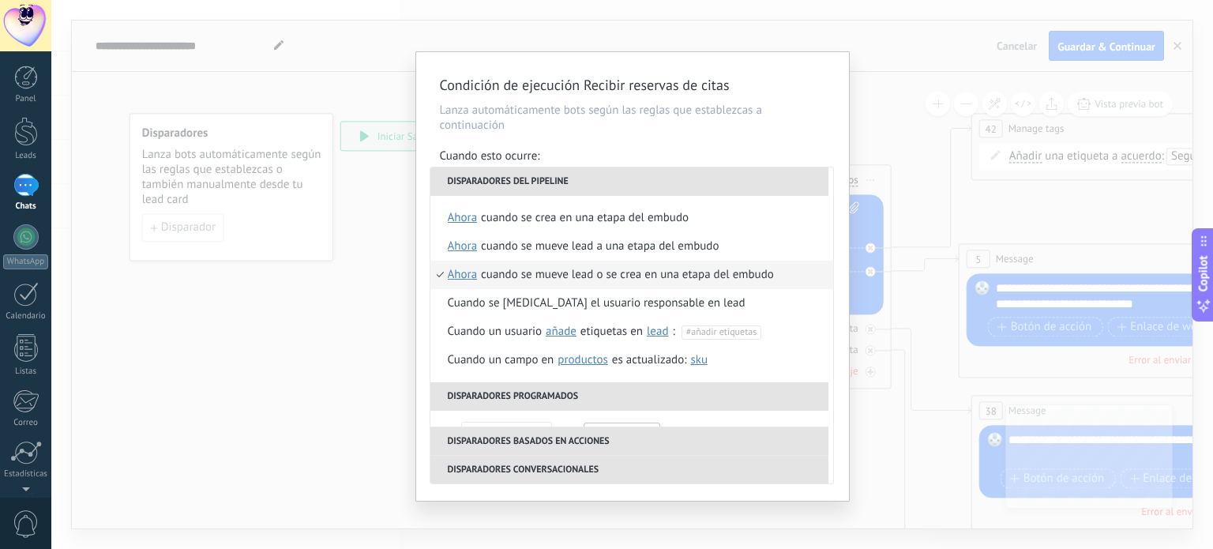
click at [718, 179] on li "Disparadores del pipeline" at bounding box center [630, 181] width 398 height 28
click at [822, 139] on div "**********" at bounding box center [632, 276] width 433 height 449
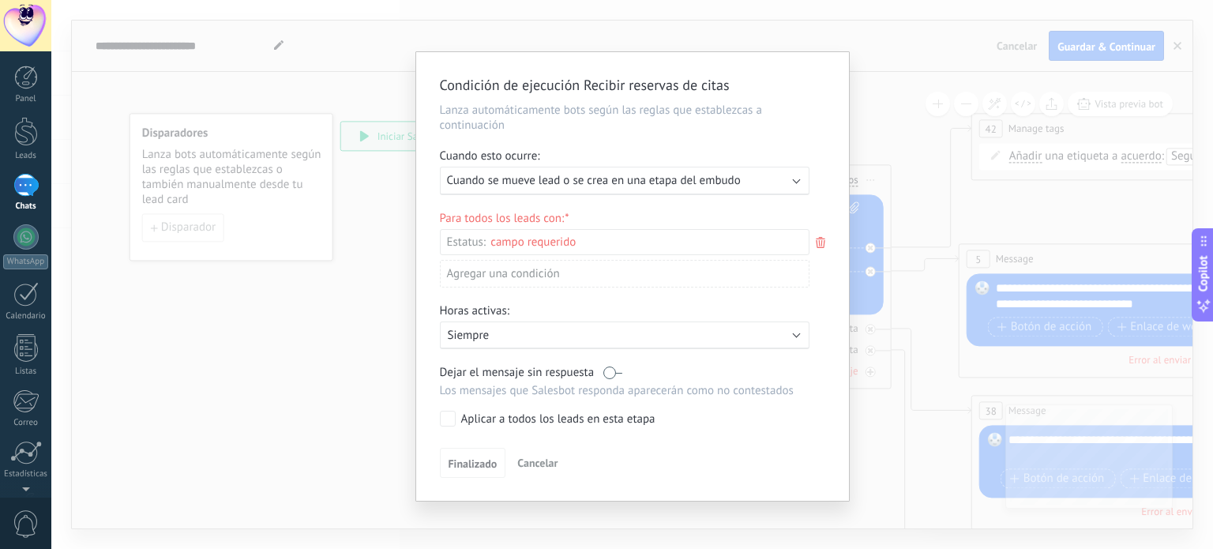
click at [0, 0] on div "Incoming leads Contacto inicial Negociación Debate contractual Discusión de con…" at bounding box center [0, 0] width 0 height 0
click at [680, 369] on div "Incoming leads Contacto inicial Negociación Debate contractual Discusión de con…" at bounding box center [622, 388] width 370 height 318
drag, startPoint x: 626, startPoint y: 319, endPoint x: 595, endPoint y: 227, distance: 97.7
click at [595, 227] on div "Condición de ejecución Recibir reservas de [PERSON_NAME] automáticamente bots s…" at bounding box center [632, 276] width 433 height 449
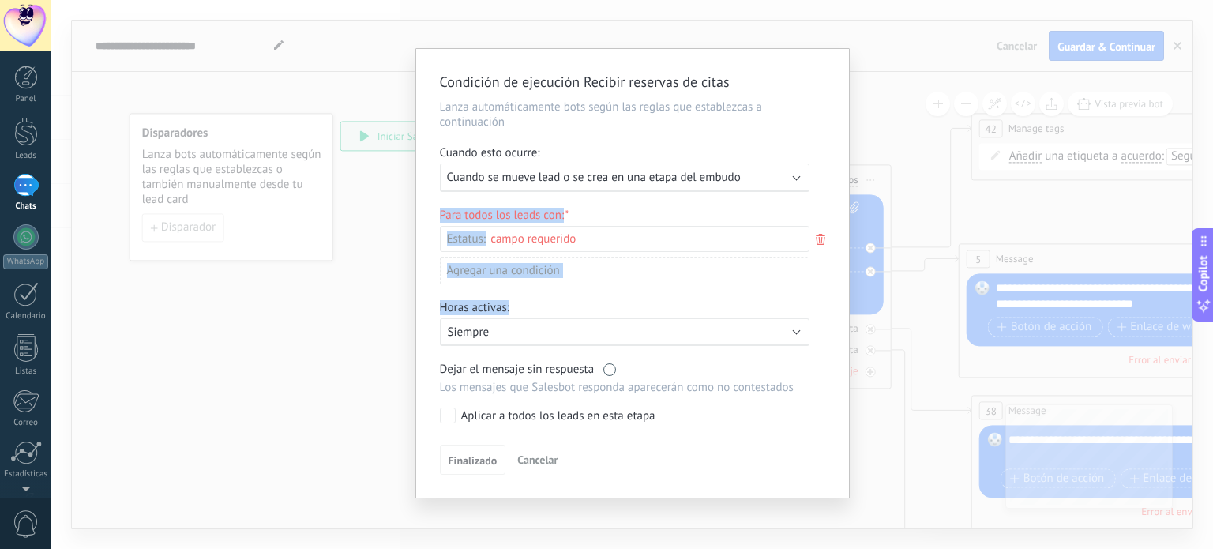
scroll to position [0, 0]
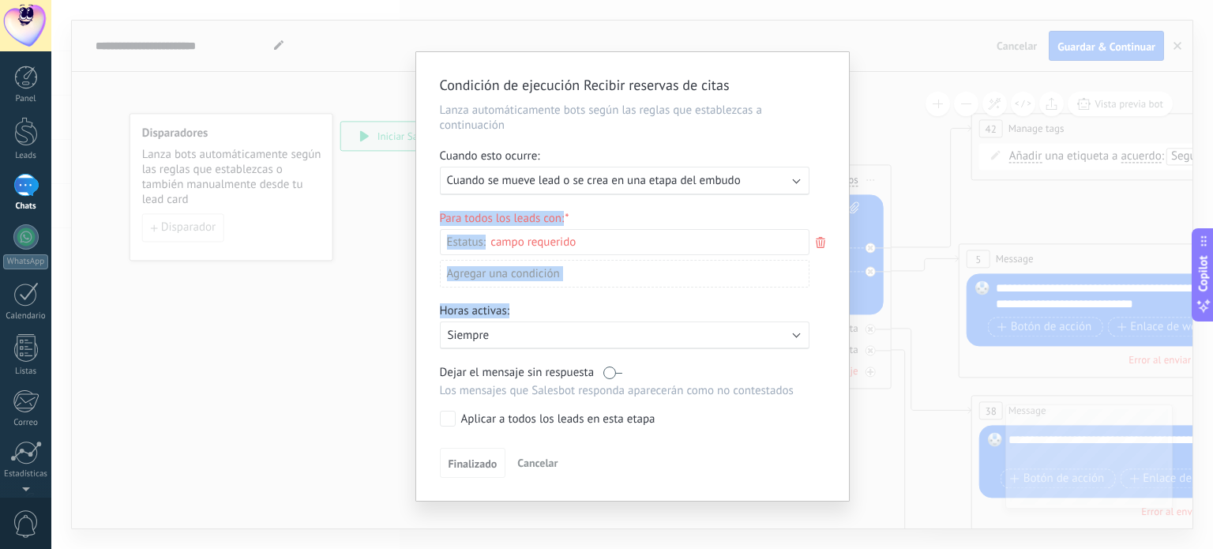
click at [933, 105] on div "Condición de ejecución Recibir reservas de [PERSON_NAME] automáticamente bots s…" at bounding box center [632, 274] width 1162 height 549
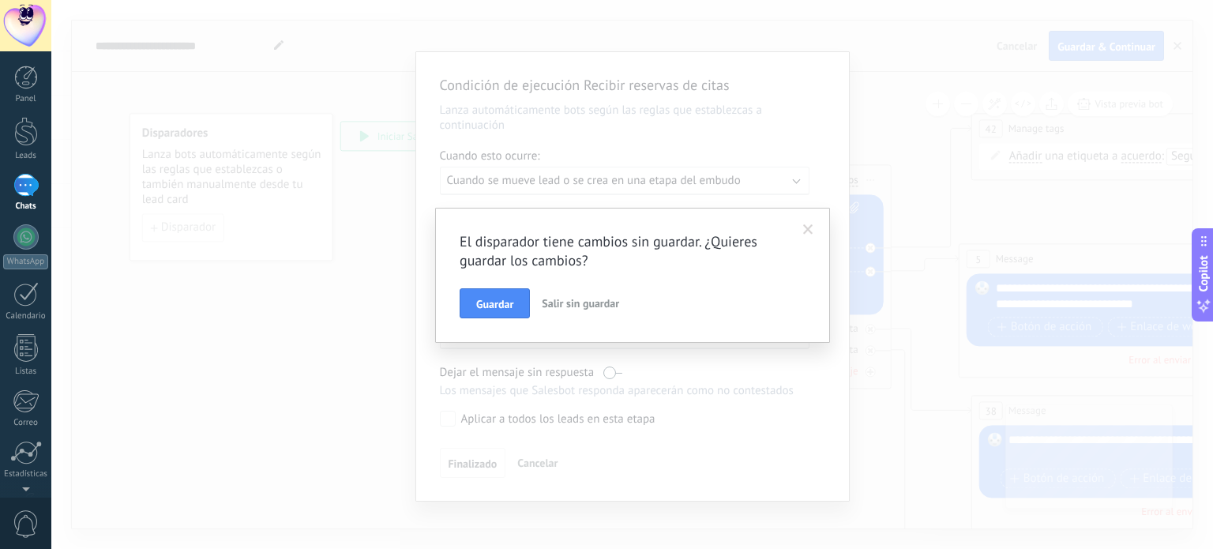
click at [606, 299] on span "Salir sin guardar" at bounding box center [580, 303] width 77 height 14
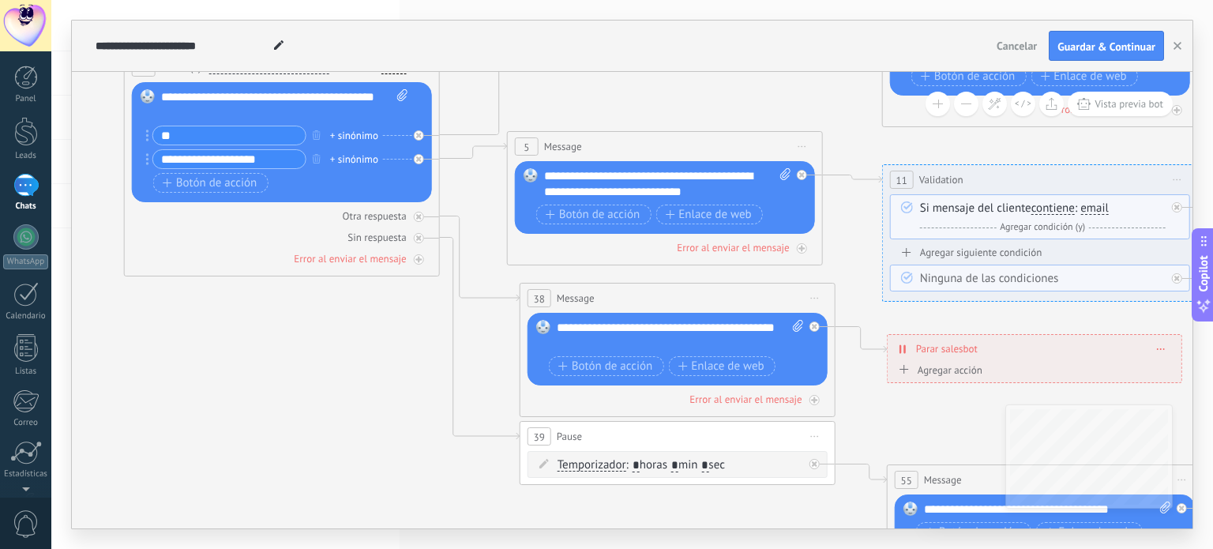
drag, startPoint x: 840, startPoint y: 368, endPoint x: 379, endPoint y: 367, distance: 460.5
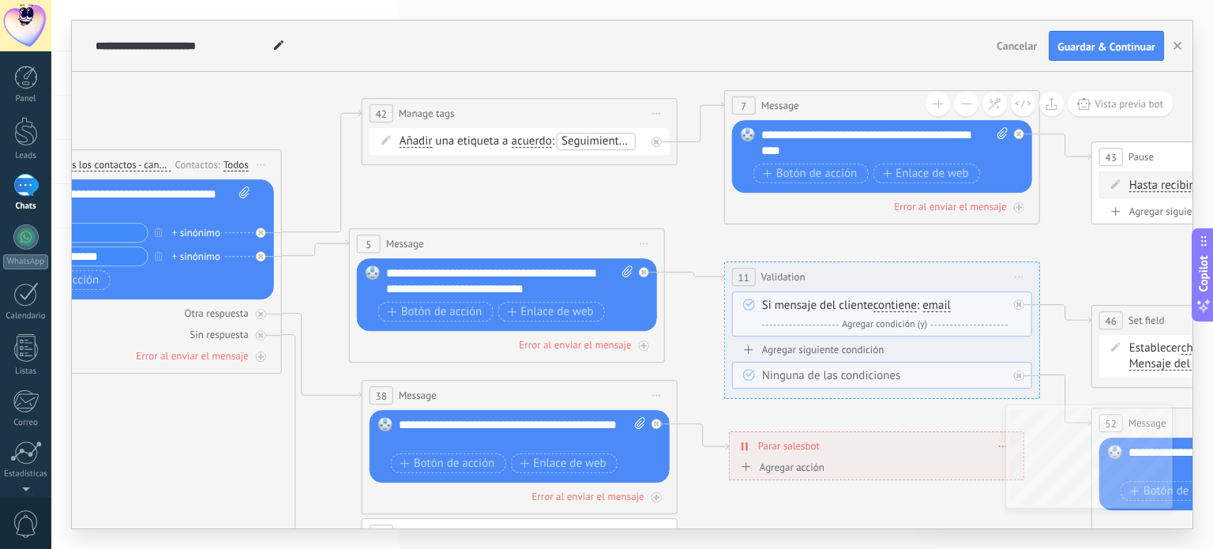
drag, startPoint x: 879, startPoint y: 285, endPoint x: 739, endPoint y: 483, distance: 242.6
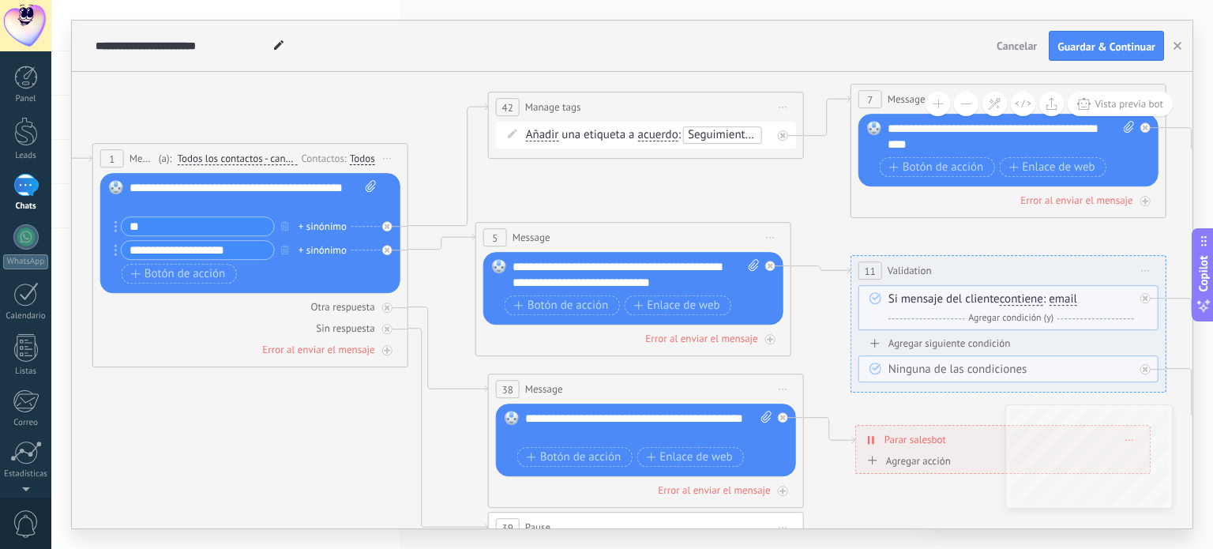
drag, startPoint x: 682, startPoint y: 224, endPoint x: 809, endPoint y: 218, distance: 126.5
